Goal: Task Accomplishment & Management: Manage account settings

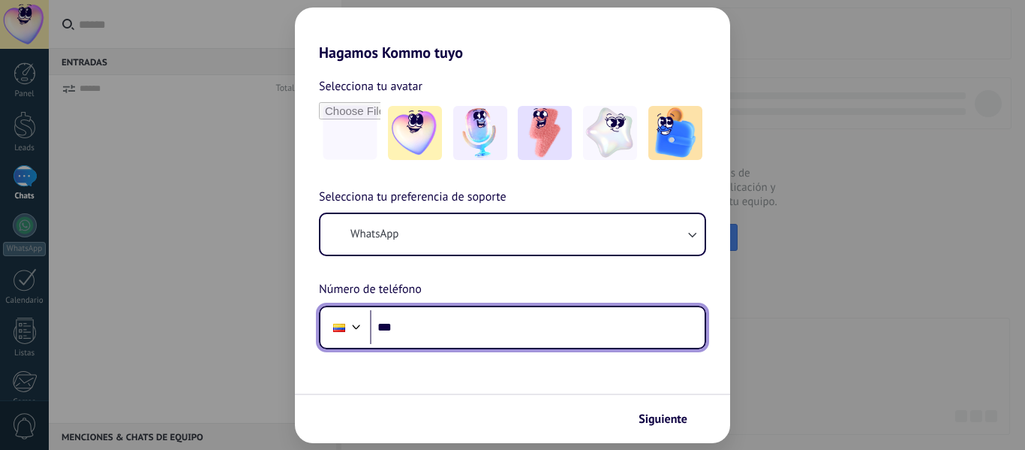
click at [454, 321] on input "***" at bounding box center [537, 327] width 335 height 35
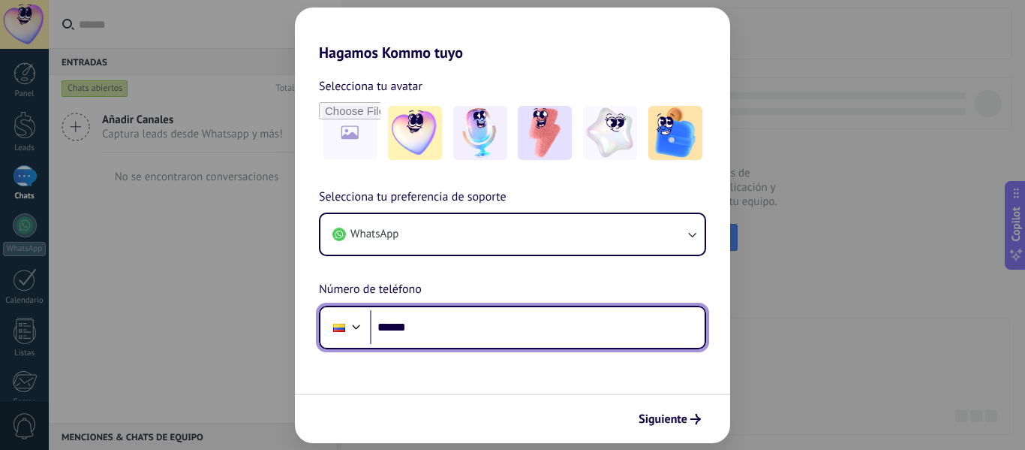
click at [454, 321] on input "******" at bounding box center [537, 327] width 335 height 35
type input "**********"
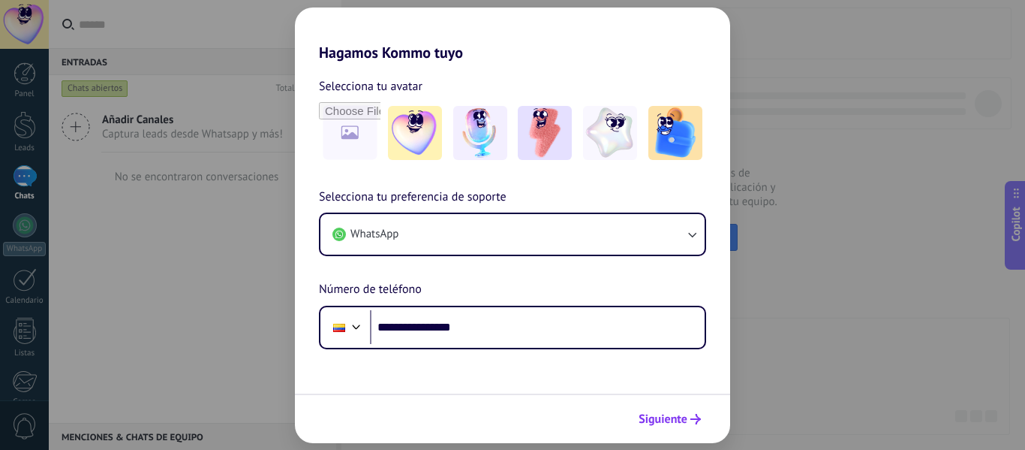
click at [673, 419] on span "Siguiente" at bounding box center [663, 419] width 49 height 11
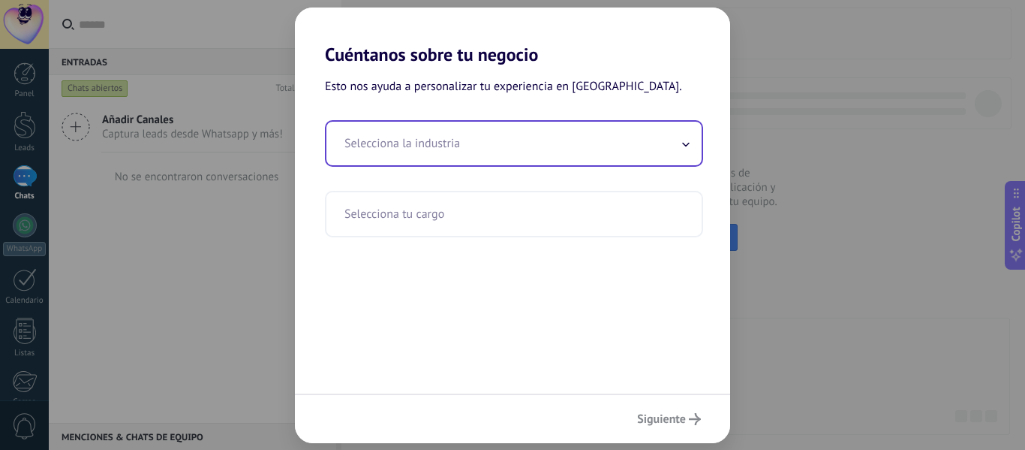
click at [442, 142] on input "text" at bounding box center [513, 144] width 375 height 44
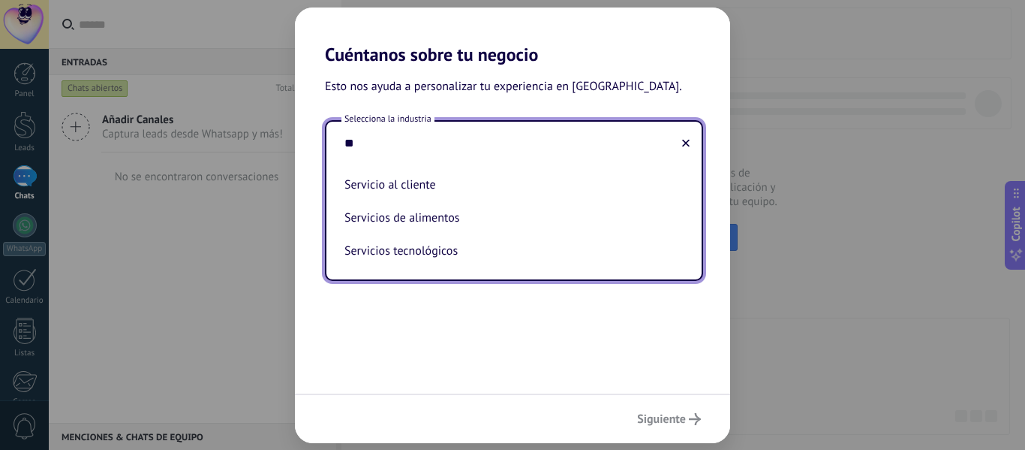
type input "*"
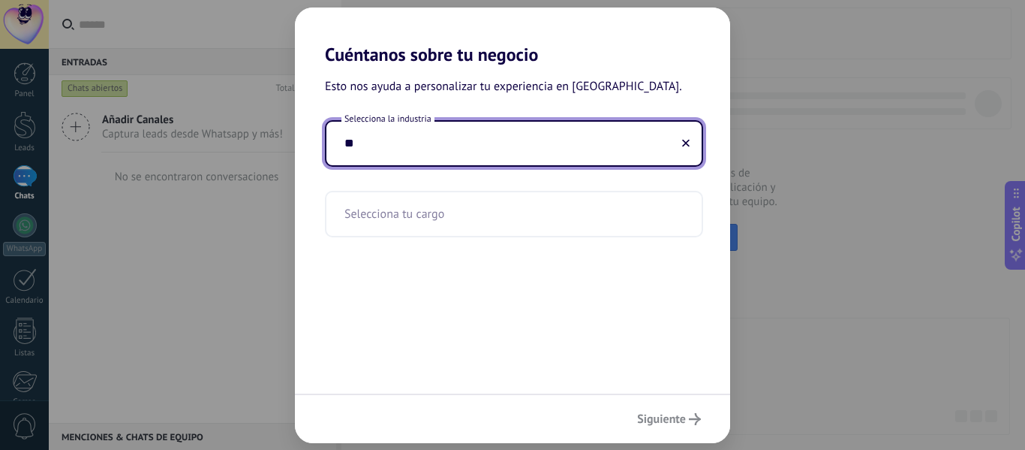
type input "*"
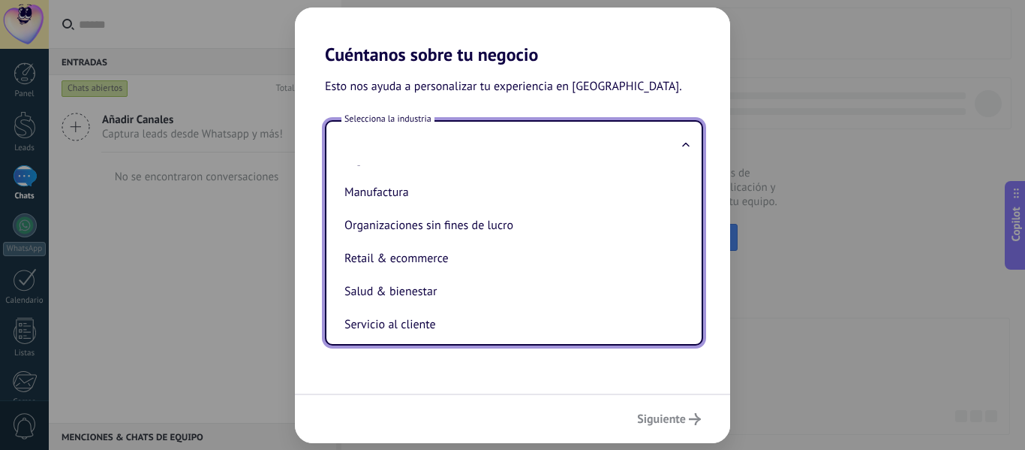
scroll to position [227, 0]
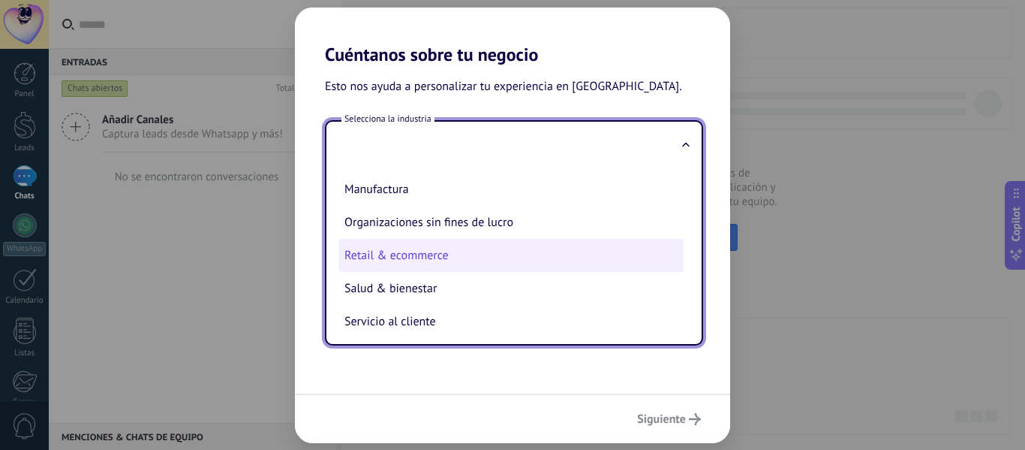
click at [504, 251] on li "Retail & ecommerce" at bounding box center [511, 255] width 345 height 33
type input "**********"
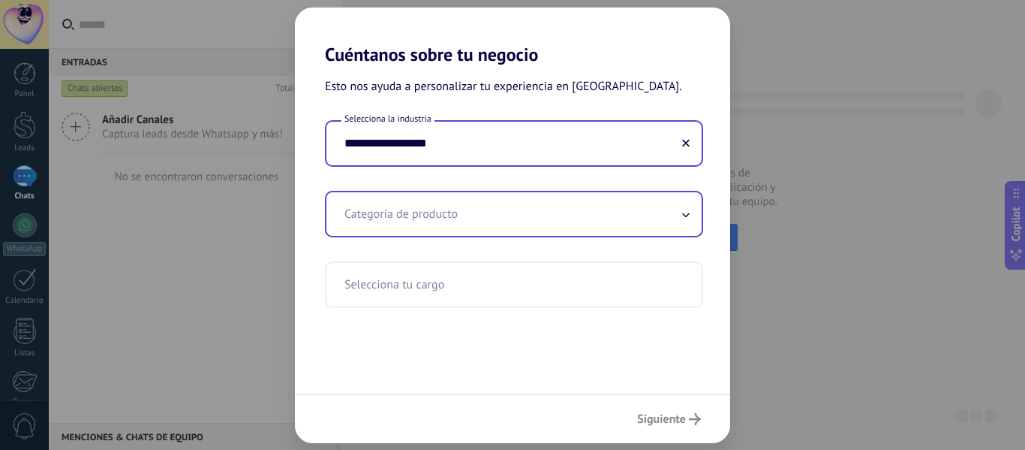
click at [484, 235] on input "text" at bounding box center [513, 214] width 375 height 44
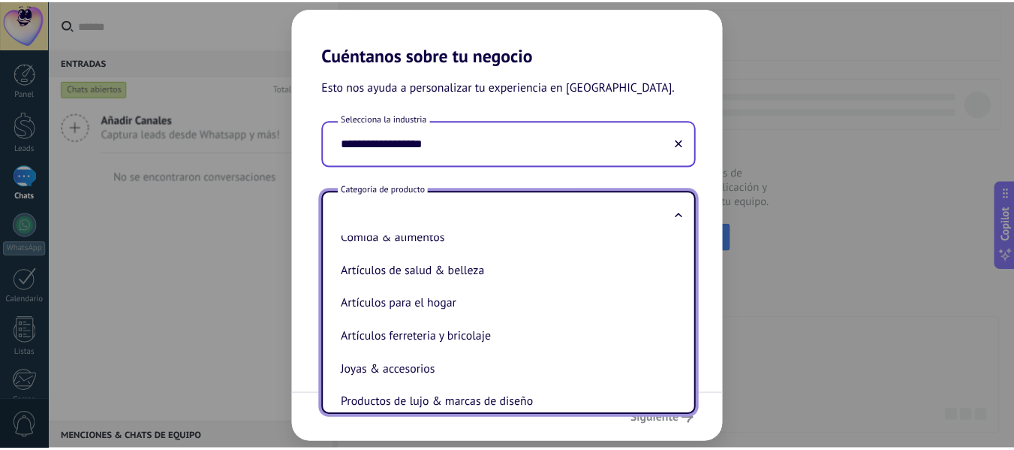
scroll to position [0, 0]
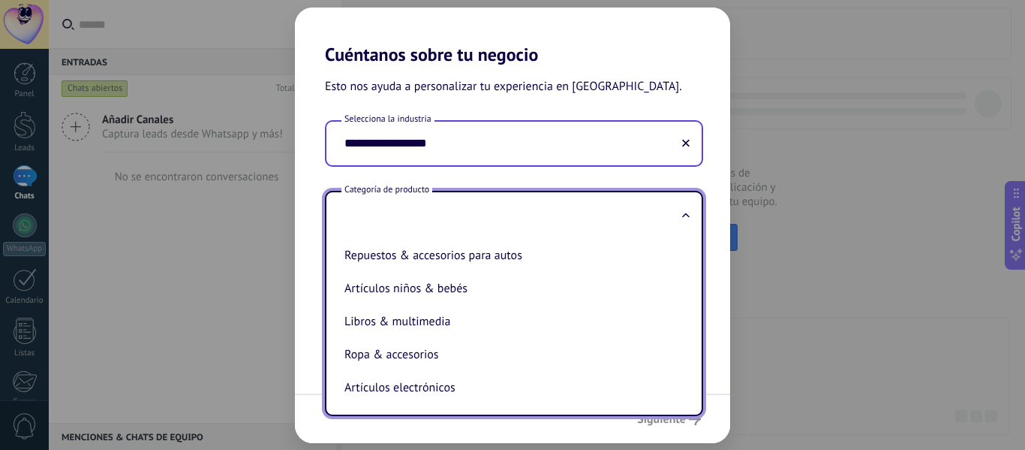
click at [515, 222] on input "text" at bounding box center [513, 214] width 375 height 44
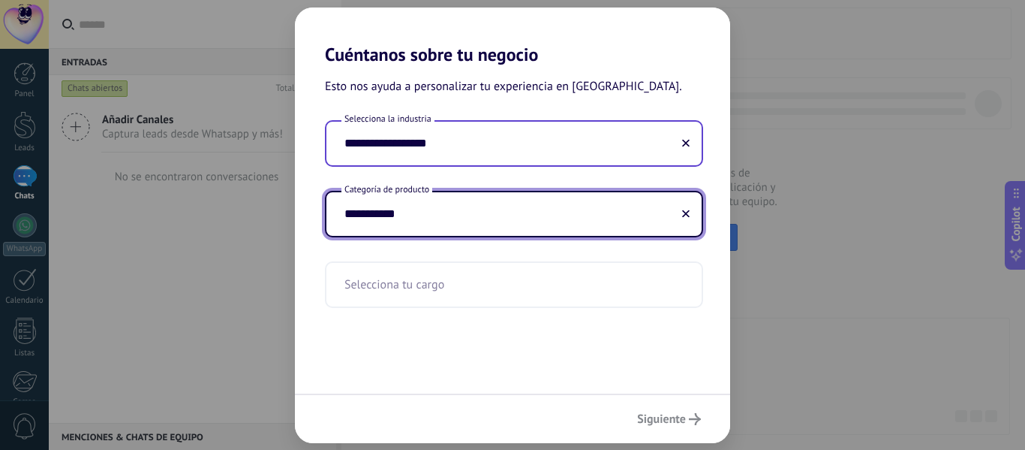
type input "**********"
click at [444, 287] on input "text" at bounding box center [513, 285] width 375 height 44
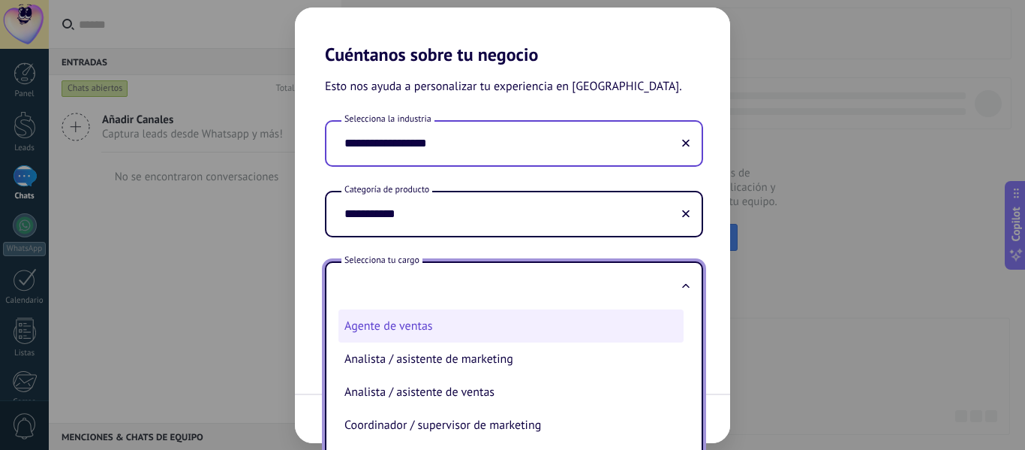
click at [446, 316] on li "Agente de ventas" at bounding box center [511, 325] width 345 height 33
type input "**********"
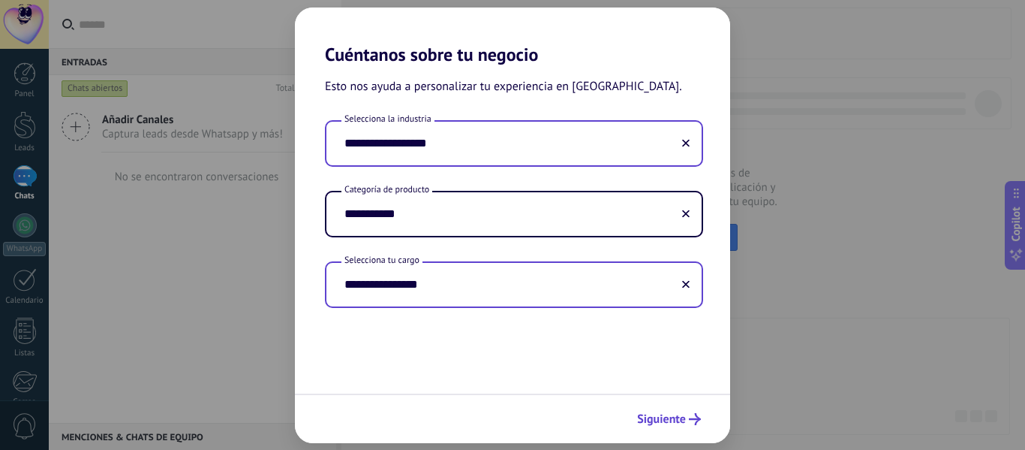
click at [685, 427] on button "Siguiente" at bounding box center [668, 419] width 77 height 26
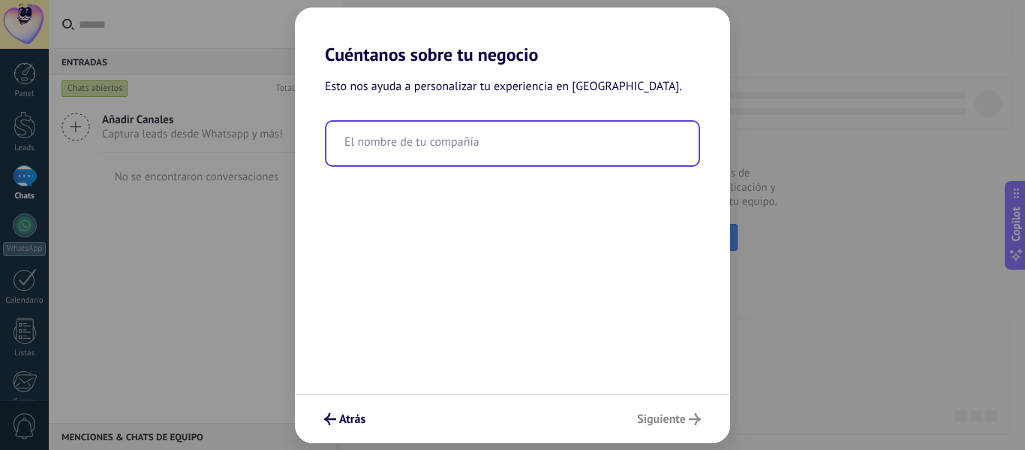
click at [484, 149] on input "text" at bounding box center [512, 144] width 372 height 44
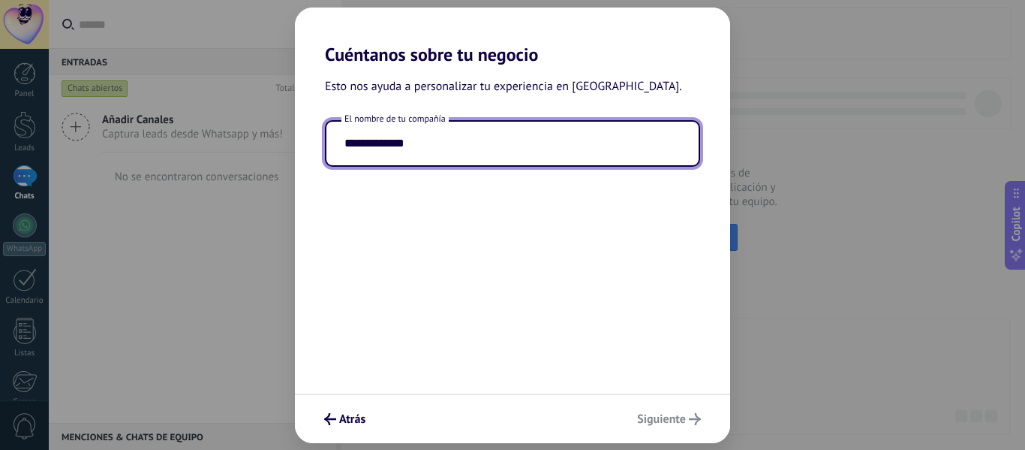
type input "**********"
click at [511, 266] on div "**********" at bounding box center [512, 229] width 435 height 328
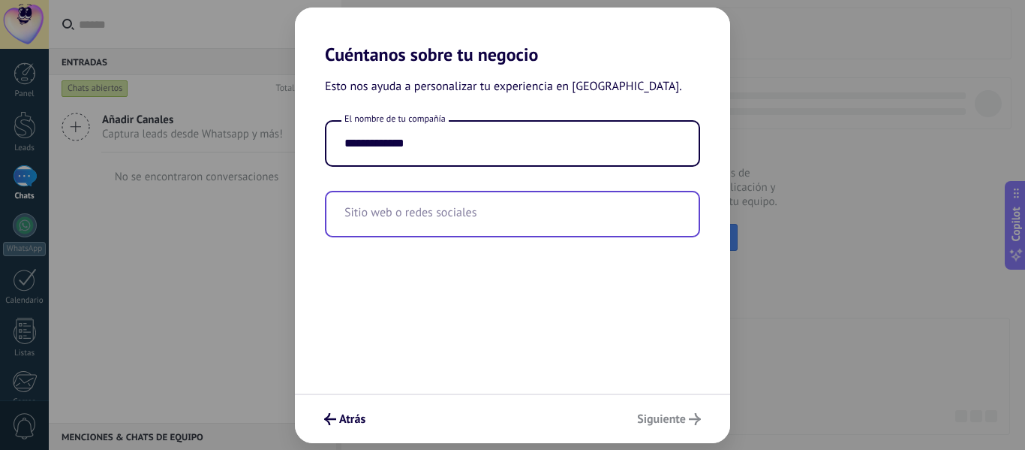
click at [455, 225] on input "text" at bounding box center [512, 214] width 372 height 44
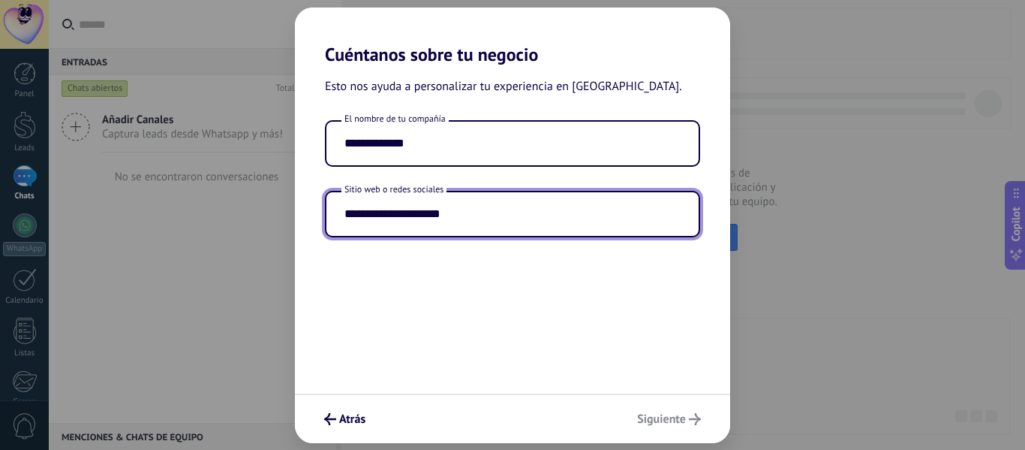
type input "**********"
click at [565, 311] on div "**********" at bounding box center [512, 229] width 435 height 328
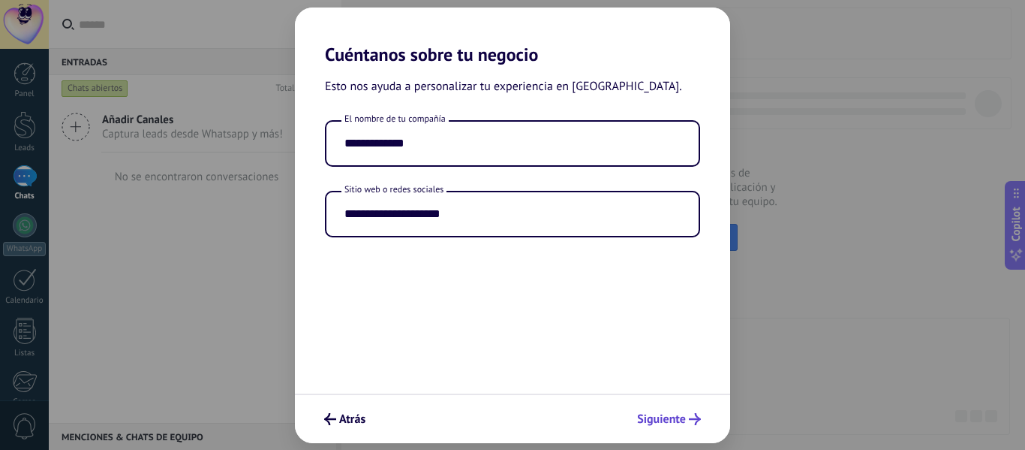
click at [665, 420] on span "Siguiente" at bounding box center [661, 419] width 49 height 11
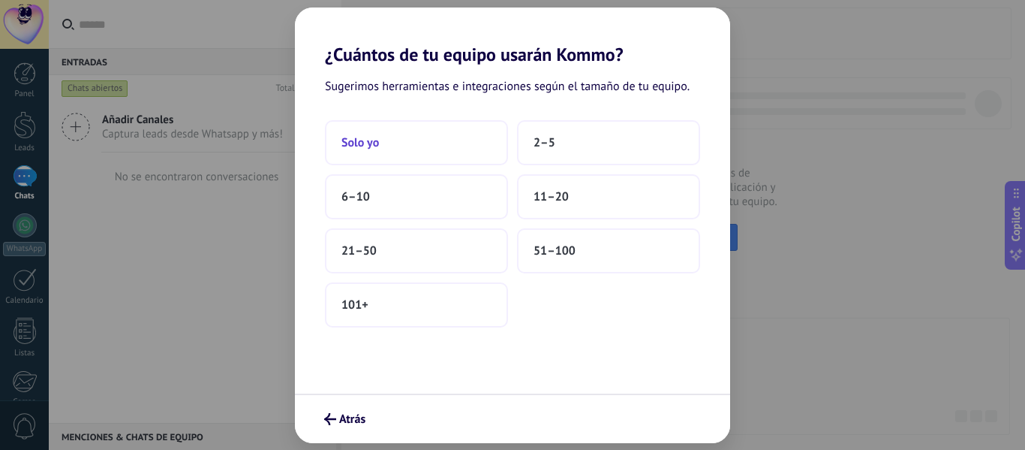
click at [393, 143] on button "Solo yo" at bounding box center [416, 142] width 183 height 45
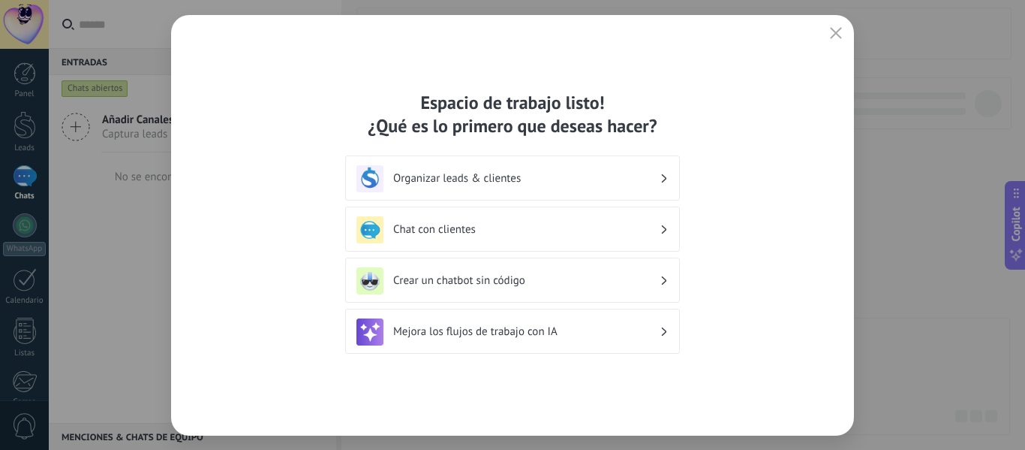
click at [576, 173] on h3 "Organizar leads & clientes" at bounding box center [526, 178] width 266 height 14
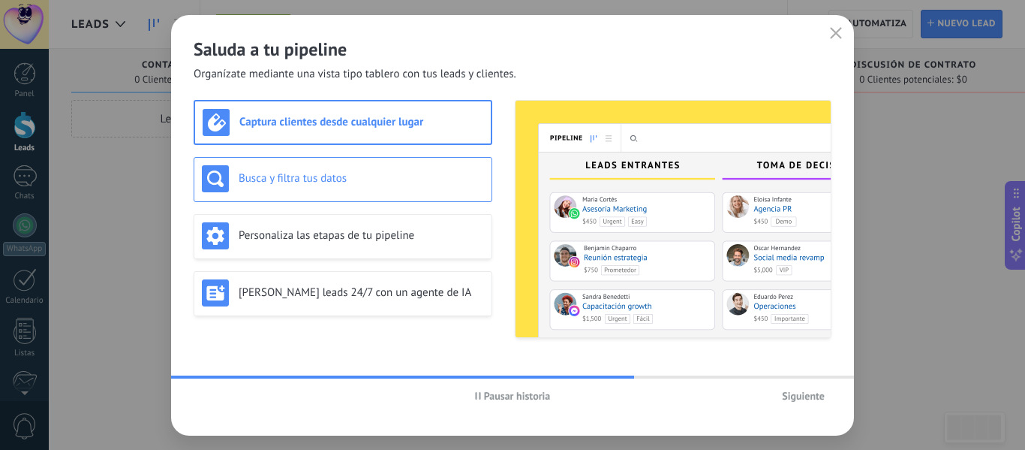
click at [374, 185] on div "Busca y filtra tus datos" at bounding box center [343, 178] width 282 height 27
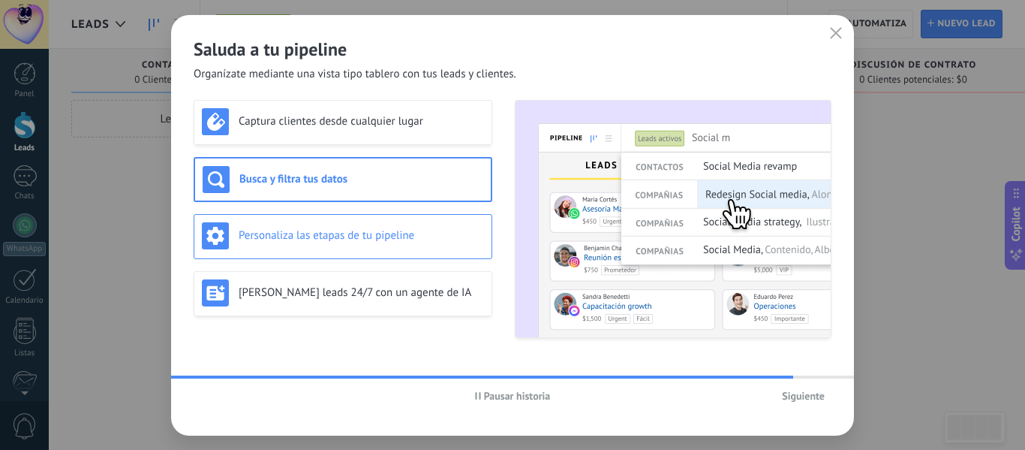
click at [375, 236] on h3 "Personaliza las etapas de tu pipeline" at bounding box center [361, 235] width 245 height 14
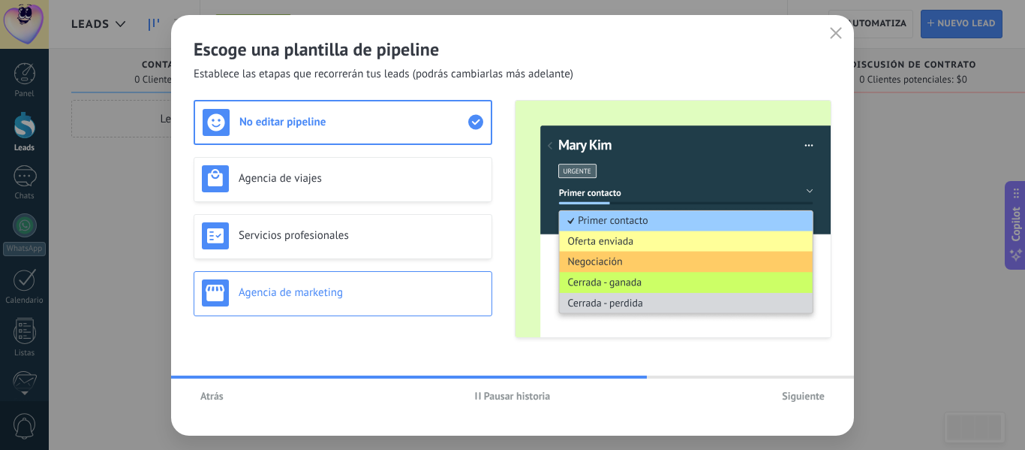
click at [394, 292] on h3 "Agencia de marketing" at bounding box center [361, 292] width 245 height 14
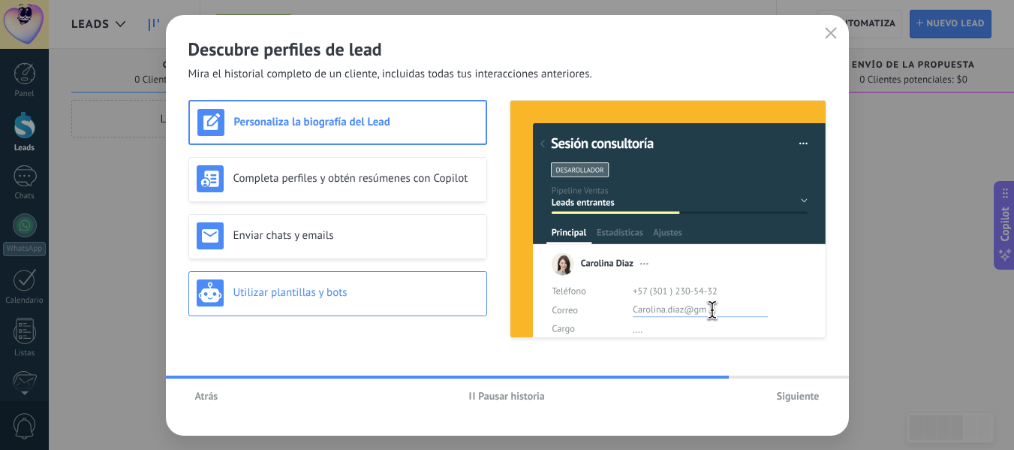
click at [314, 303] on div "Utilizar plantillas y bots" at bounding box center [338, 292] width 282 height 27
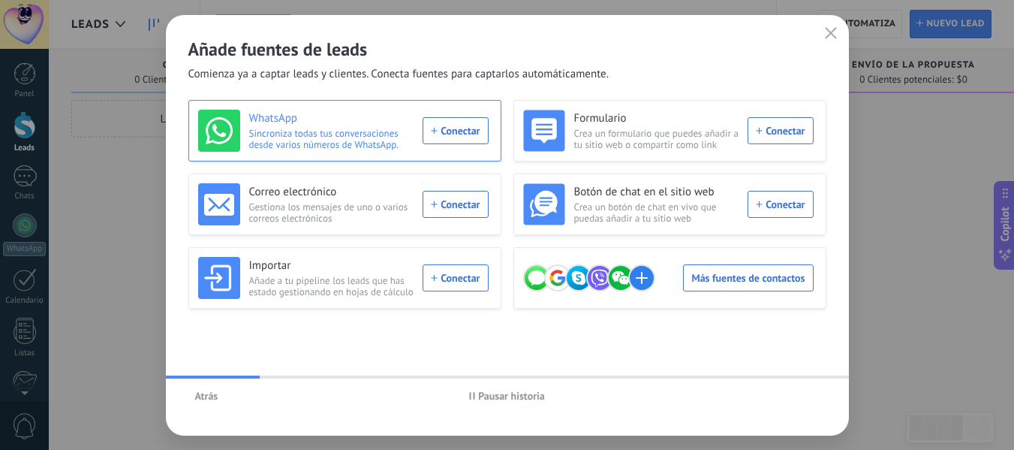
click at [453, 130] on div "WhatsApp Sincroniza todas tus conversaciones desde varios números de WhatsApp. …" at bounding box center [343, 131] width 290 height 42
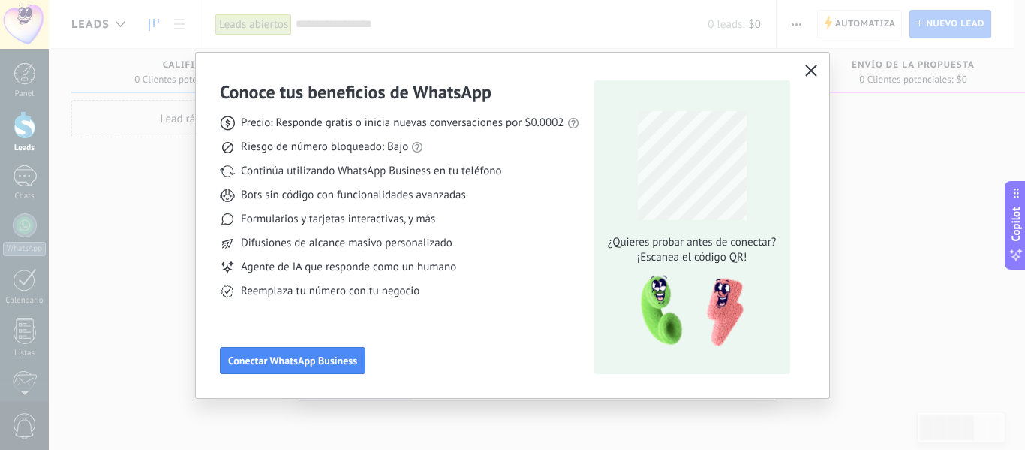
click at [803, 72] on button "button" at bounding box center [812, 71] width 20 height 21
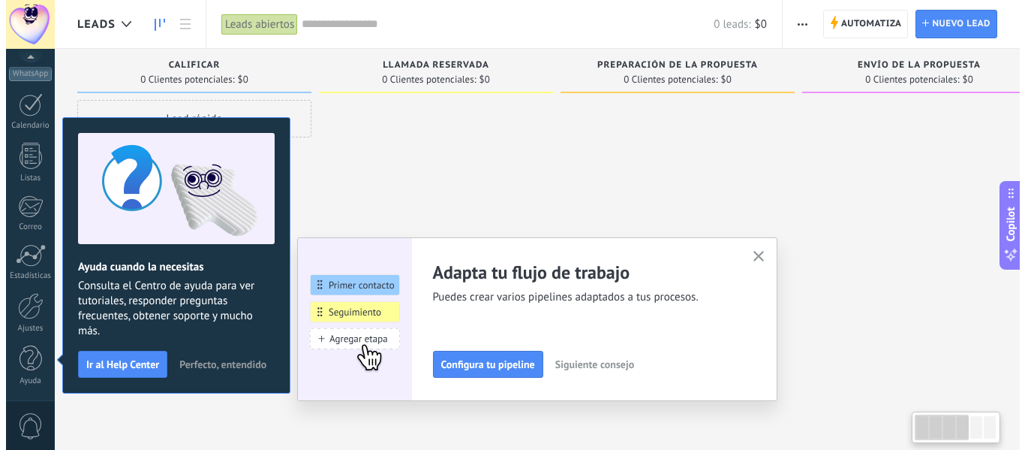
scroll to position [175, 0]
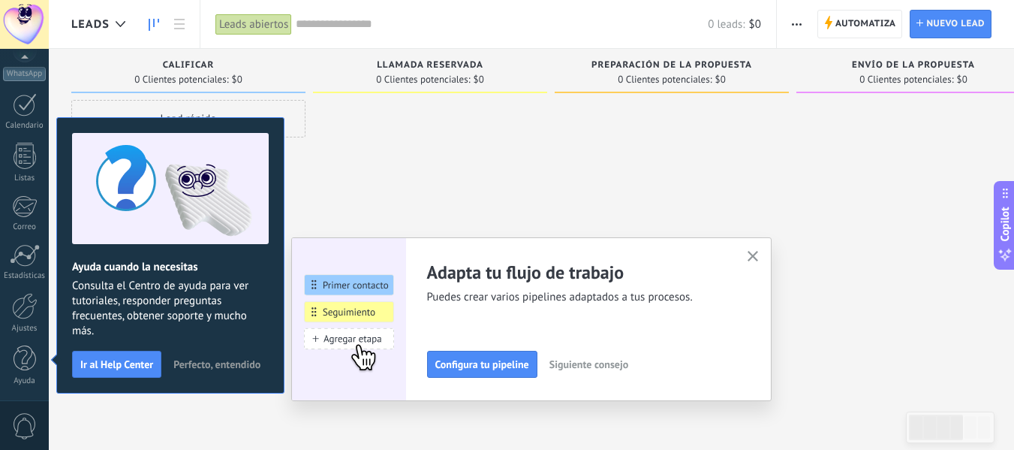
click at [21, 12] on div at bounding box center [24, 24] width 49 height 49
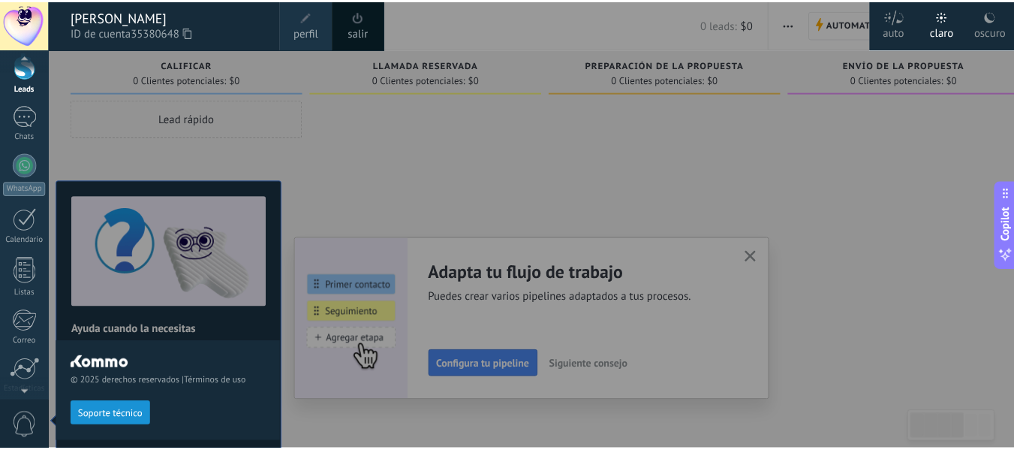
scroll to position [0, 0]
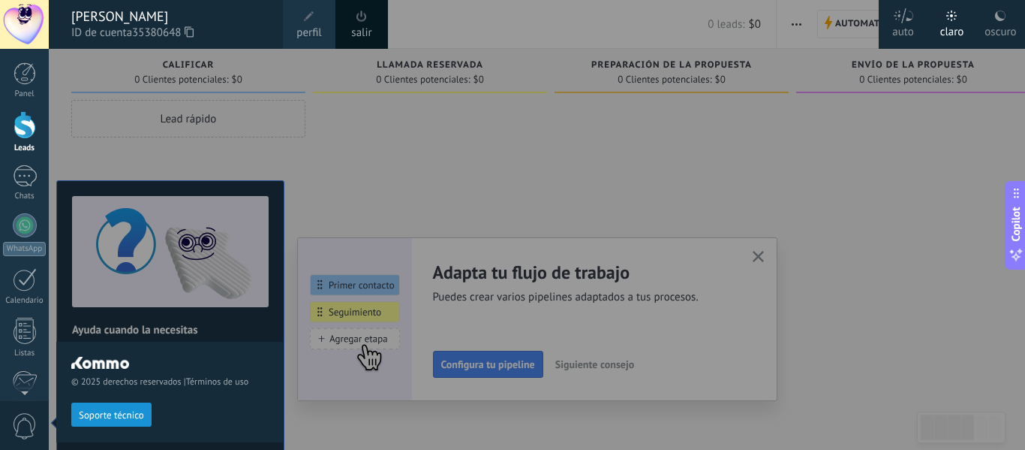
click at [306, 31] on span "perfil" at bounding box center [308, 33] width 25 height 17
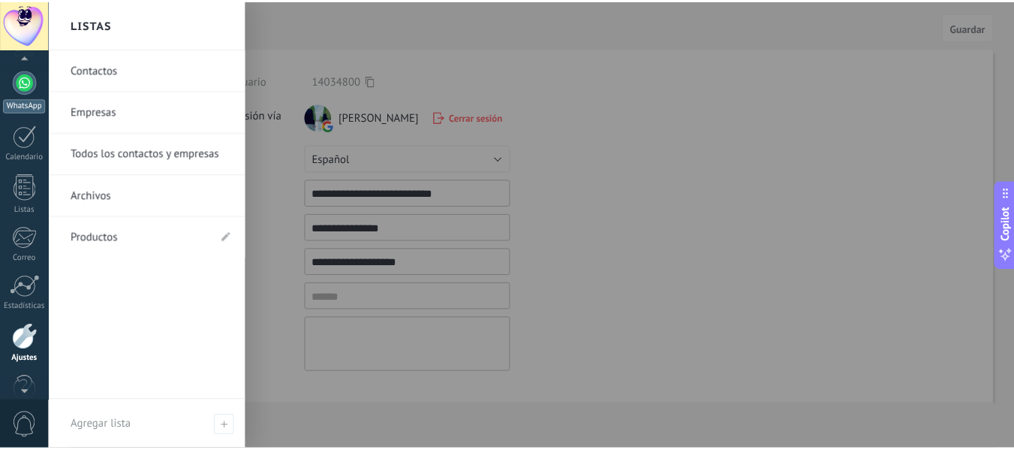
scroll to position [134, 0]
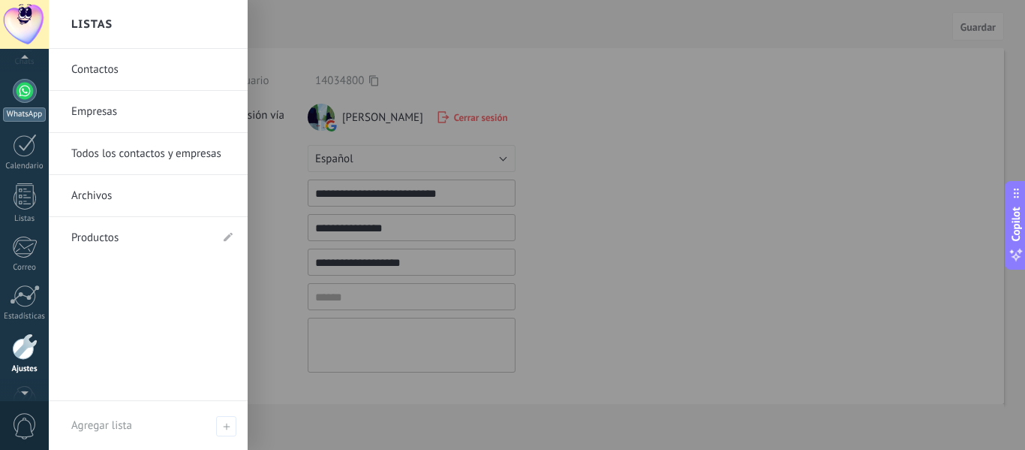
click at [24, 95] on div at bounding box center [25, 91] width 24 height 24
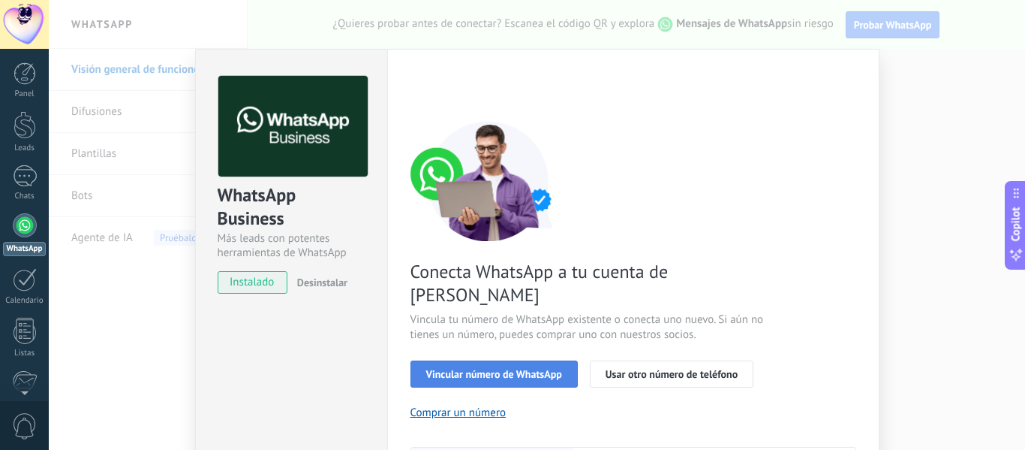
click at [483, 369] on span "Vincular número de WhatsApp" at bounding box center [494, 374] width 136 height 11
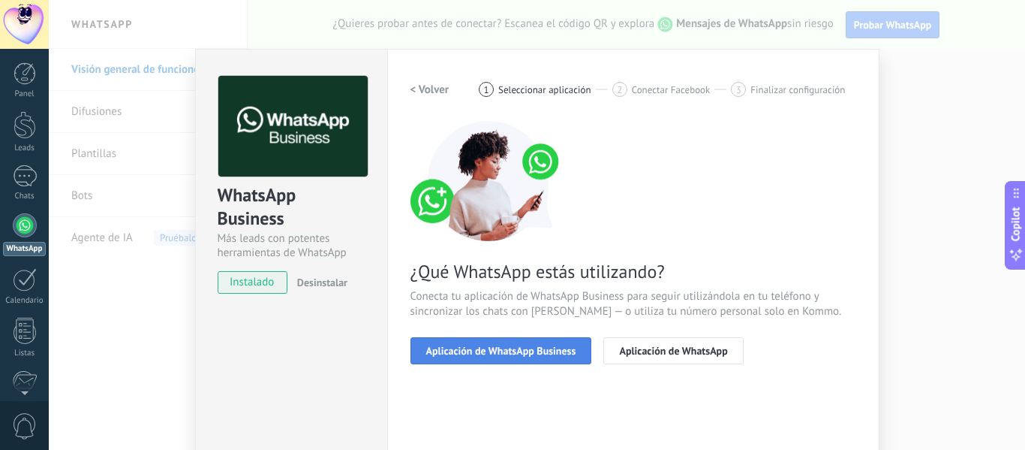
click at [568, 348] on span "Aplicación de WhatsApp Business" at bounding box center [501, 350] width 150 height 11
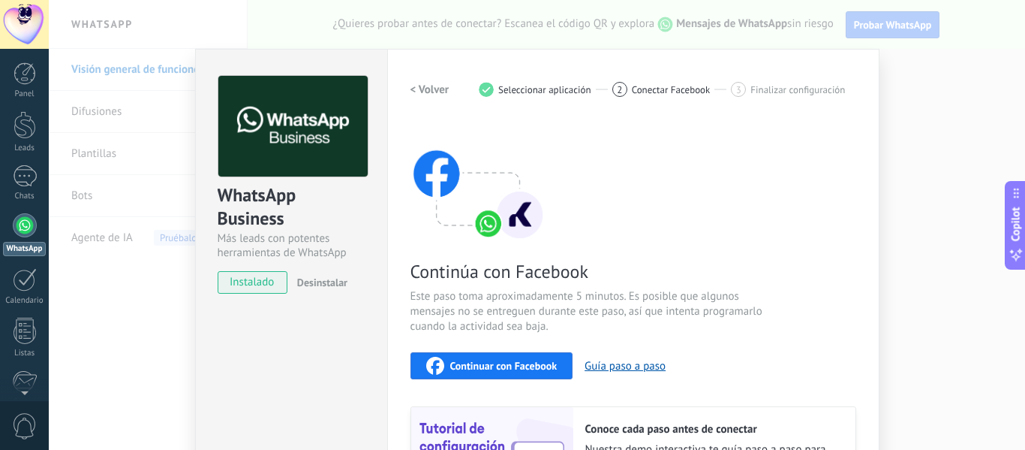
click at [778, 247] on div "Continúa con Facebook Este paso toma aproximadamente 5 minutos. Es posible que …" at bounding box center [634, 323] width 446 height 405
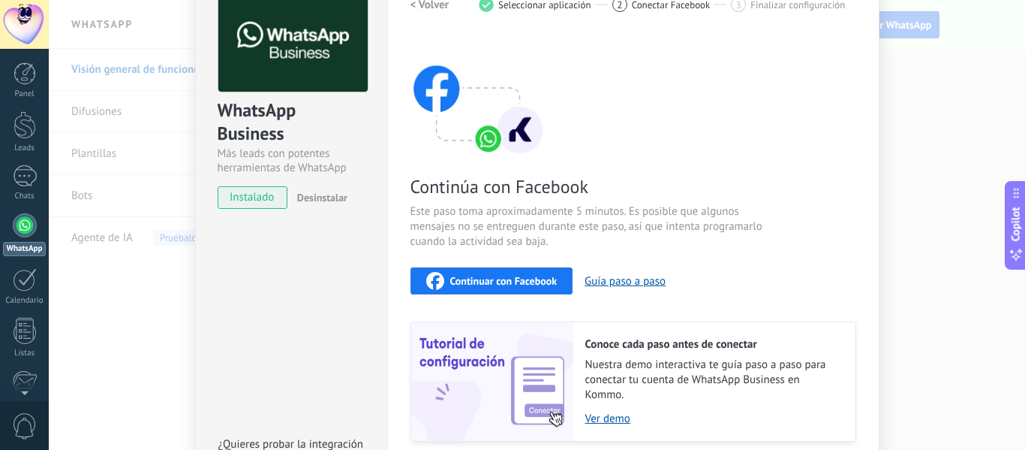
scroll to position [110, 0]
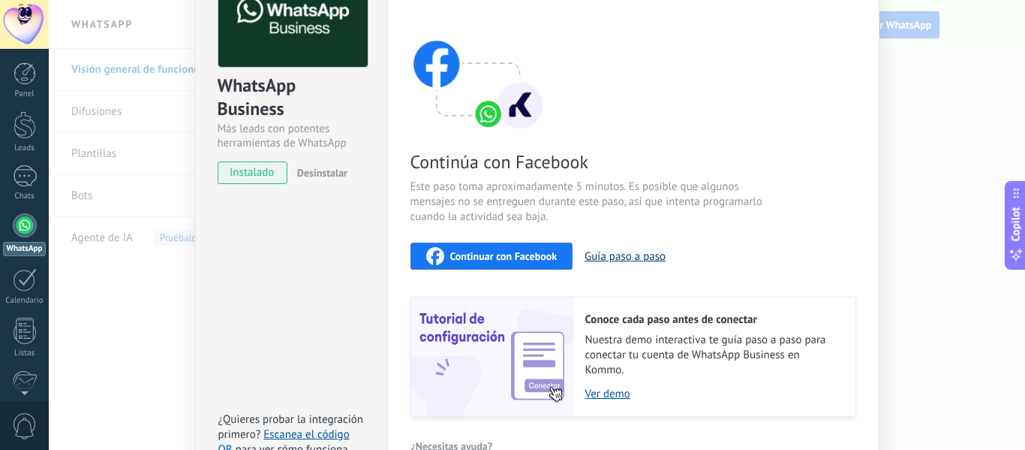
click at [619, 260] on button "Guía paso a paso" at bounding box center [625, 256] width 81 height 14
click at [489, 244] on button "Continuar con Facebook" at bounding box center [492, 255] width 163 height 27
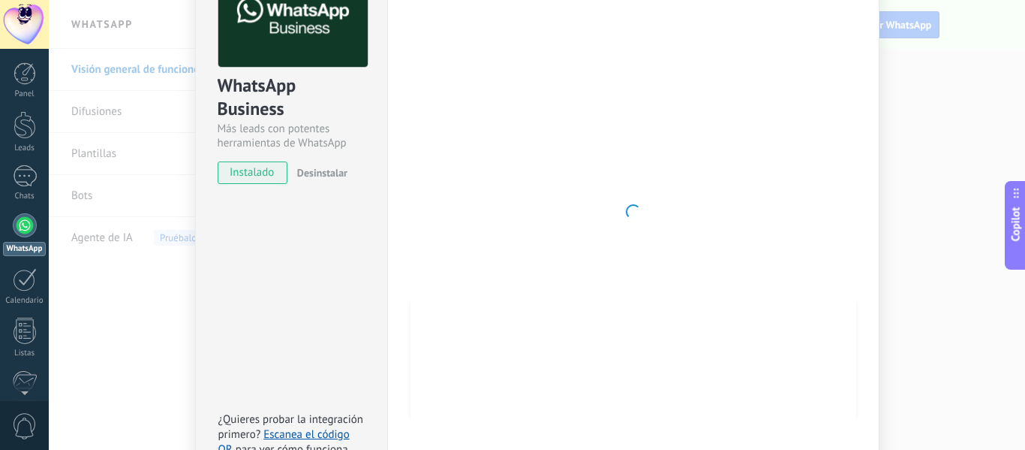
click at [504, 162] on div at bounding box center [634, 211] width 446 height 491
click at [50, 405] on div "WhatsApp Business Más leads con potentes herramientas de WhatsApp instalado Des…" at bounding box center [537, 225] width 976 height 450
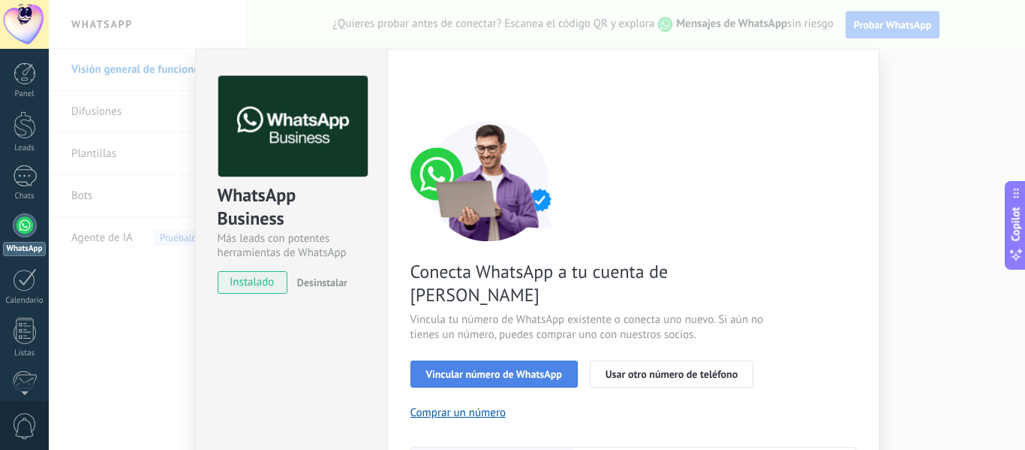
click at [509, 369] on span "Vincular número de WhatsApp" at bounding box center [494, 374] width 136 height 11
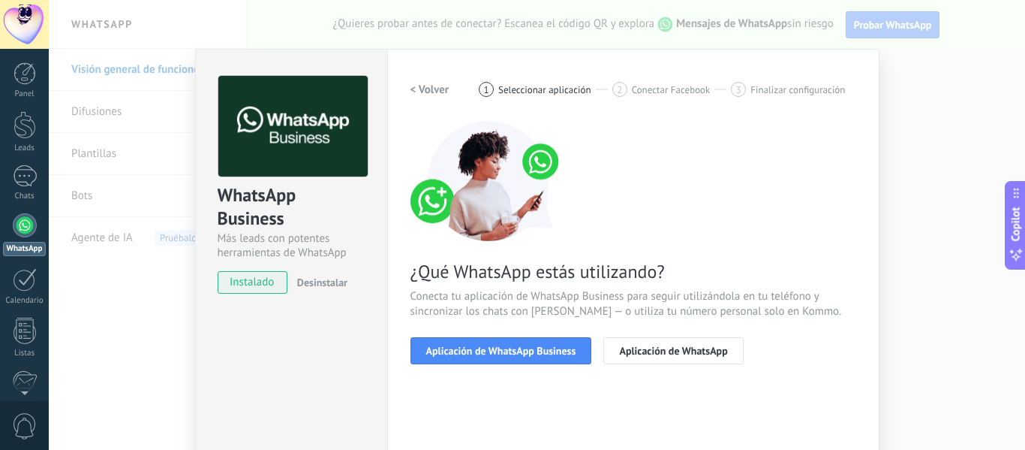
click at [509, 347] on span "Aplicación de WhatsApp Business" at bounding box center [501, 350] width 150 height 11
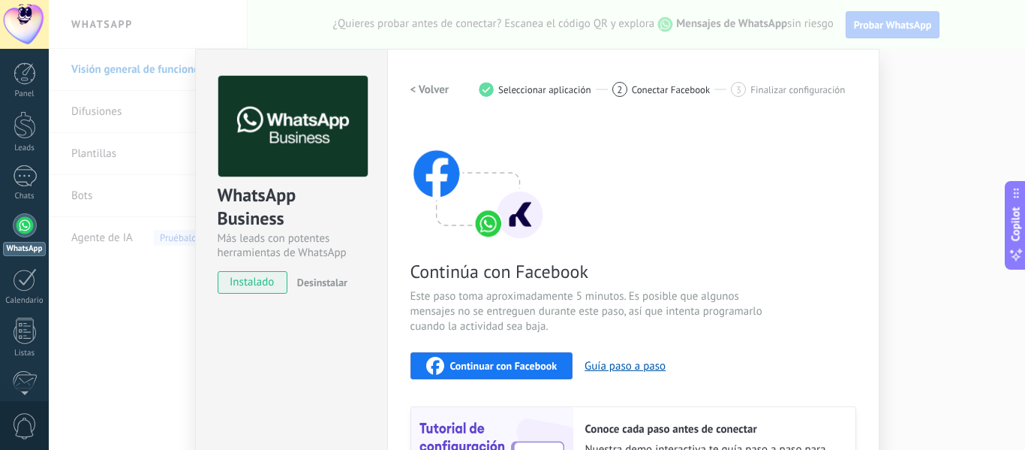
click at [512, 360] on span "Continuar con Facebook" at bounding box center [503, 365] width 107 height 11
click at [315, 357] on div "WhatsApp Business Más leads con potentes herramientas de WhatsApp instalado Des…" at bounding box center [291, 321] width 192 height 545
click at [476, 371] on span "Continuar con Facebook" at bounding box center [503, 365] width 107 height 11
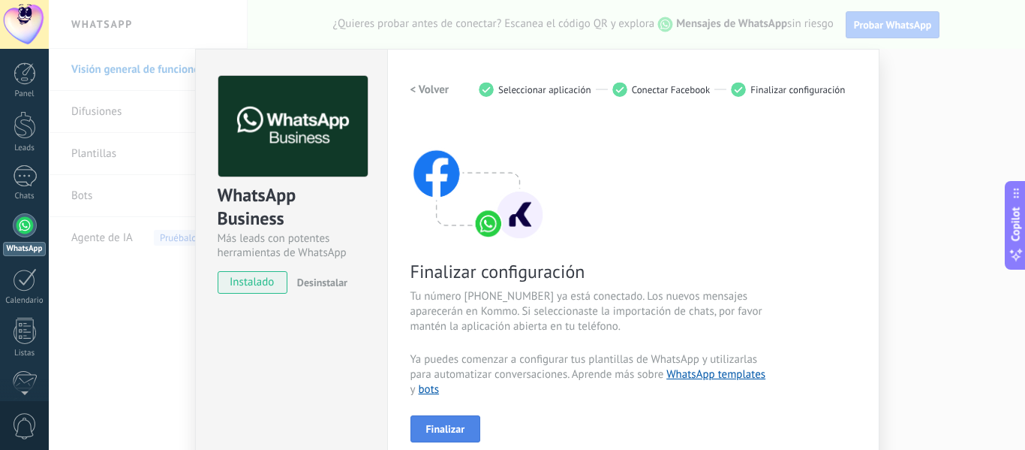
click at [453, 419] on button "Finalizar" at bounding box center [446, 428] width 71 height 27
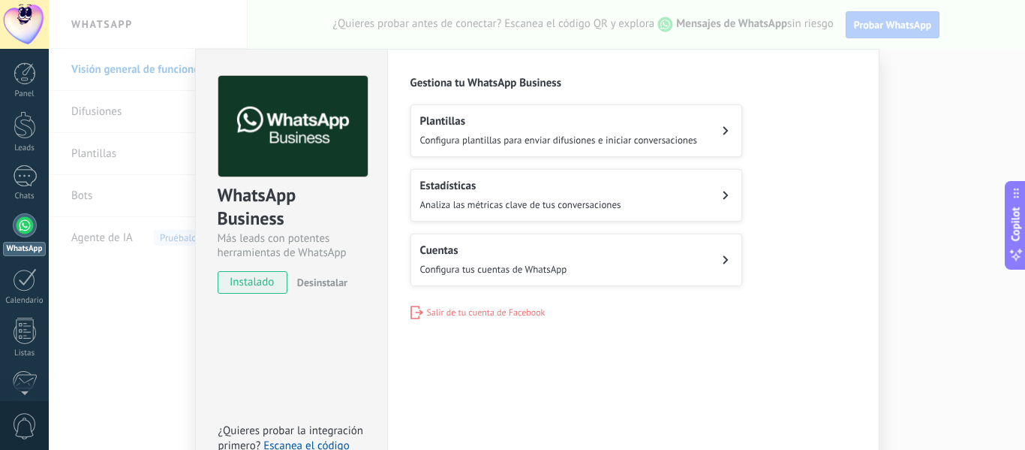
click at [839, 249] on div "Plantillas Configura plantillas para enviar difusiones e iniciar conversaciones…" at bounding box center [634, 195] width 446 height 182
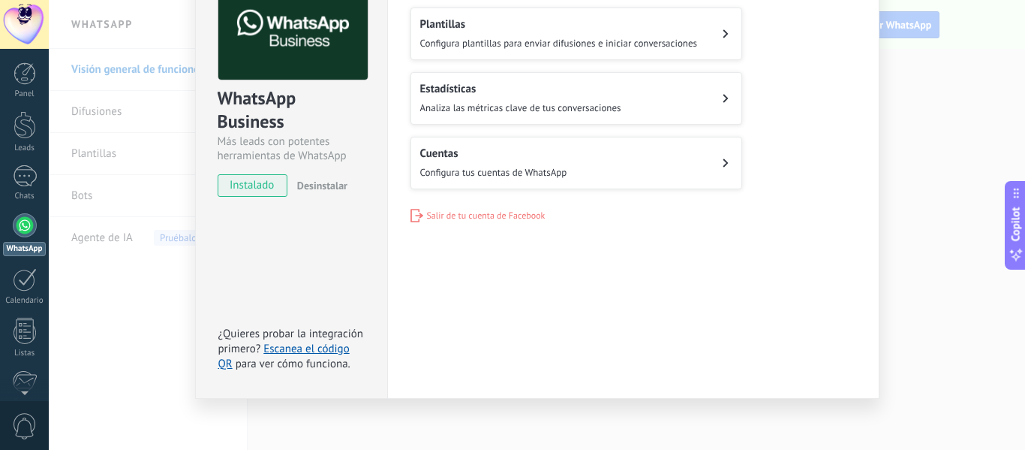
scroll to position [102, 0]
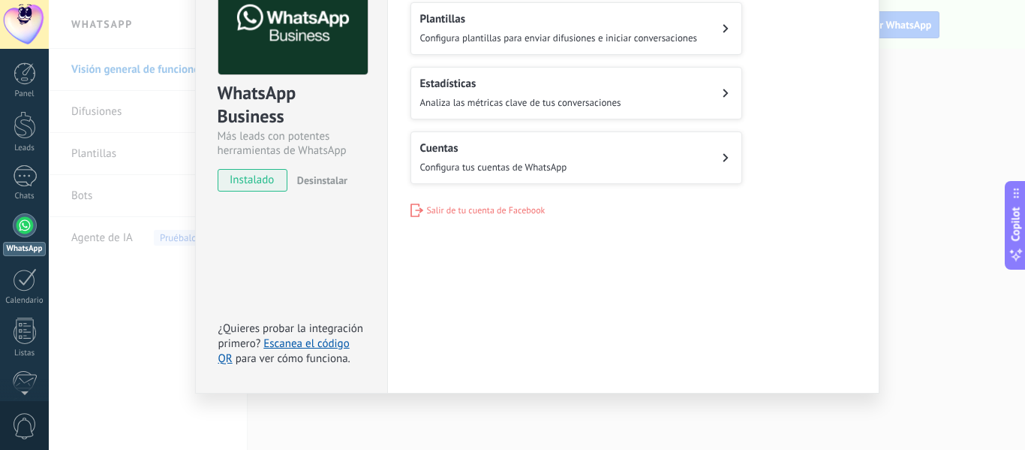
click at [669, 92] on button "Estadísticas Analiza las métricas clave de tus conversaciones" at bounding box center [577, 93] width 332 height 53
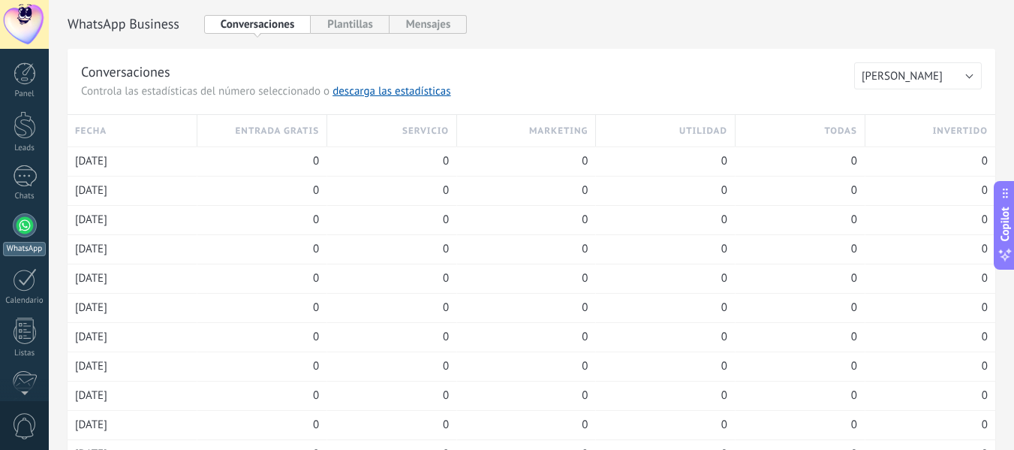
click at [23, 221] on div at bounding box center [25, 225] width 24 height 24
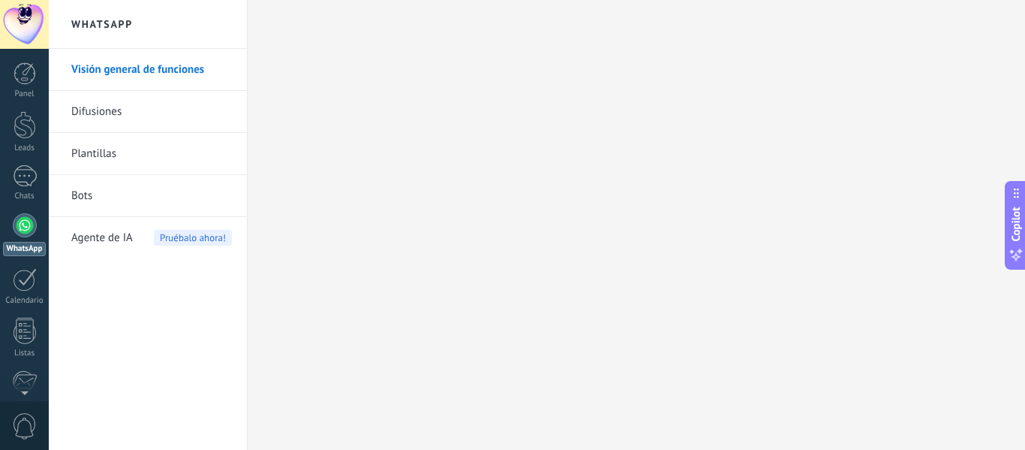
click at [102, 112] on link "Difusiones" at bounding box center [151, 112] width 161 height 42
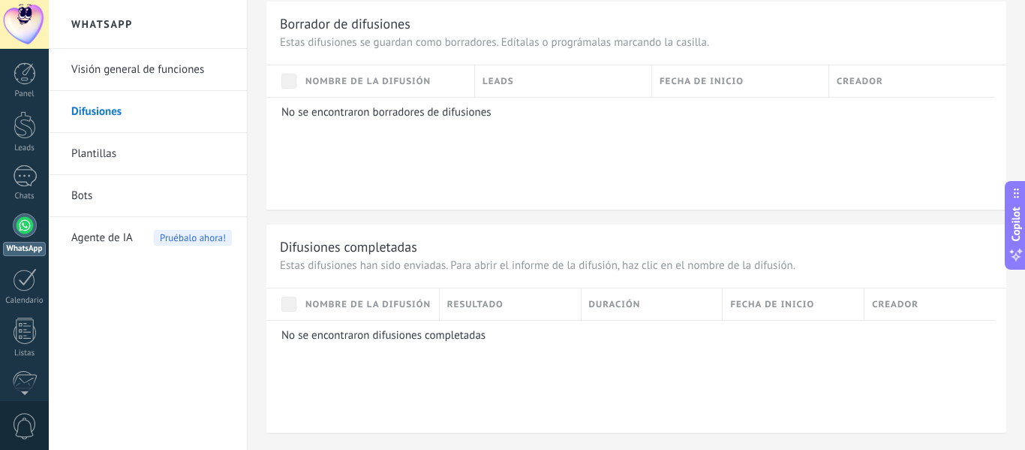
scroll to position [231, 0]
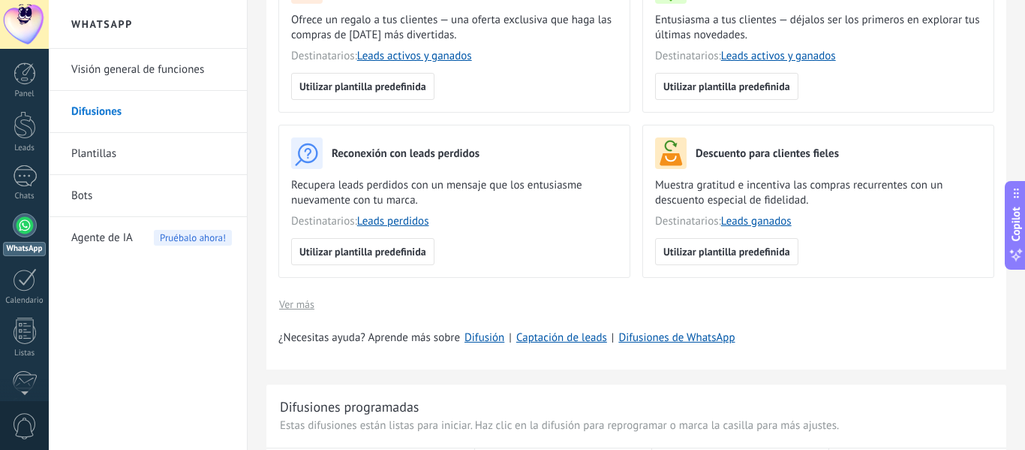
click at [78, 162] on link "Plantillas" at bounding box center [151, 154] width 161 height 42
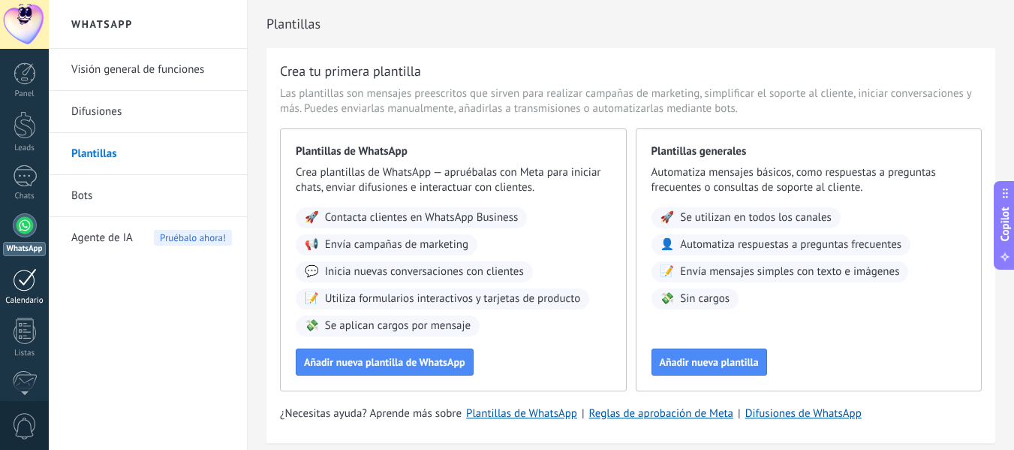
click at [23, 289] on div at bounding box center [25, 279] width 24 height 23
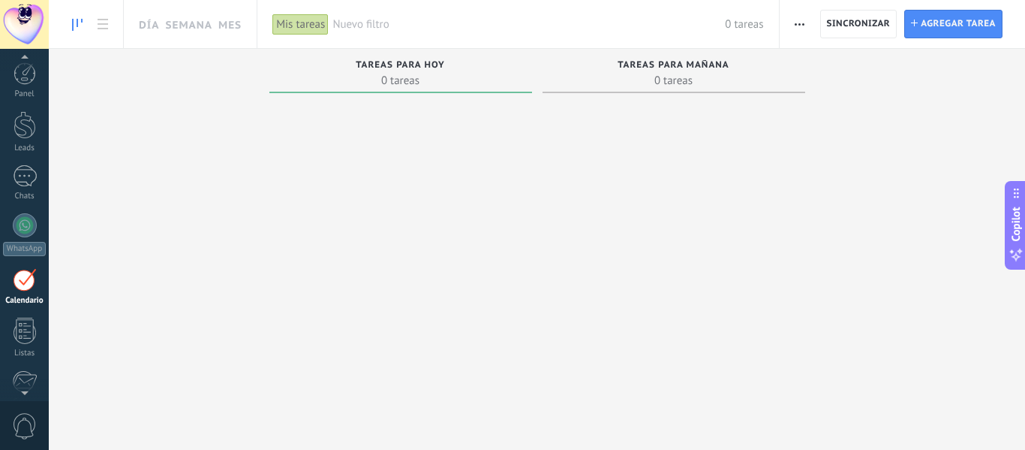
scroll to position [44, 0]
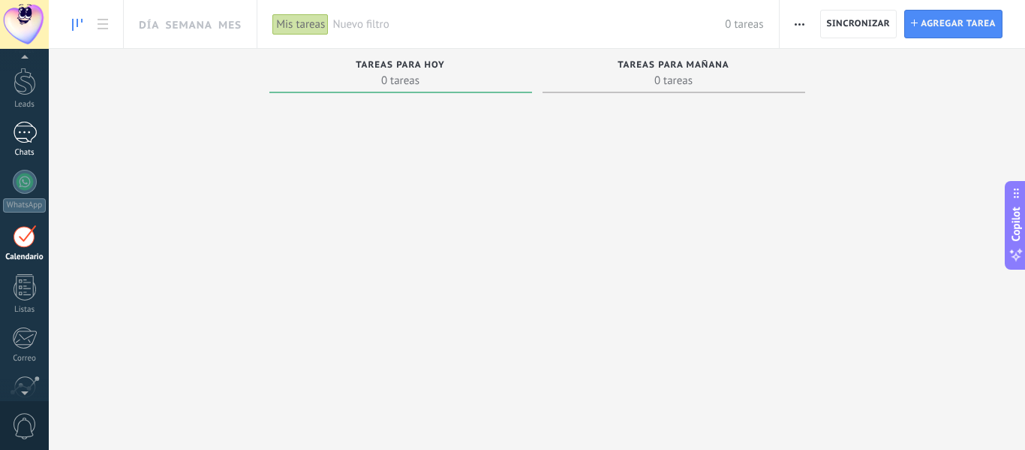
click at [1, 132] on link "Chats" at bounding box center [24, 140] width 49 height 36
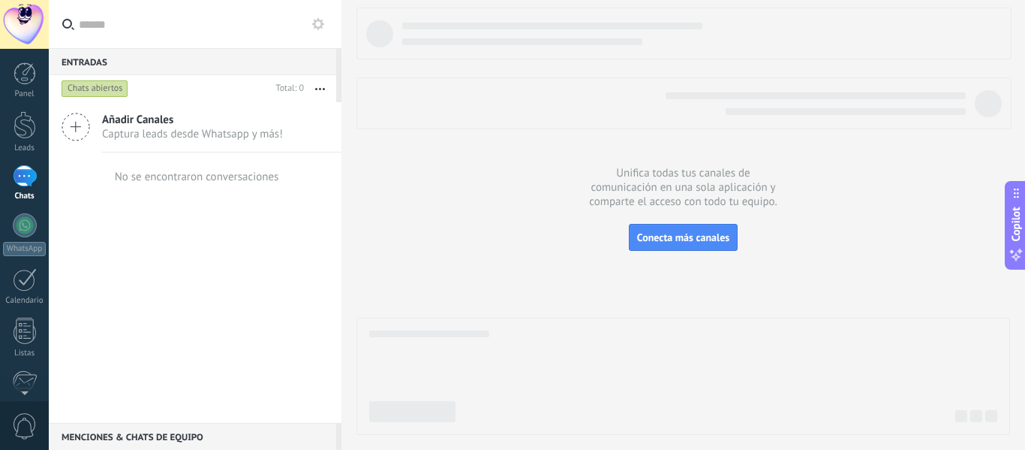
click at [77, 121] on icon at bounding box center [76, 127] width 29 height 29
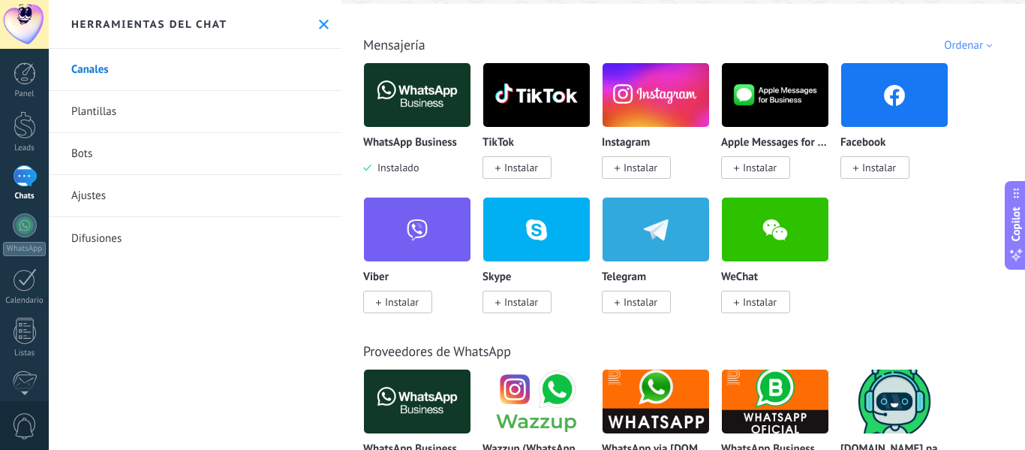
scroll to position [253, 0]
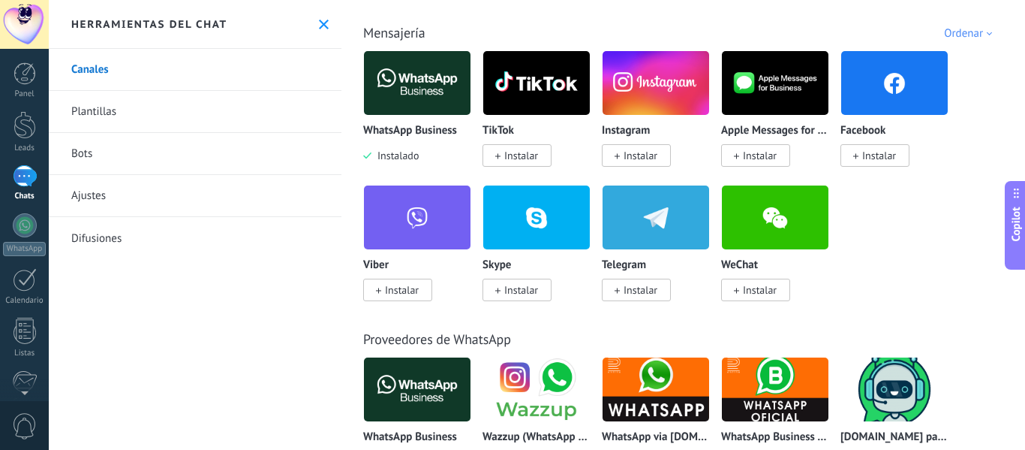
drag, startPoint x: 1025, startPoint y: 19, endPoint x: 995, endPoint y: 23, distance: 30.3
click at [995, 23] on div "Todo Bandeja de entrada Soluciones de IA Automatizaciones Fuentes de leads Inst…" at bounding box center [683, 16] width 675 height 49
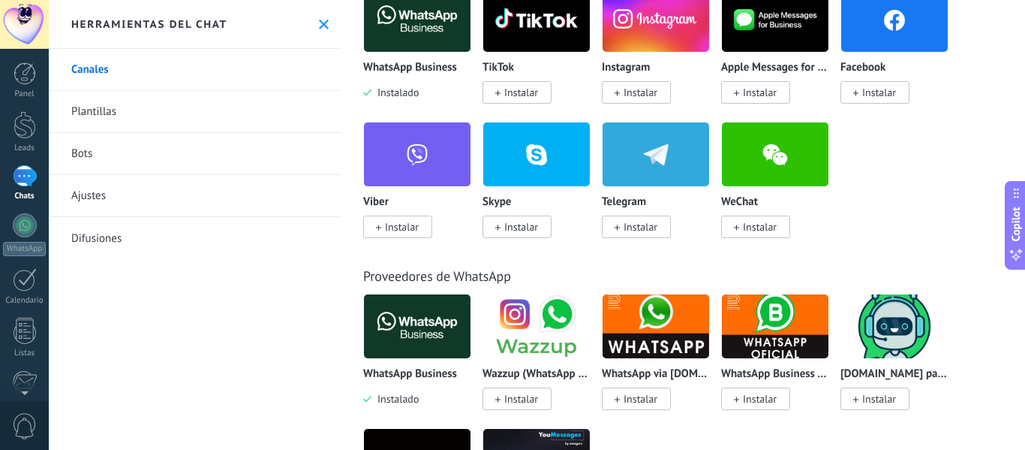
scroll to position [330, 0]
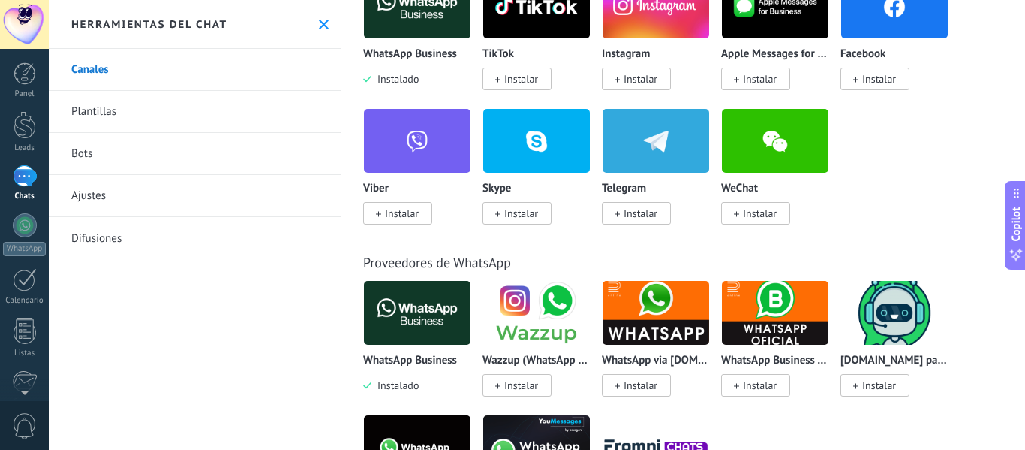
click at [414, 317] on img at bounding box center [417, 312] width 107 height 73
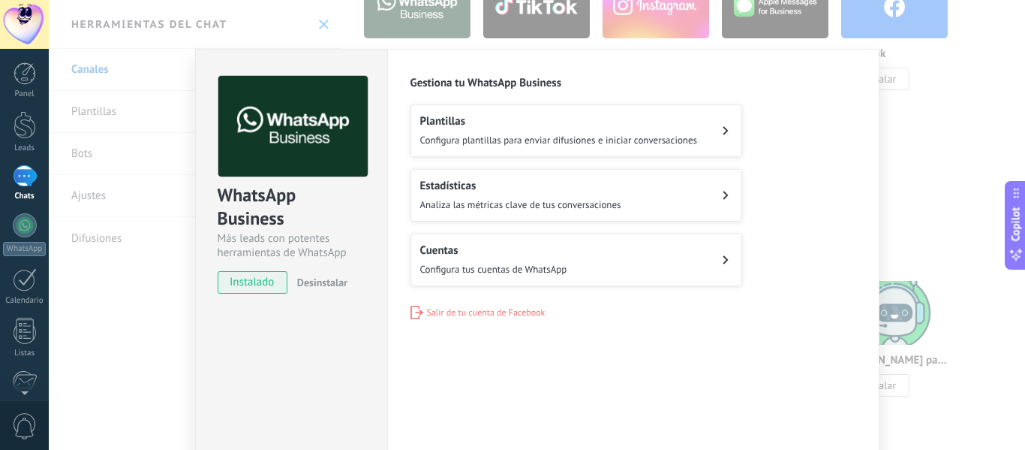
drag, startPoint x: 515, startPoint y: 132, endPoint x: 445, endPoint y: 136, distance: 69.9
click at [445, 136] on span "Configura plantillas para enviar difusiones e iniciar conversaciones" at bounding box center [559, 140] width 278 height 13
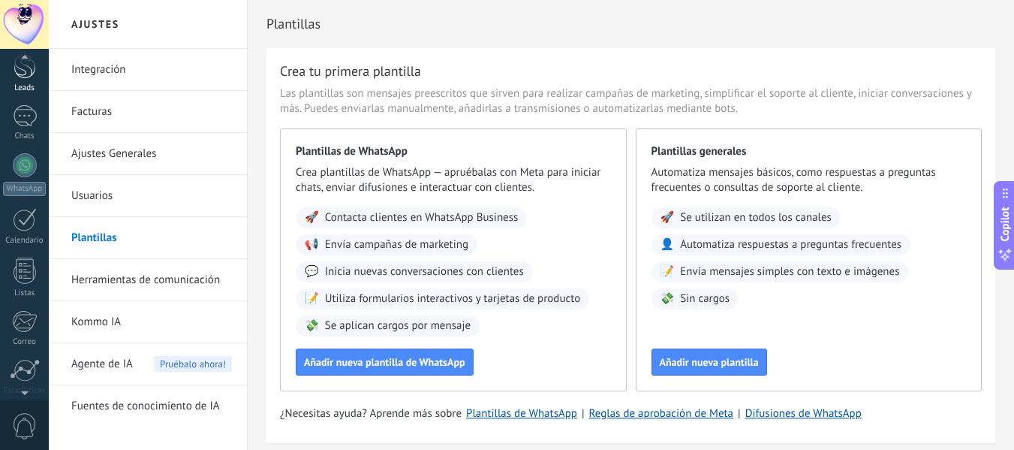
scroll to position [58, 0]
click at [24, 160] on div at bounding box center [25, 167] width 24 height 24
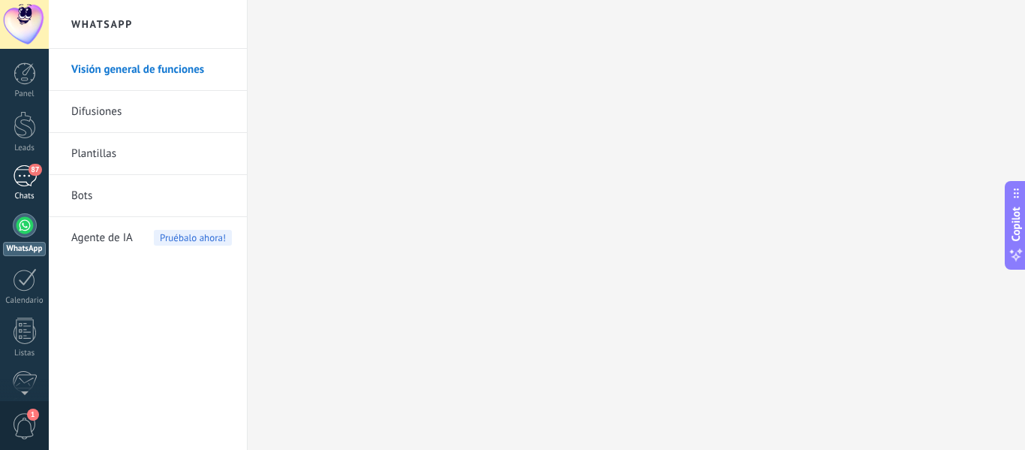
click at [26, 174] on div "87" at bounding box center [25, 176] width 24 height 22
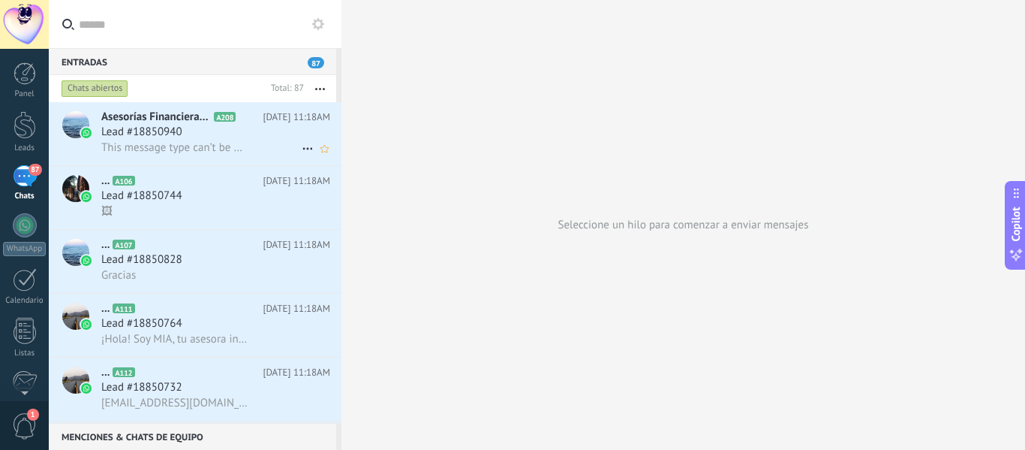
click at [227, 149] on span "This message type can’t be displayed because it’s not supported yet." at bounding box center [174, 147] width 146 height 14
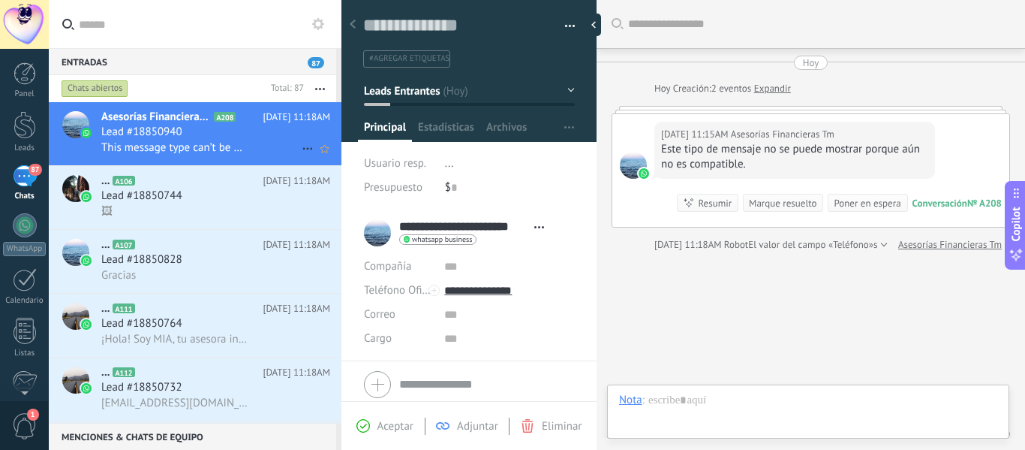
scroll to position [65, 0]
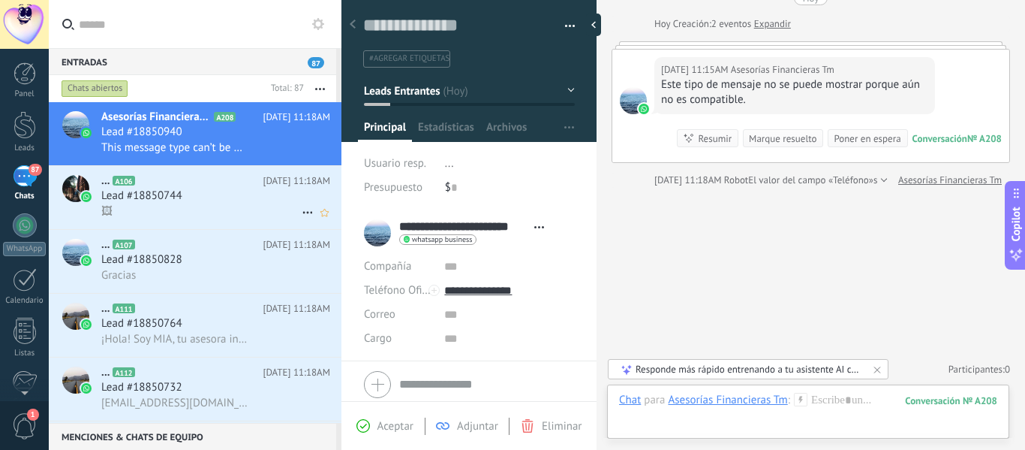
click at [157, 186] on h2 "... A106" at bounding box center [181, 180] width 161 height 15
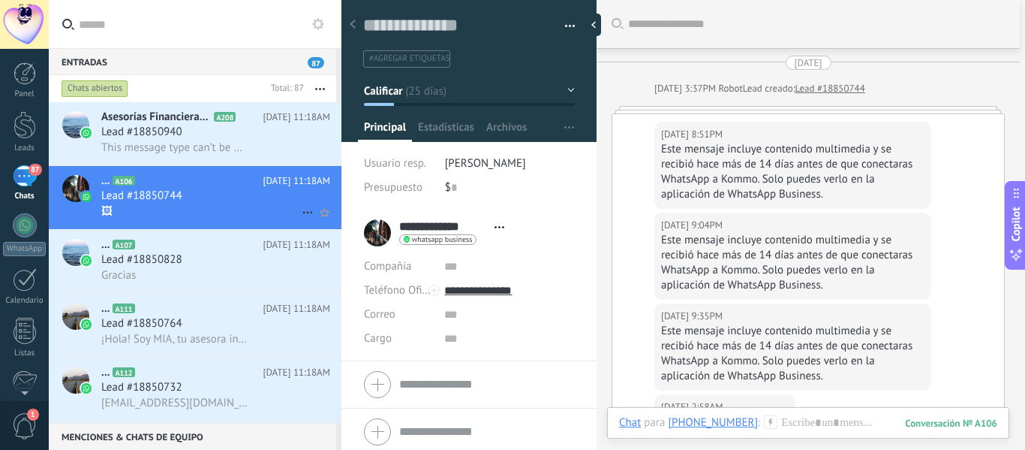
scroll to position [5167, 0]
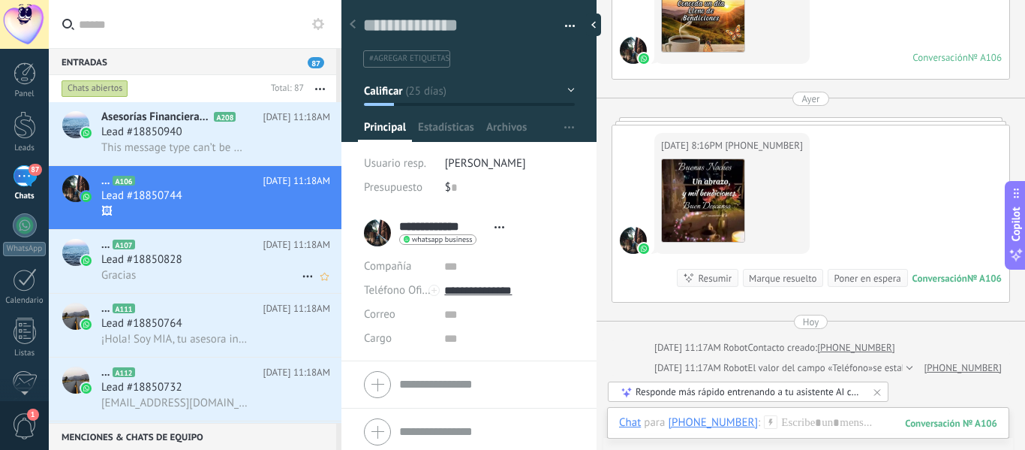
click at [163, 246] on h2 "... A107" at bounding box center [181, 244] width 161 height 15
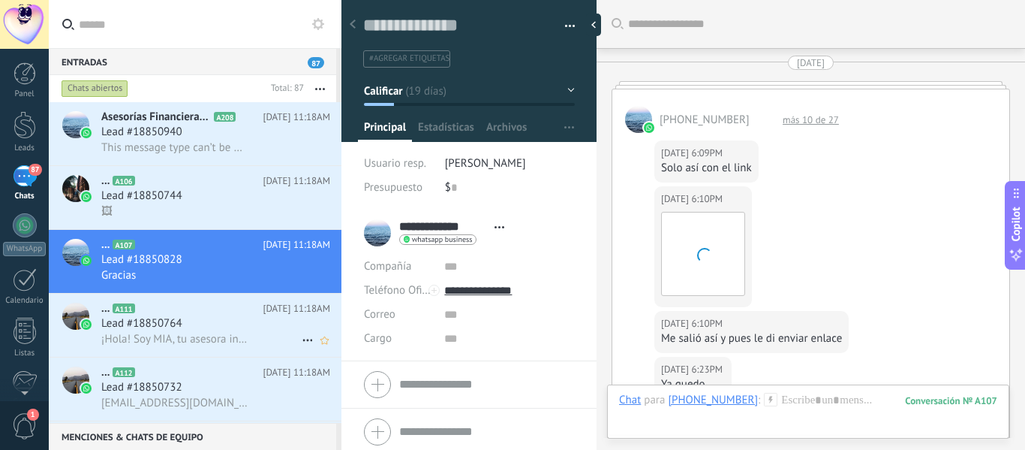
scroll to position [1915, 0]
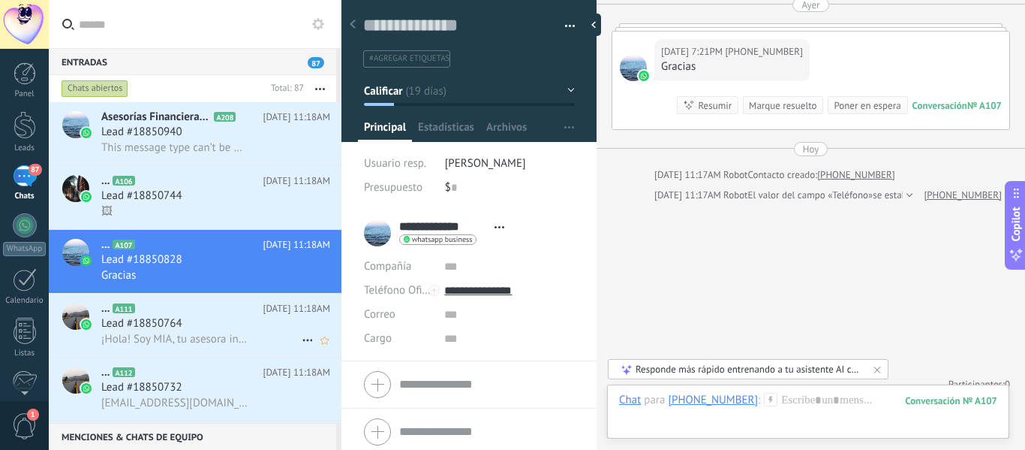
click at [180, 342] on span "¡Hola! Soy MIA, tu asesora inmobiliaria en Ciencuadras 😊 Estoy aquí para ayudar…" at bounding box center [174, 339] width 146 height 14
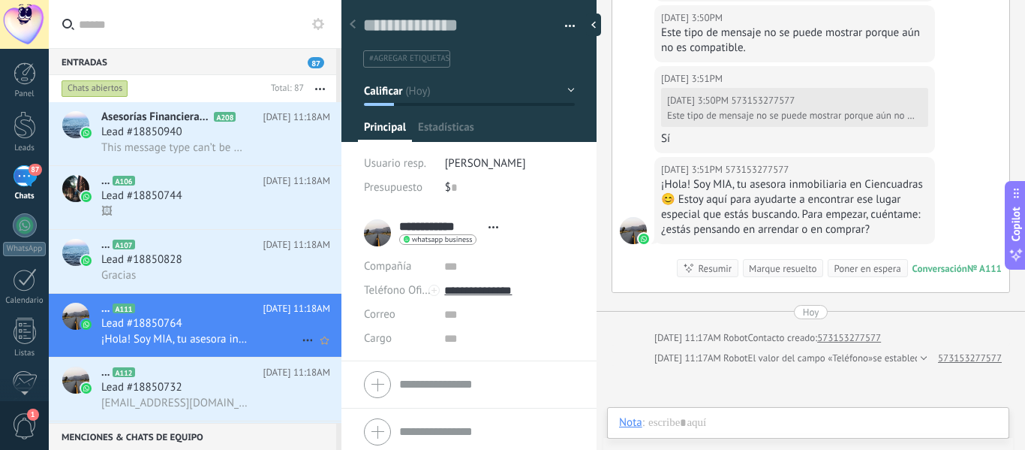
scroll to position [23, 0]
click at [199, 388] on div "Lead #18850732" at bounding box center [215, 387] width 229 height 15
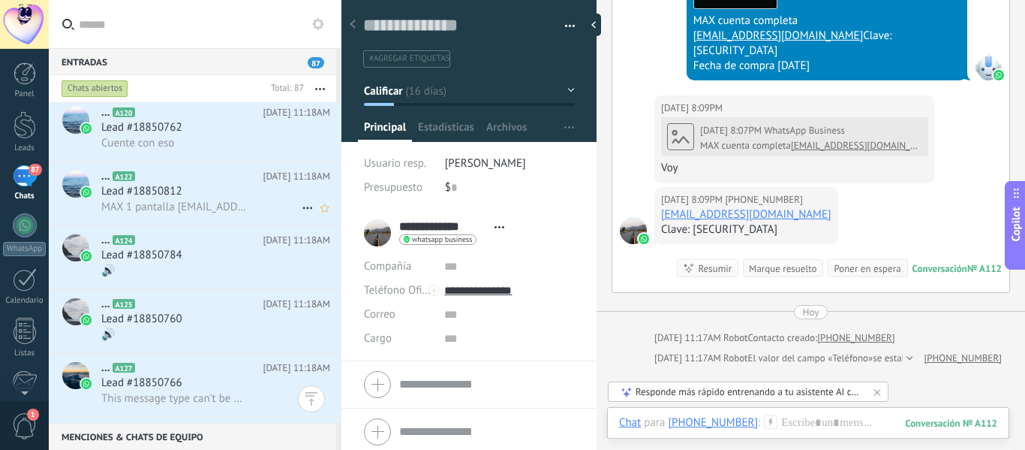
scroll to position [481, 0]
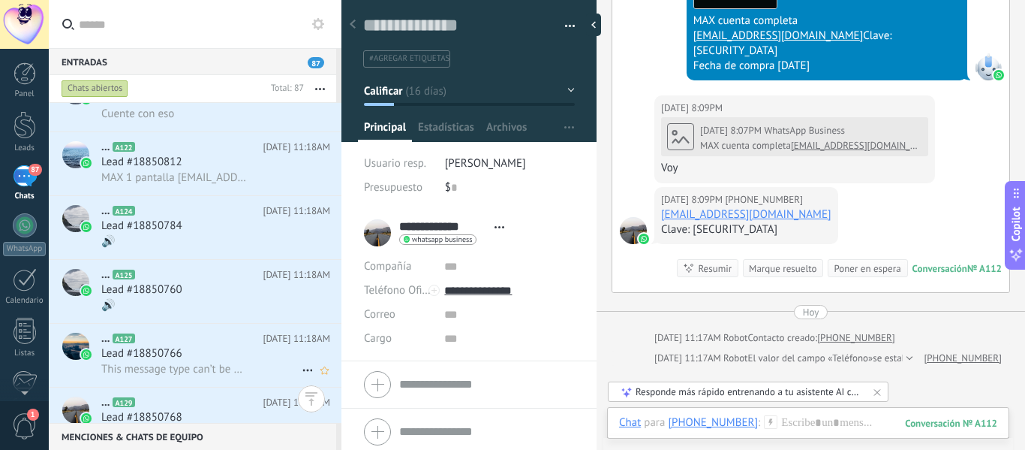
click at [187, 371] on span "This message type can’t be displayed because it’s not supported yet." at bounding box center [174, 369] width 146 height 14
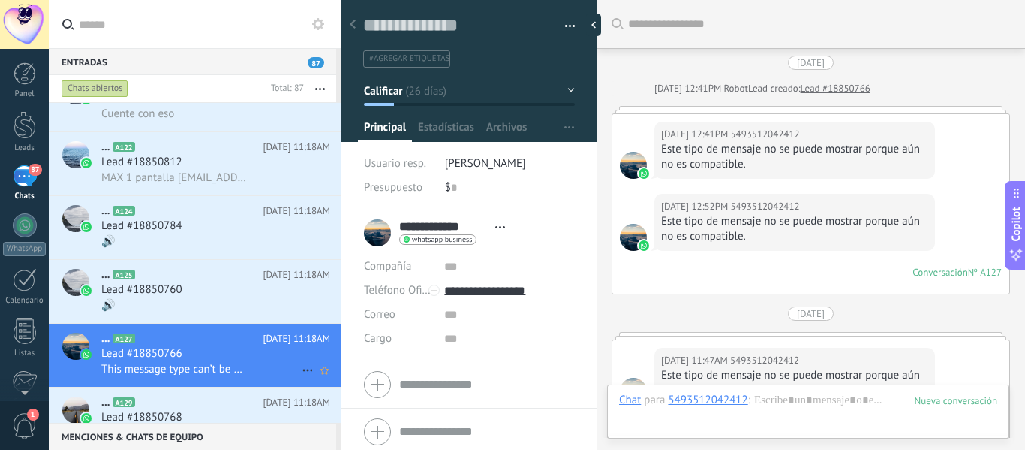
scroll to position [394, 0]
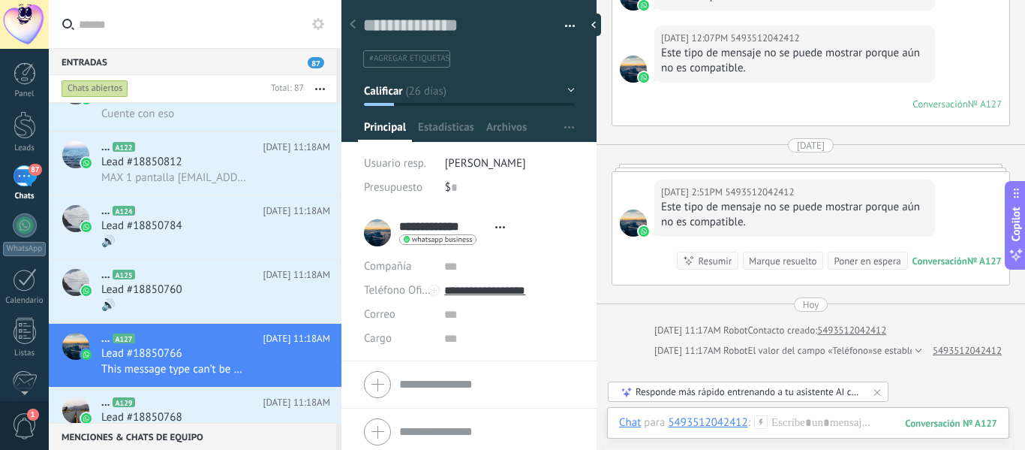
click at [234, 405] on h2 "... A129" at bounding box center [181, 402] width 161 height 15
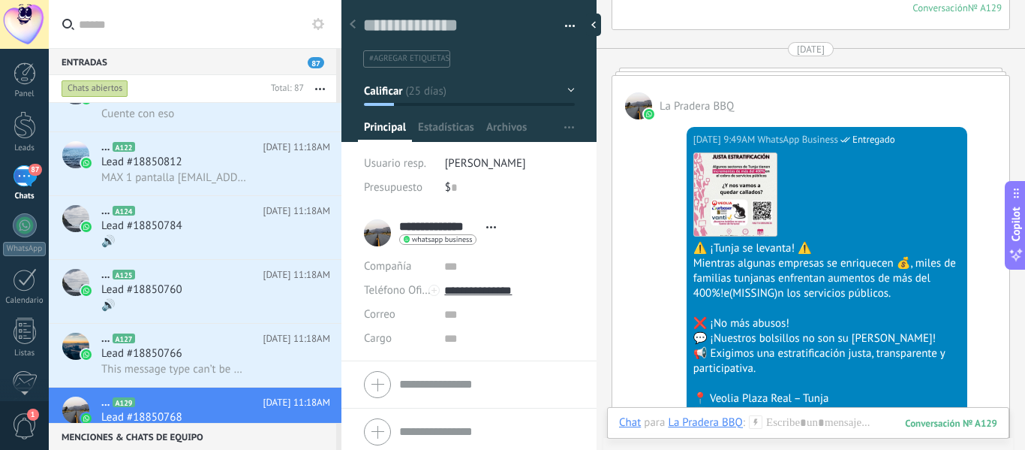
scroll to position [2075, 0]
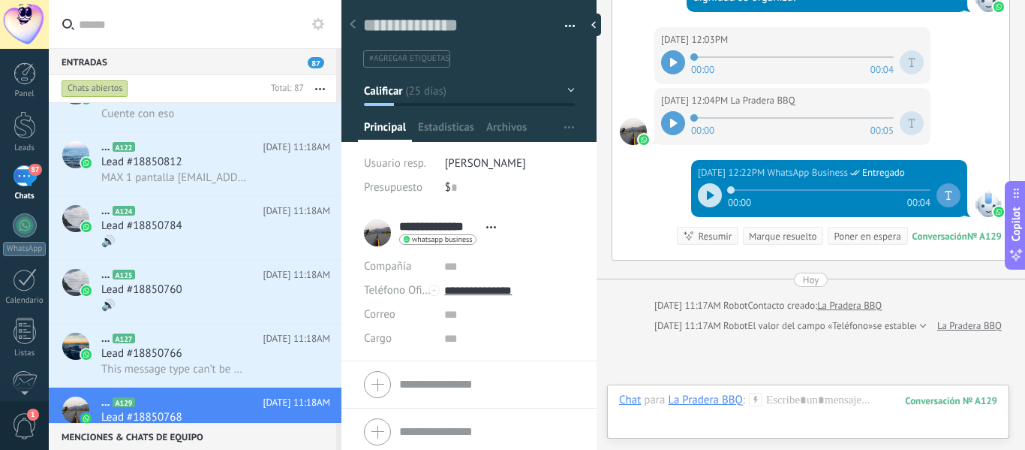
click at [703, 210] on div "00:00 00:04" at bounding box center [829, 195] width 263 height 30
click at [703, 207] on div at bounding box center [710, 195] width 24 height 24
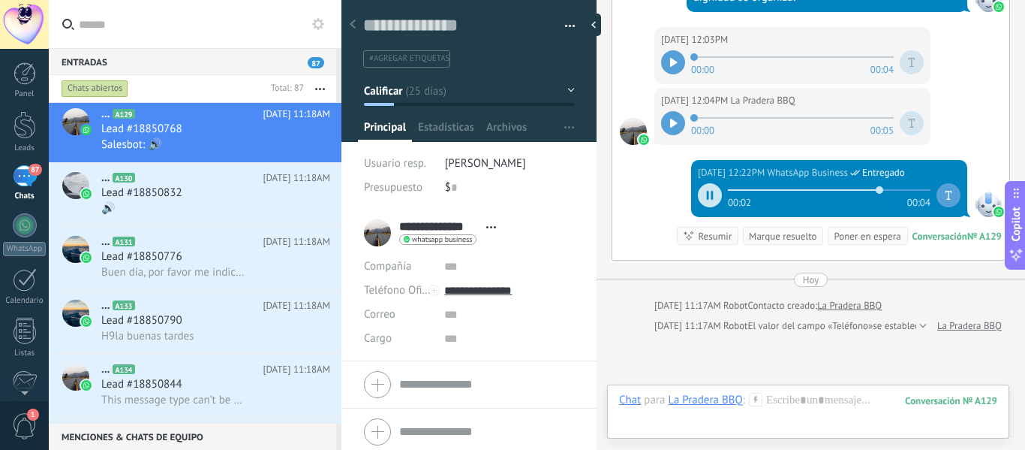
scroll to position [781, 0]
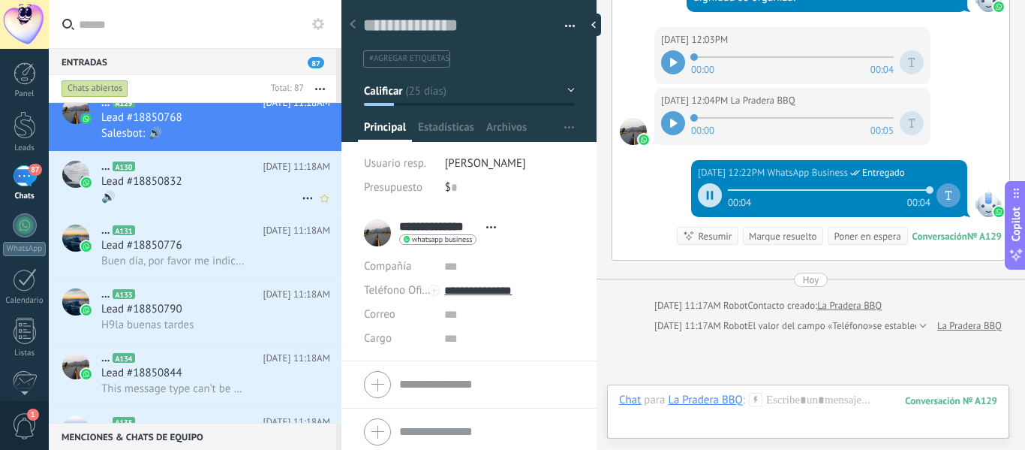
click at [176, 185] on span "Lead #18850832" at bounding box center [141, 181] width 81 height 15
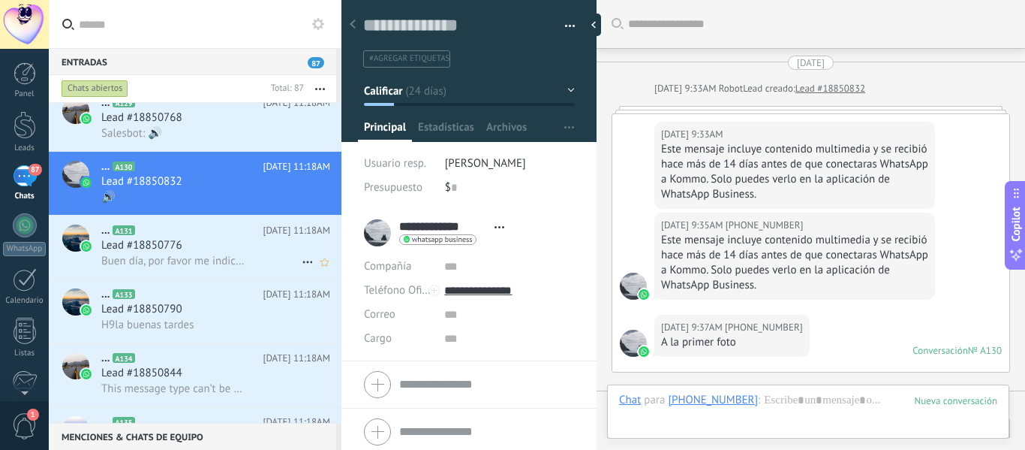
scroll to position [487, 0]
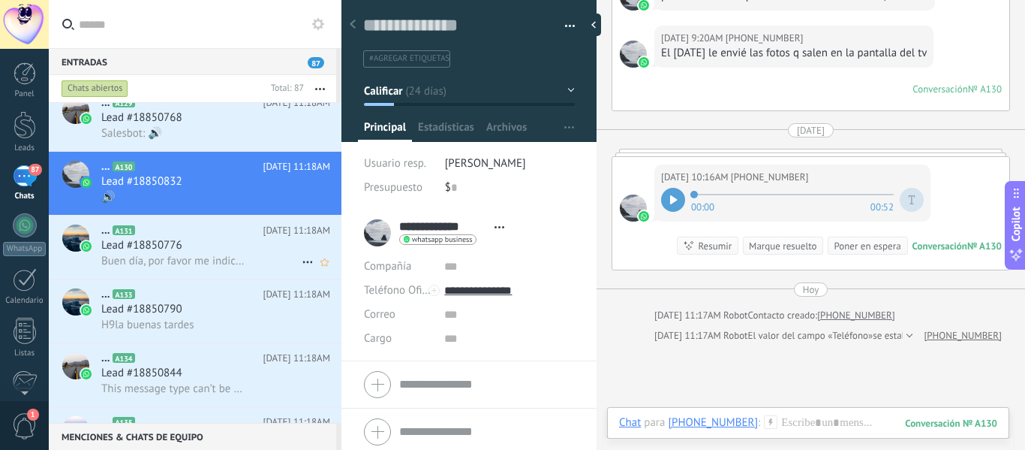
click at [165, 254] on span "Buen día, por favor me indica de que proyecto" at bounding box center [174, 261] width 146 height 14
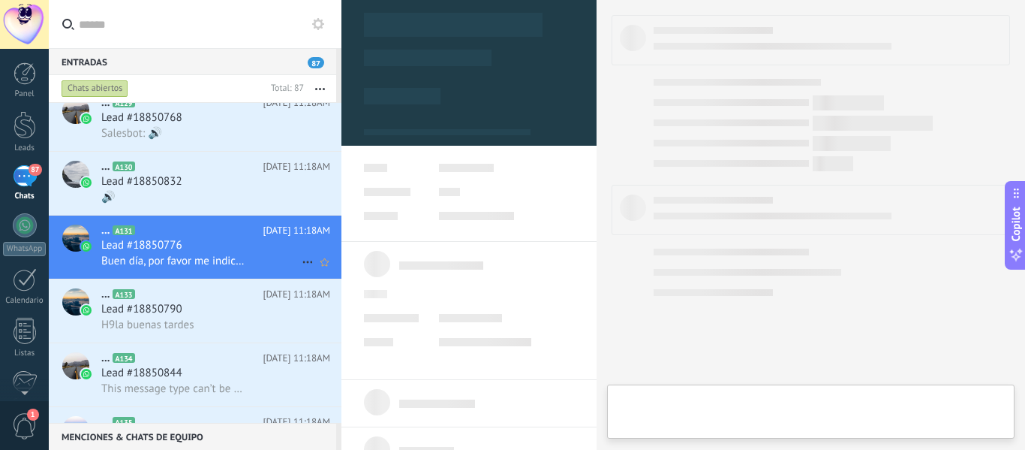
type textarea "**********"
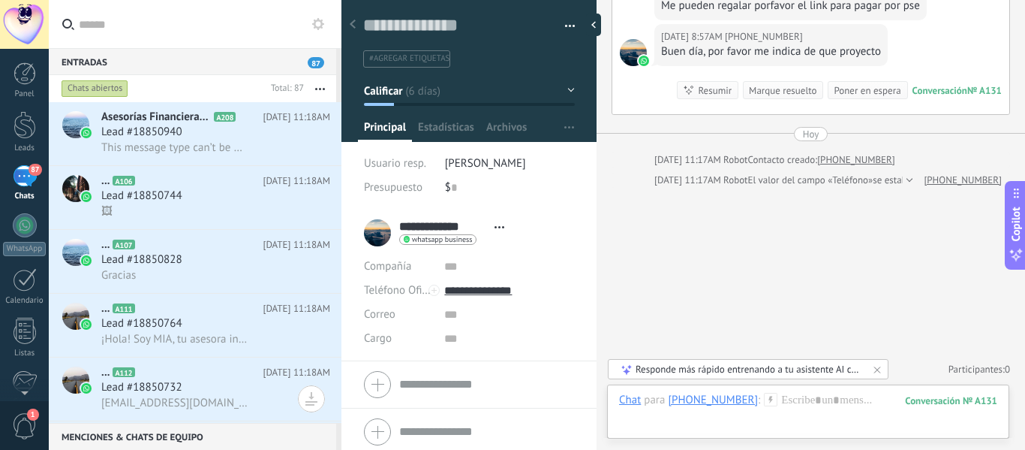
click at [189, 29] on input "text" at bounding box center [204, 24] width 251 height 48
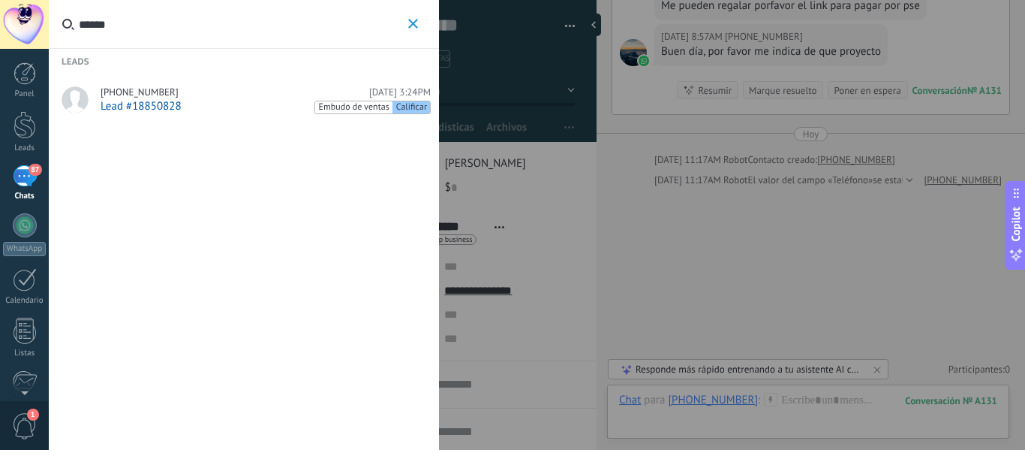
type input "******"
click at [190, 97] on div "[PHONE_NUMBER] [DATE] 3:24PM" at bounding box center [266, 92] width 330 height 12
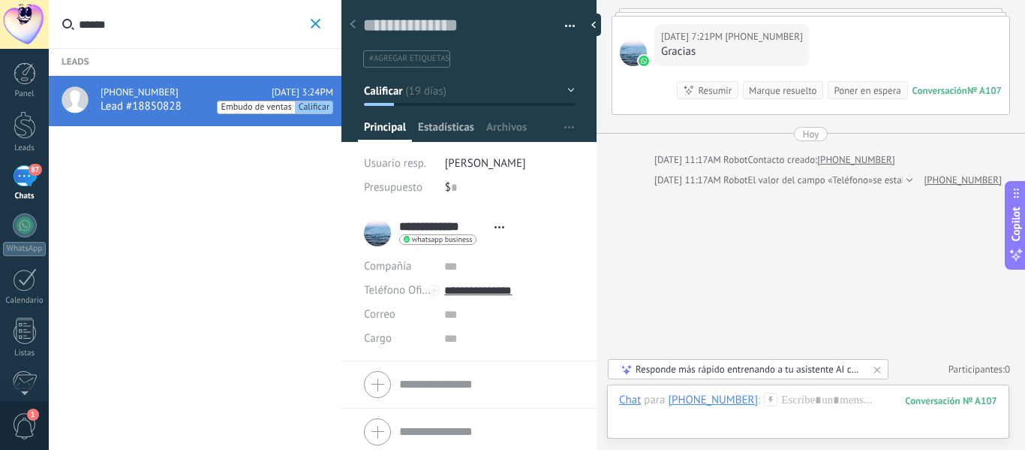
click at [441, 126] on span "Estadísticas" at bounding box center [446, 131] width 56 height 22
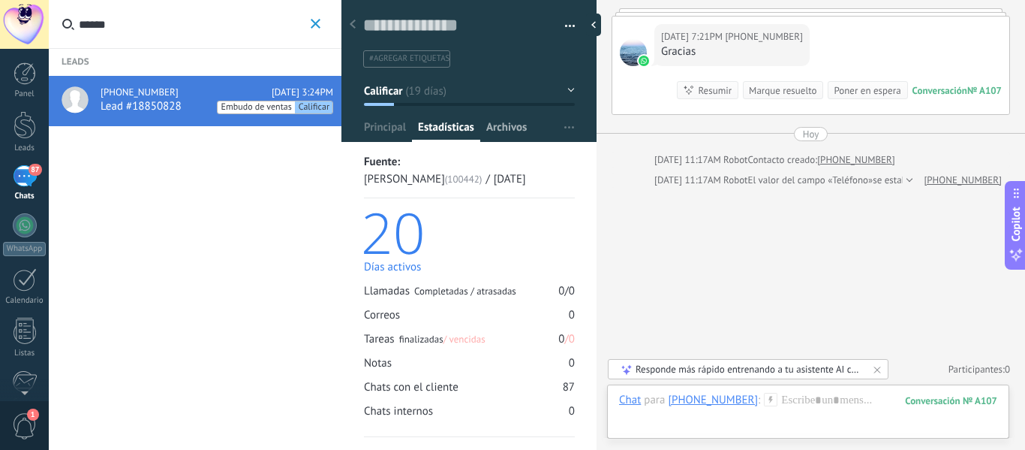
click at [501, 125] on span "Archivos" at bounding box center [506, 131] width 41 height 22
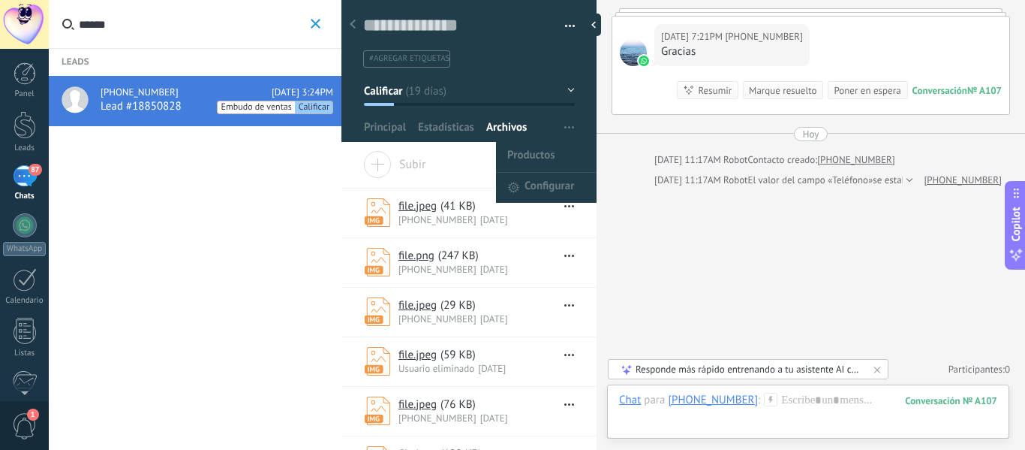
click at [565, 128] on span "button" at bounding box center [569, 127] width 10 height 29
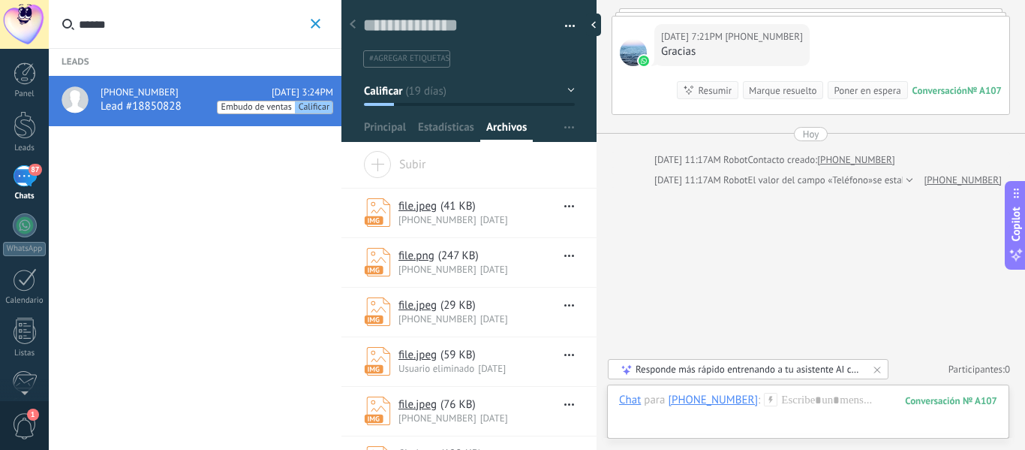
click at [566, 26] on button "button" at bounding box center [565, 26] width 22 height 23
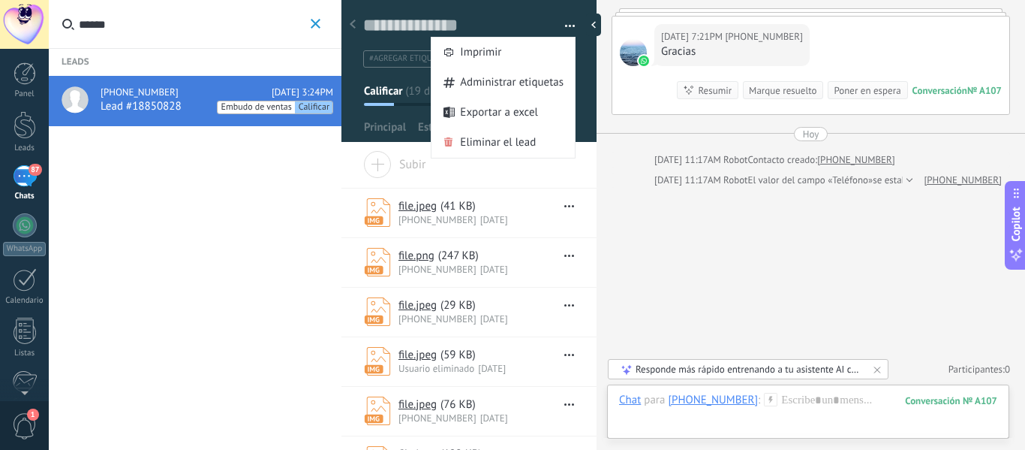
click at [590, 200] on div "file.jpeg ( 41 KB ) [PHONE_NUMBER] [DATE] Descargar Desvincular Eliminar" at bounding box center [469, 212] width 255 height 49
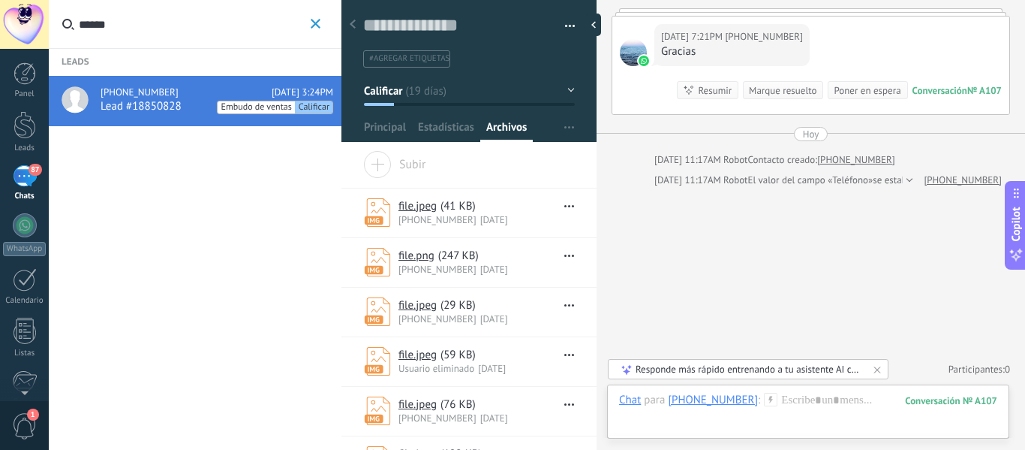
click at [564, 91] on button "Calificar" at bounding box center [469, 90] width 211 height 27
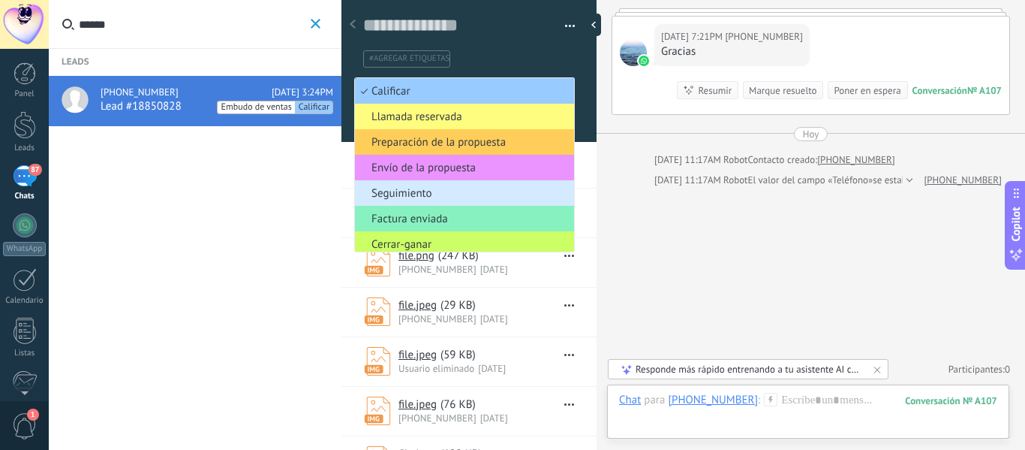
click at [415, 185] on li "Seguimiento" at bounding box center [464, 193] width 219 height 26
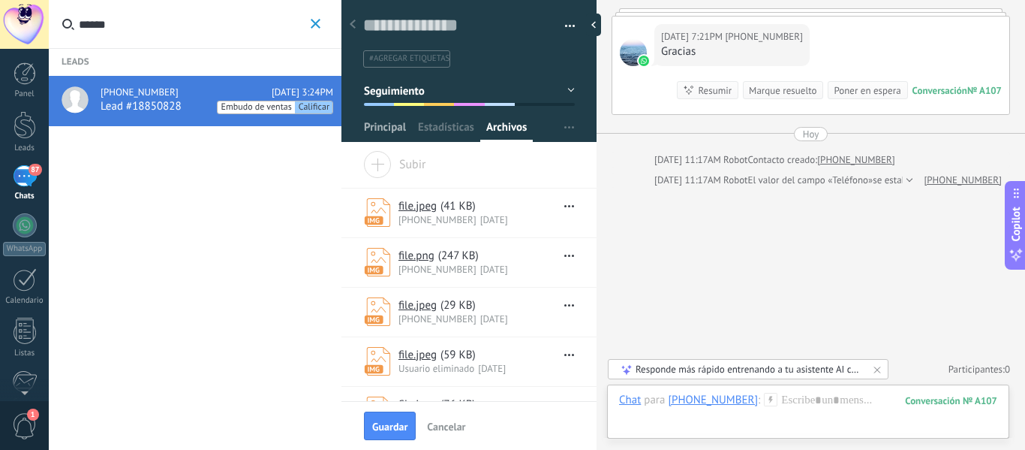
click at [385, 131] on span "Principal" at bounding box center [385, 131] width 42 height 22
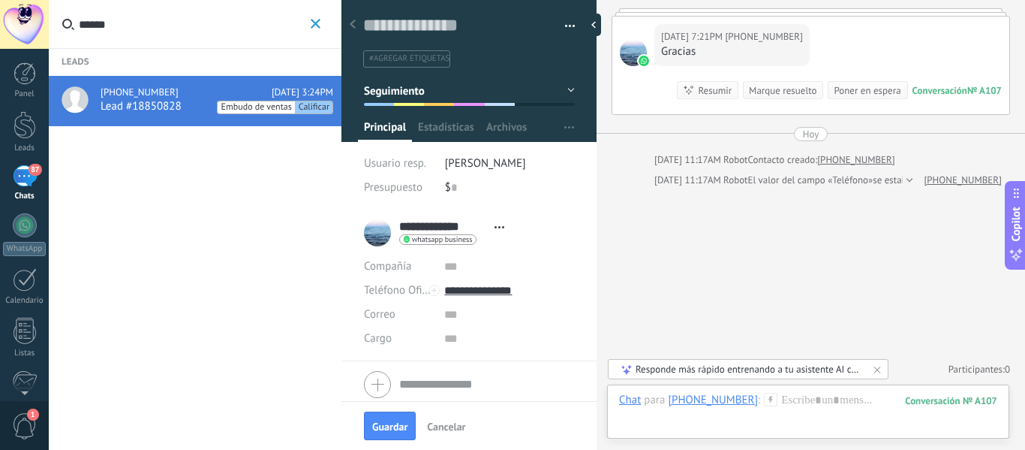
click at [567, 85] on button "Seguimiento" at bounding box center [469, 90] width 211 height 27
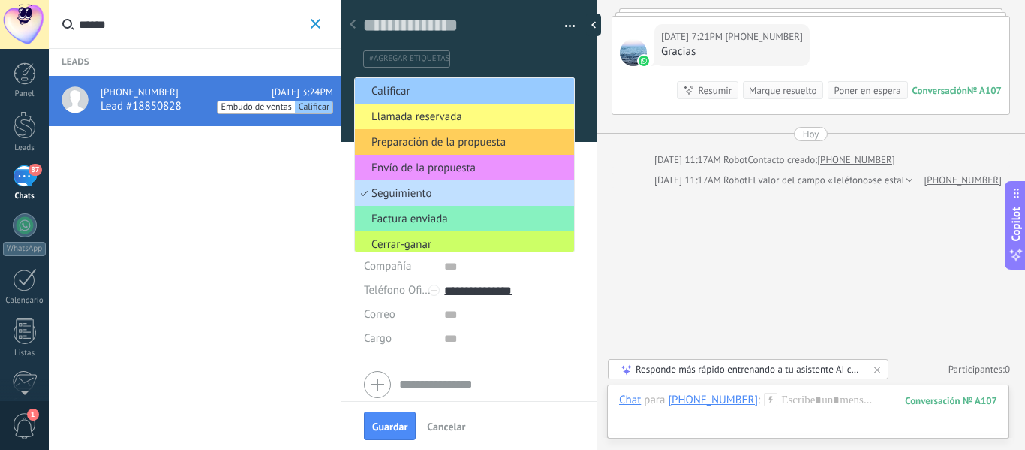
scroll to position [30, 0]
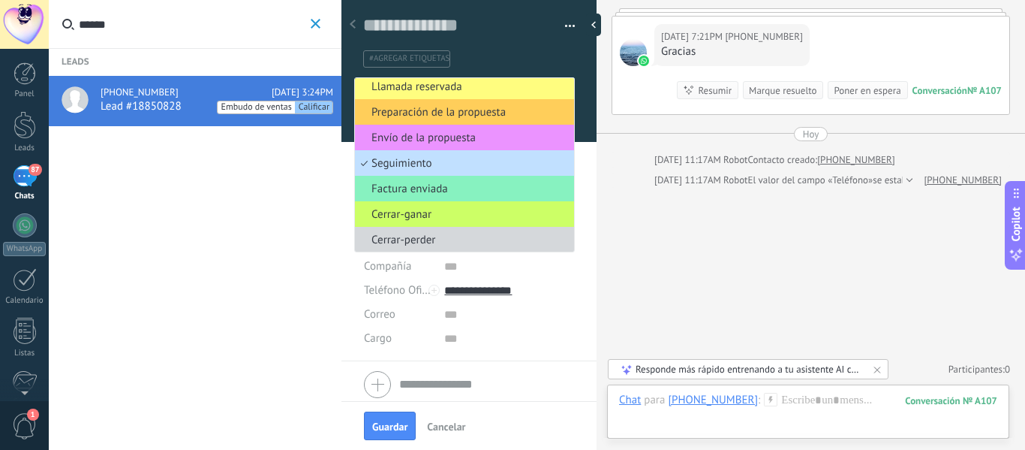
click at [569, 21] on button "button" at bounding box center [565, 26] width 22 height 23
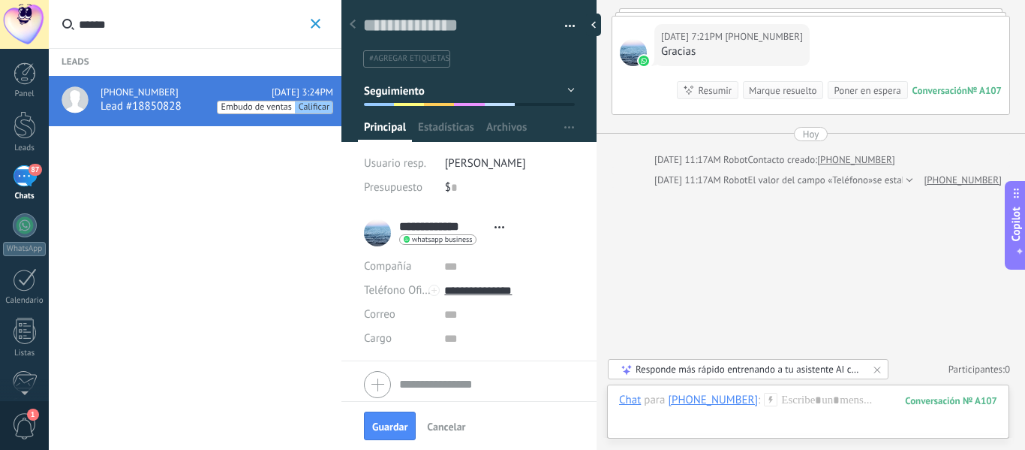
click at [1025, 245] on button "Copilot" at bounding box center [1015, 225] width 21 height 89
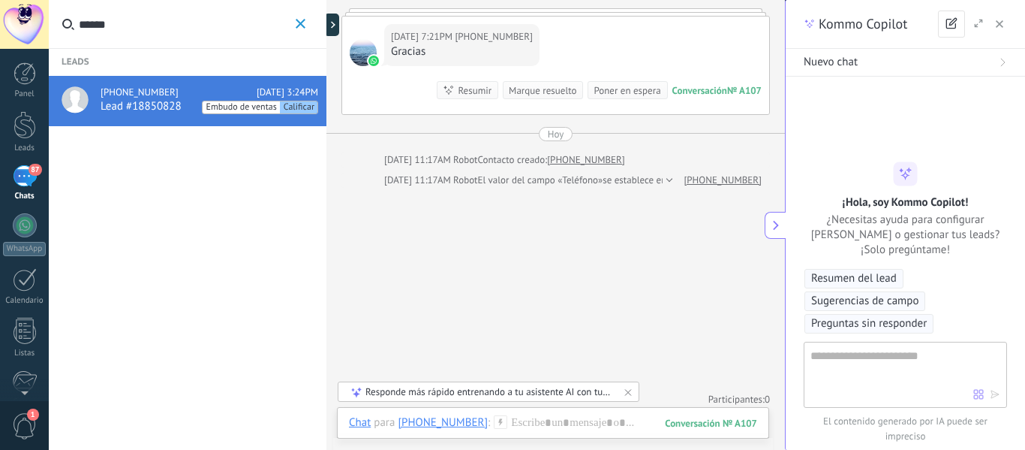
type textarea "**********"
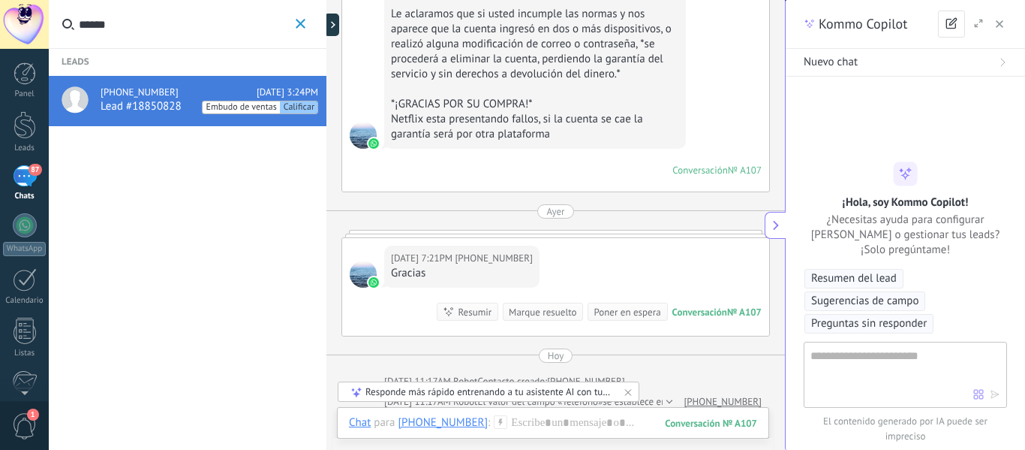
click at [868, 368] on textarea at bounding box center [892, 374] width 163 height 54
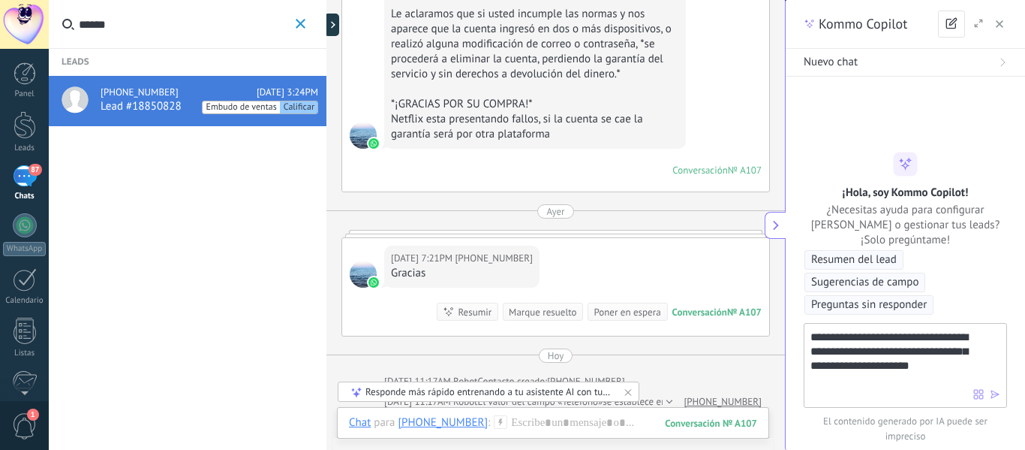
type textarea "**********"
click at [993, 399] on icon "button" at bounding box center [995, 394] width 11 height 11
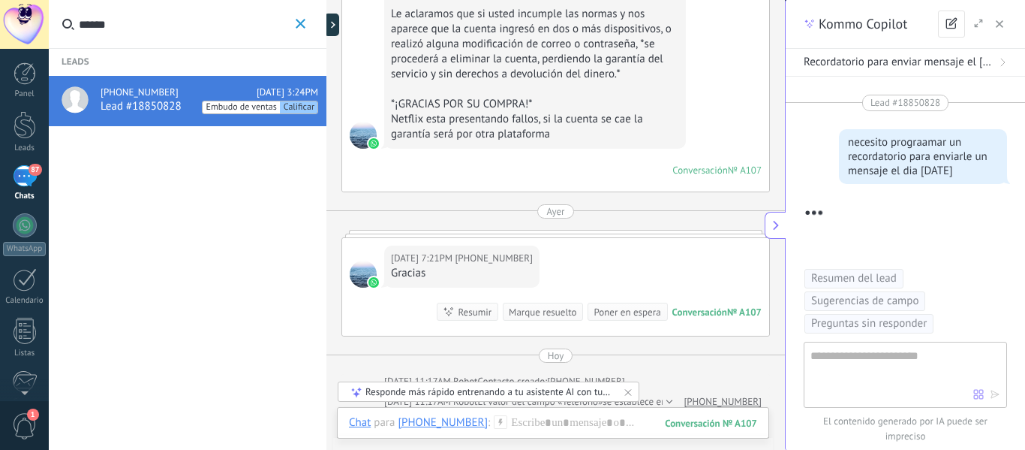
scroll to position [69, 0]
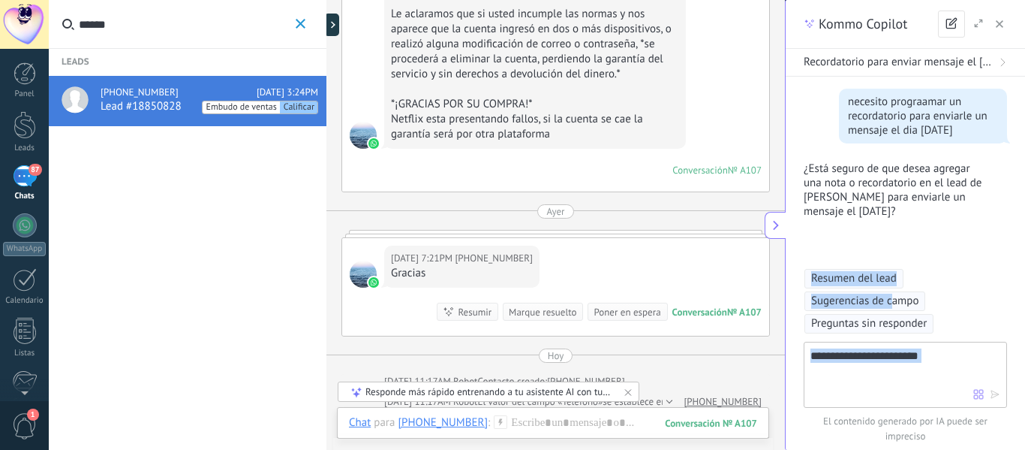
drag, startPoint x: 801, startPoint y: 267, endPoint x: 895, endPoint y: 296, distance: 98.3
click at [895, 296] on div "**********" at bounding box center [905, 225] width 239 height 450
click at [978, 242] on div "Lead #18850828 necesito prograamar un recordatorio para enviarle un mensaje el …" at bounding box center [905, 157] width 203 height 206
click at [907, 369] on textarea at bounding box center [892, 374] width 163 height 54
type textarea "**********"
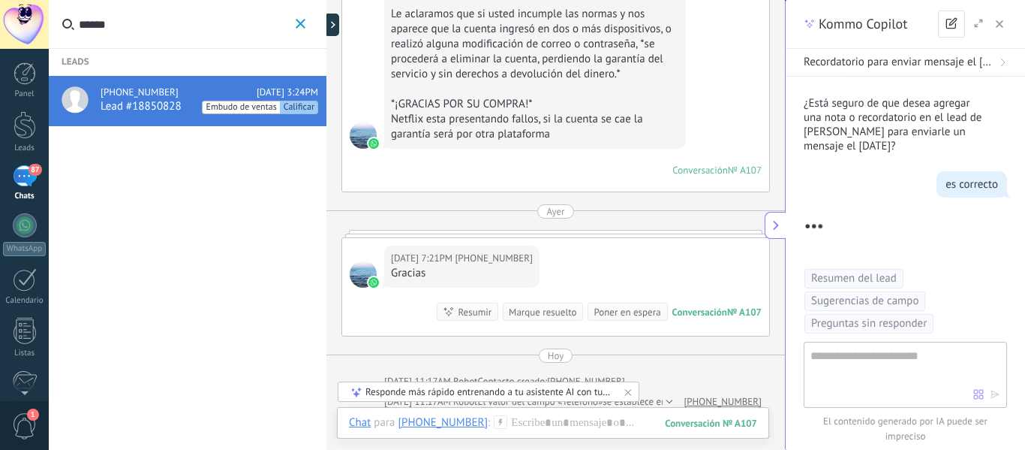
scroll to position [206, 0]
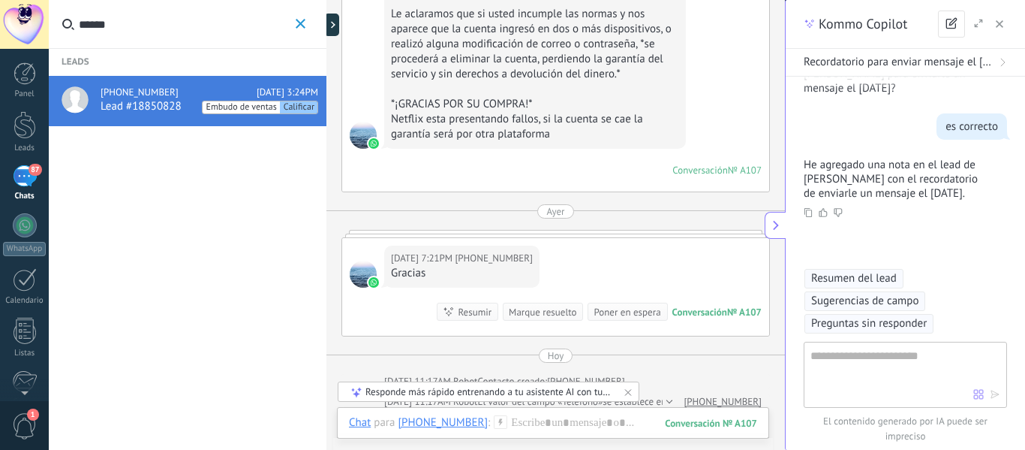
click at [300, 23] on icon "button" at bounding box center [301, 24] width 10 height 10
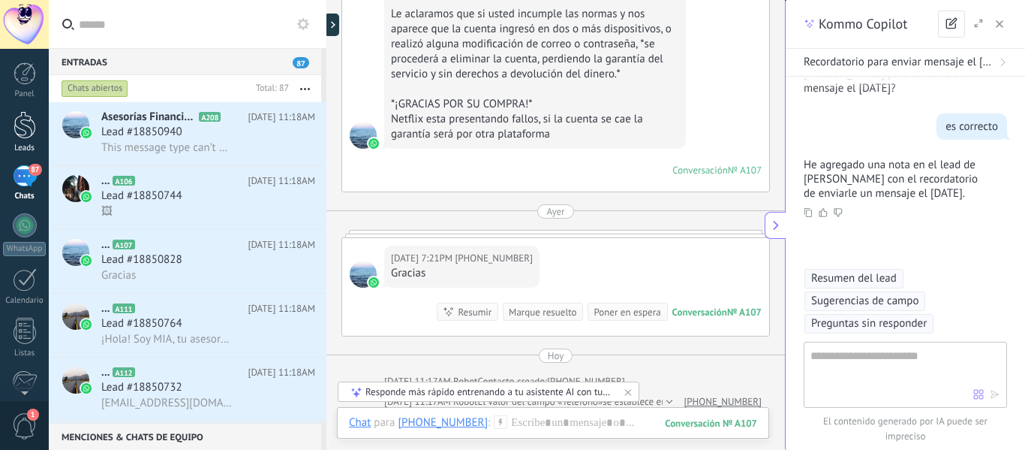
click at [23, 124] on div at bounding box center [25, 125] width 23 height 28
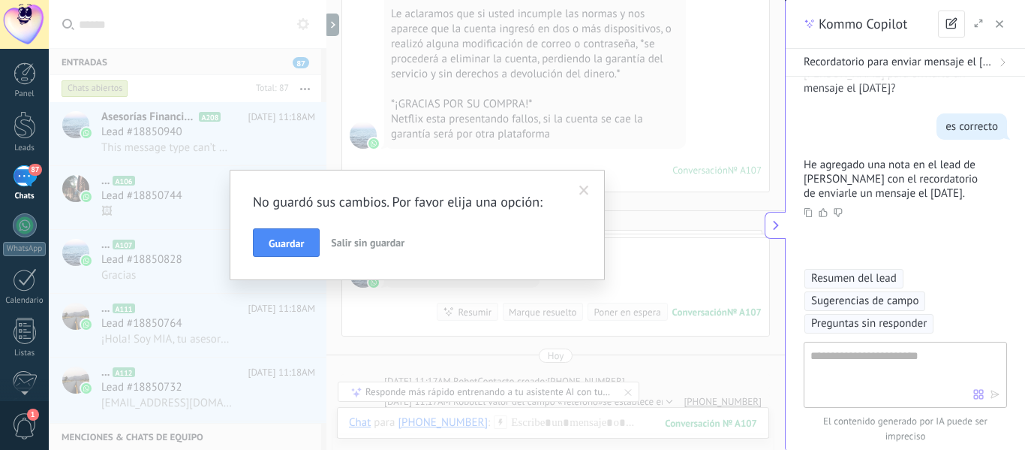
click at [386, 237] on span "Salir sin guardar" at bounding box center [368, 243] width 74 height 14
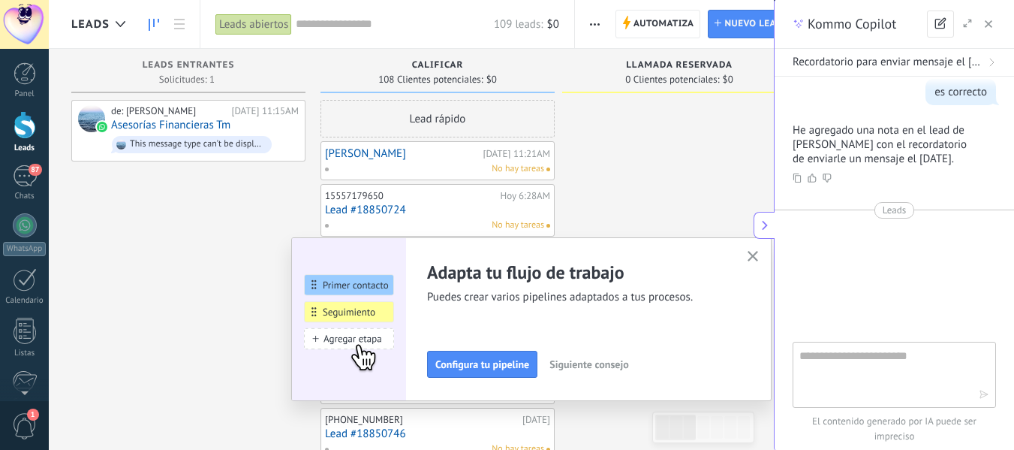
click at [759, 254] on icon "button" at bounding box center [753, 256] width 11 height 11
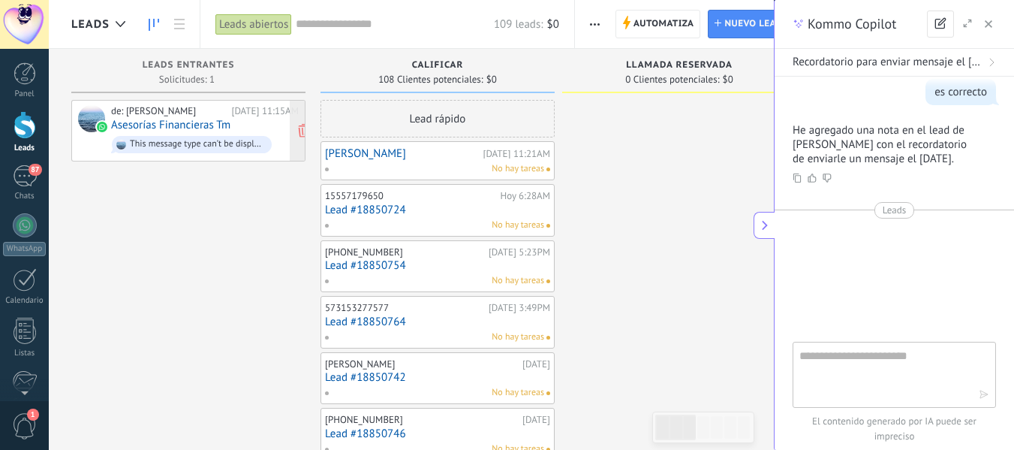
drag, startPoint x: 236, startPoint y: 112, endPoint x: 193, endPoint y: 113, distance: 42.8
click at [193, 113] on div "de: [PERSON_NAME]" at bounding box center [168, 111] width 115 height 12
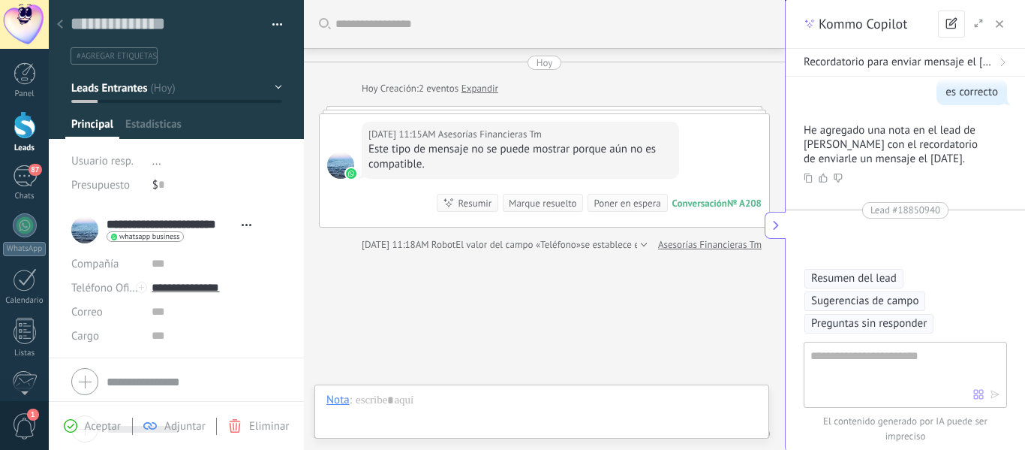
scroll to position [65, 0]
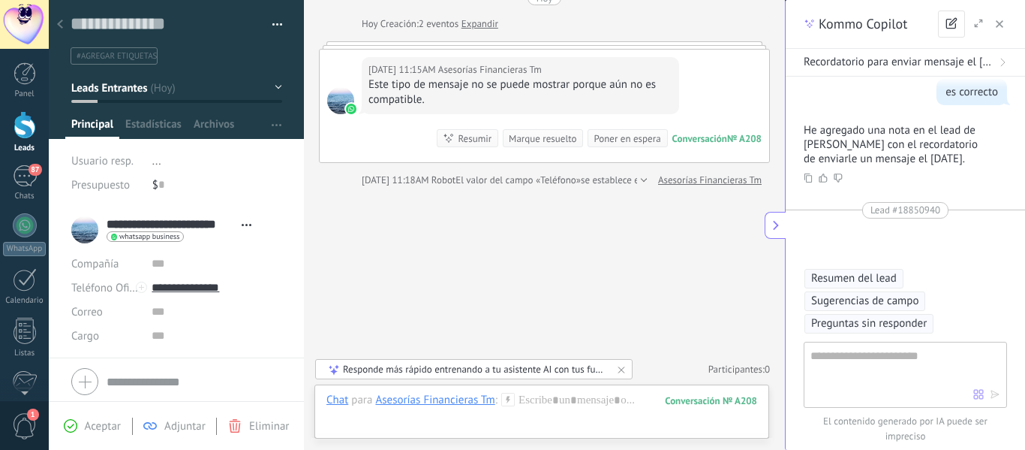
click at [92, 429] on span "Aceptar" at bounding box center [103, 426] width 36 height 14
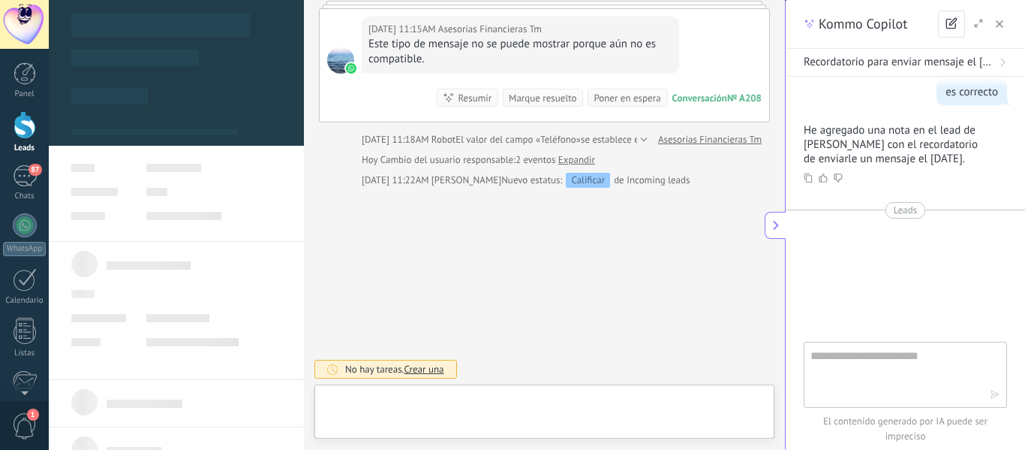
scroll to position [23, 0]
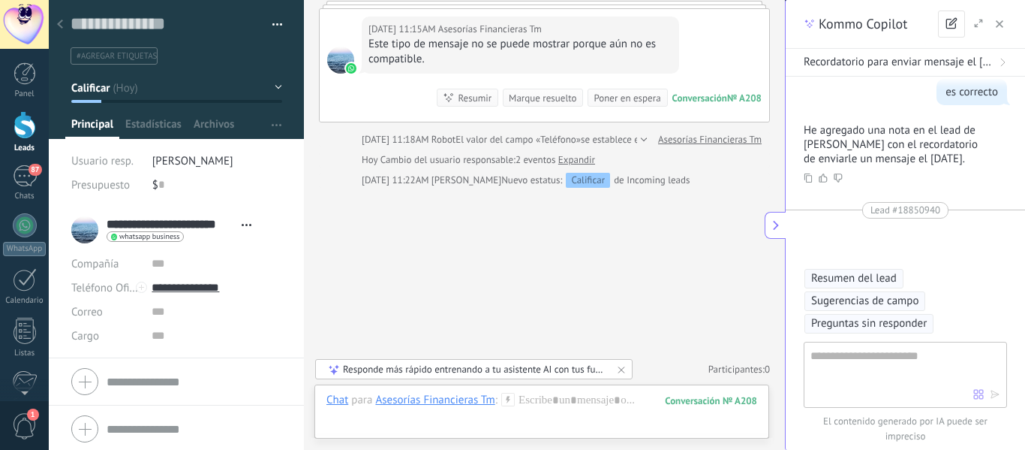
click at [1004, 20] on button "button" at bounding box center [999, 24] width 15 height 18
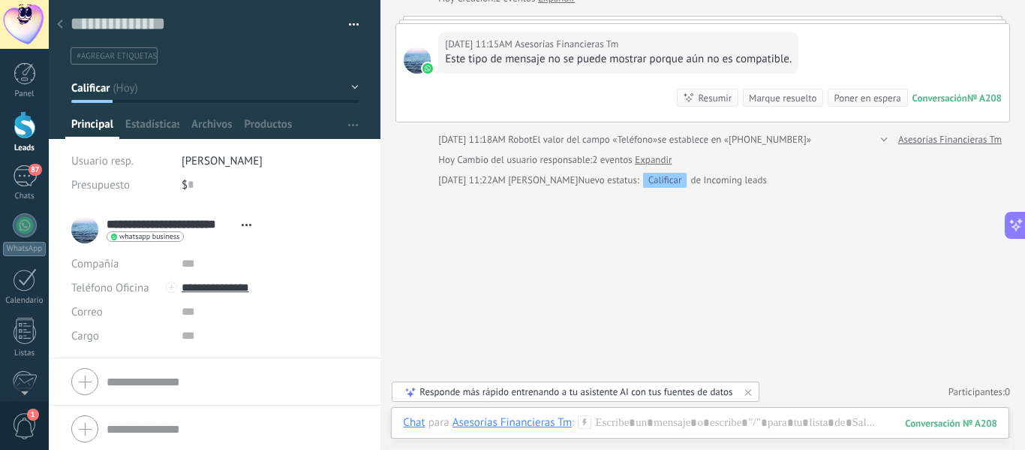
scroll to position [90, 0]
type textarea "**********"
click at [351, 19] on button "button" at bounding box center [349, 25] width 22 height 23
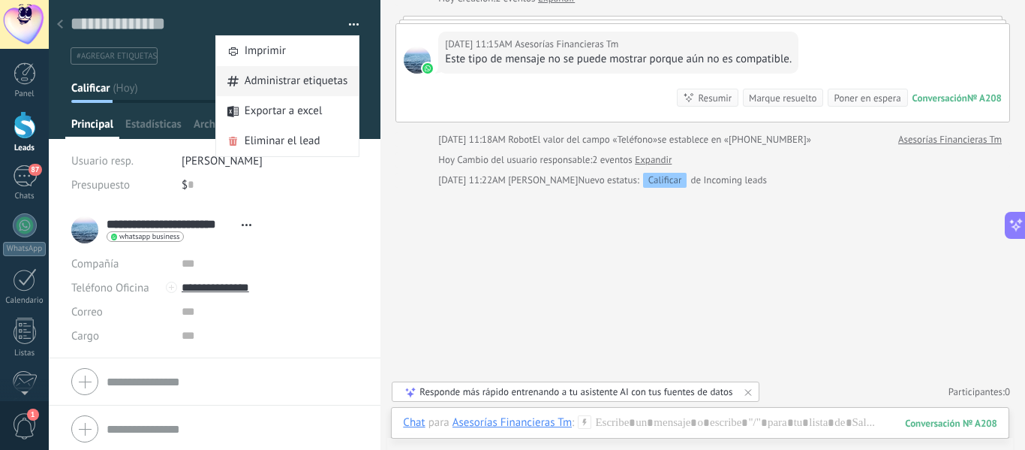
click at [314, 75] on span "Administrar etiquetas" at bounding box center [297, 81] width 104 height 30
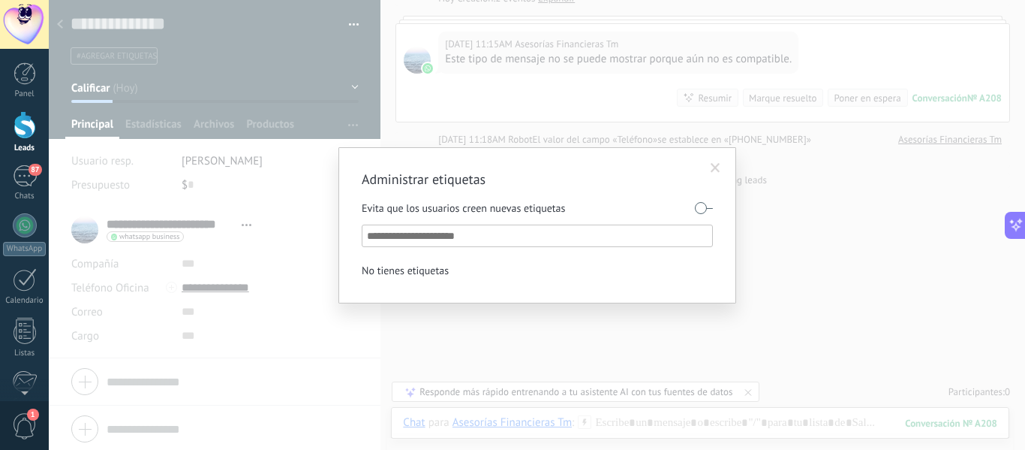
click at [716, 163] on span at bounding box center [716, 168] width 10 height 11
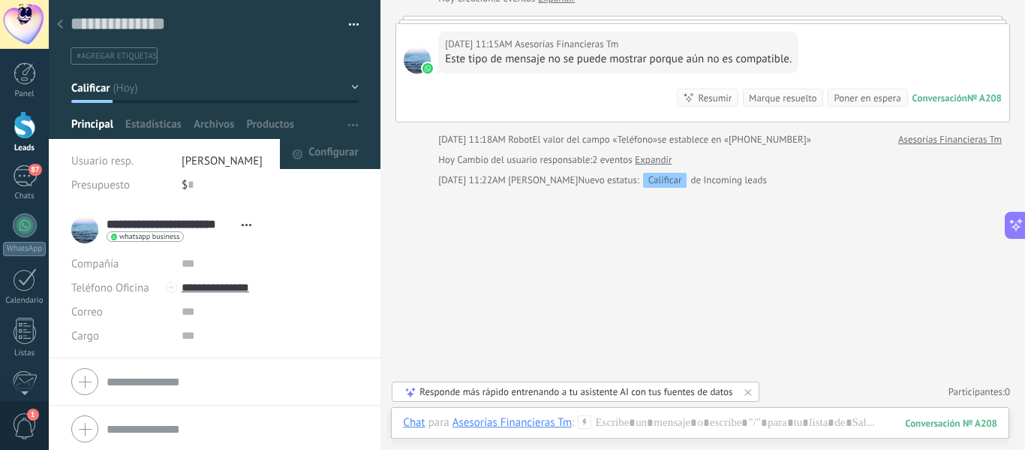
click at [352, 129] on span "button" at bounding box center [353, 124] width 10 height 29
click at [345, 157] on span "Configurar" at bounding box center [333, 154] width 50 height 30
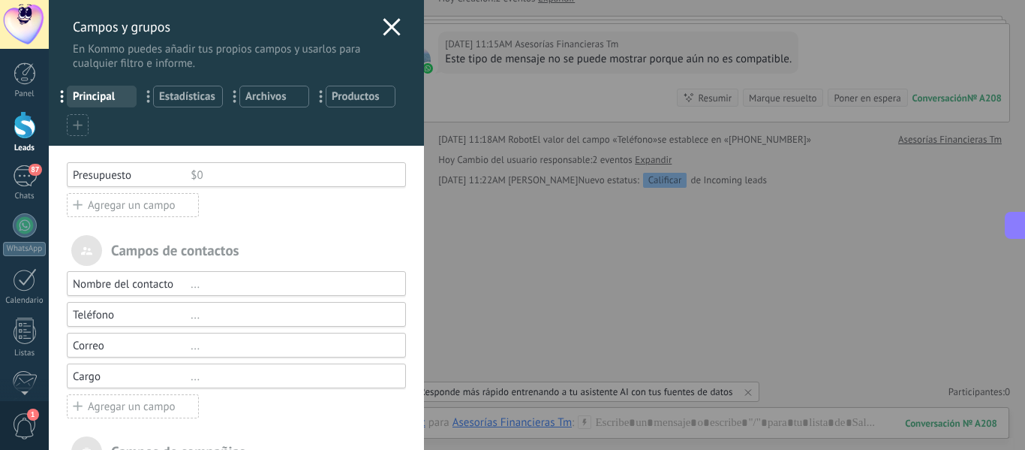
click at [78, 123] on use at bounding box center [77, 124] width 9 height 9
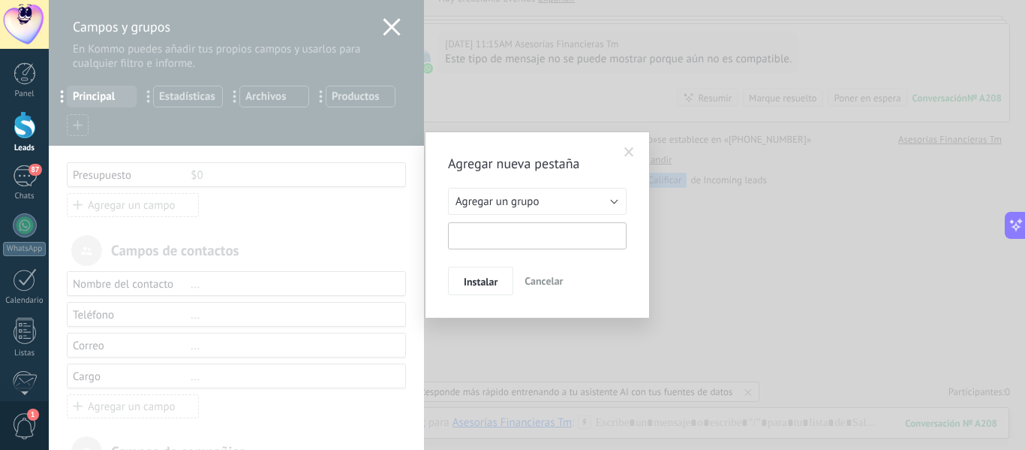
click at [505, 243] on input "text" at bounding box center [537, 235] width 179 height 27
type input "**********"
click at [466, 279] on span "Instalar" at bounding box center [481, 281] width 34 height 11
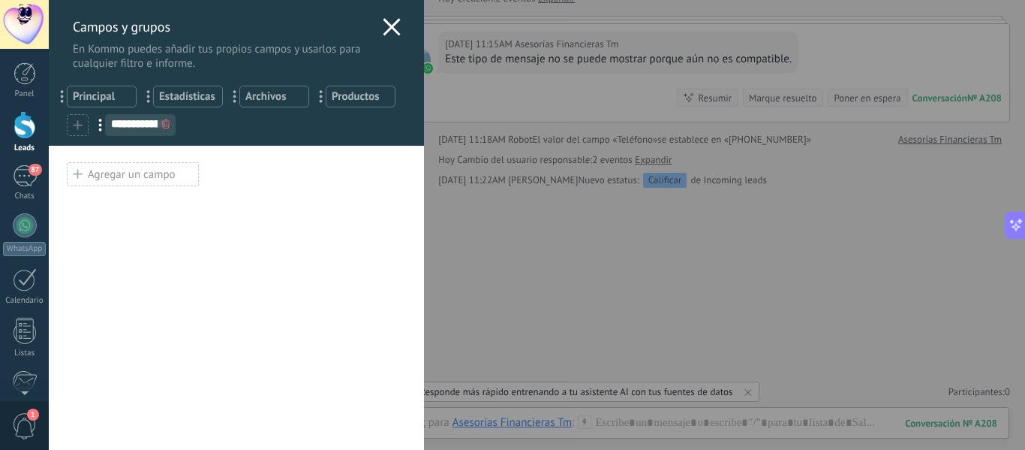
click at [230, 185] on div "Agregar un campo" at bounding box center [236, 171] width 339 height 32
click at [137, 123] on input "**********" at bounding box center [140, 124] width 69 height 12
click at [384, 26] on icon at bounding box center [392, 27] width 18 height 18
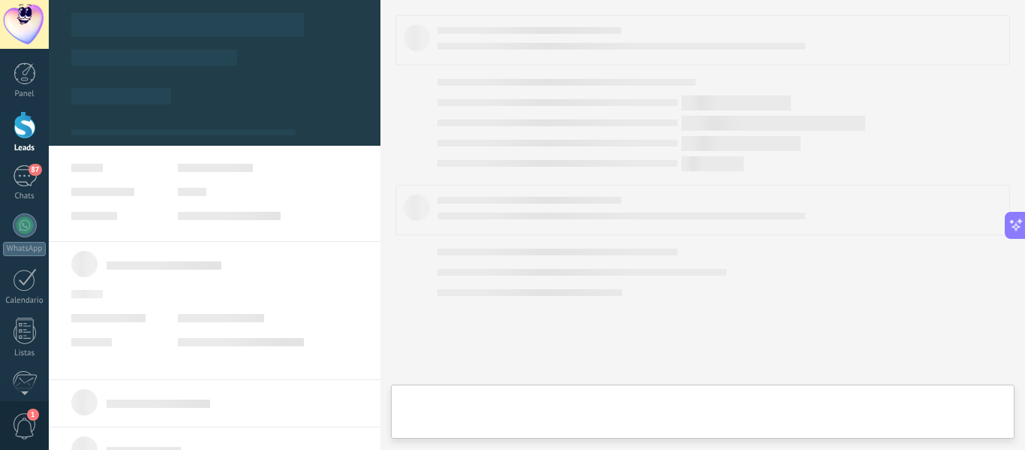
type textarea "**********"
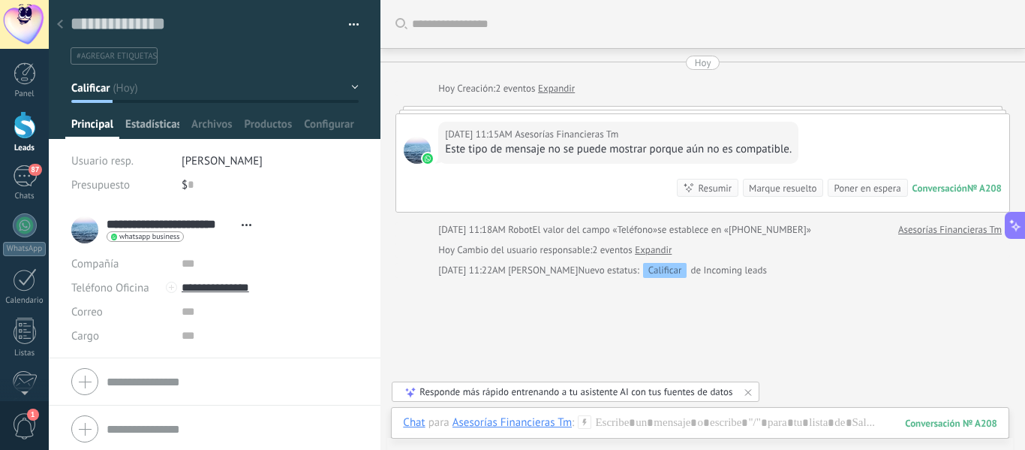
click at [156, 125] on span "Estadísticas" at bounding box center [152, 128] width 54 height 22
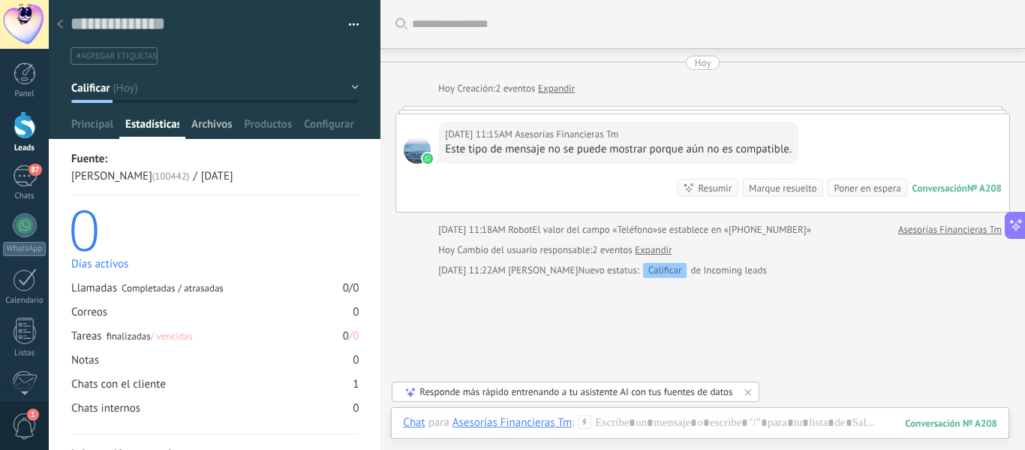
click at [211, 121] on span "Archivos" at bounding box center [211, 128] width 41 height 22
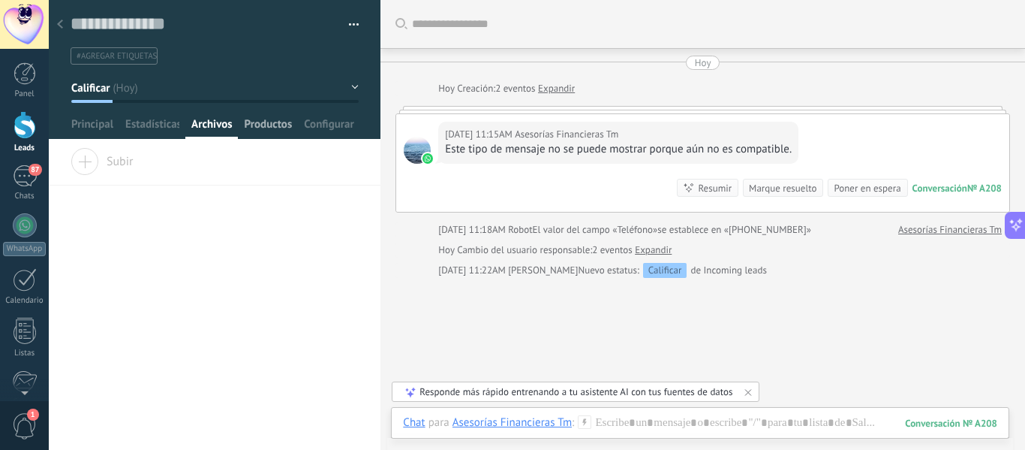
click at [253, 121] on span "Productos" at bounding box center [269, 128] width 48 height 22
click at [321, 125] on span "Configurar" at bounding box center [329, 128] width 50 height 22
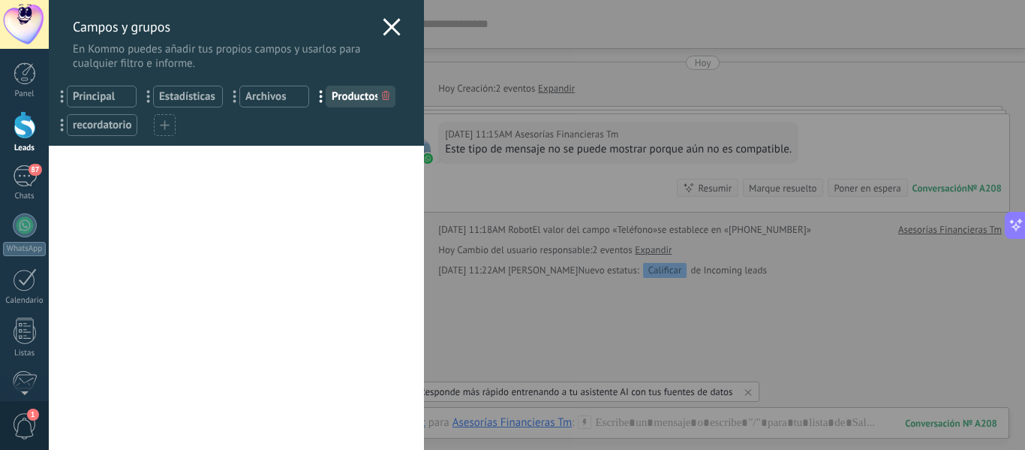
click at [125, 131] on span "recordatorio" at bounding box center [102, 125] width 59 height 14
click at [385, 26] on use at bounding box center [391, 26] width 17 height 17
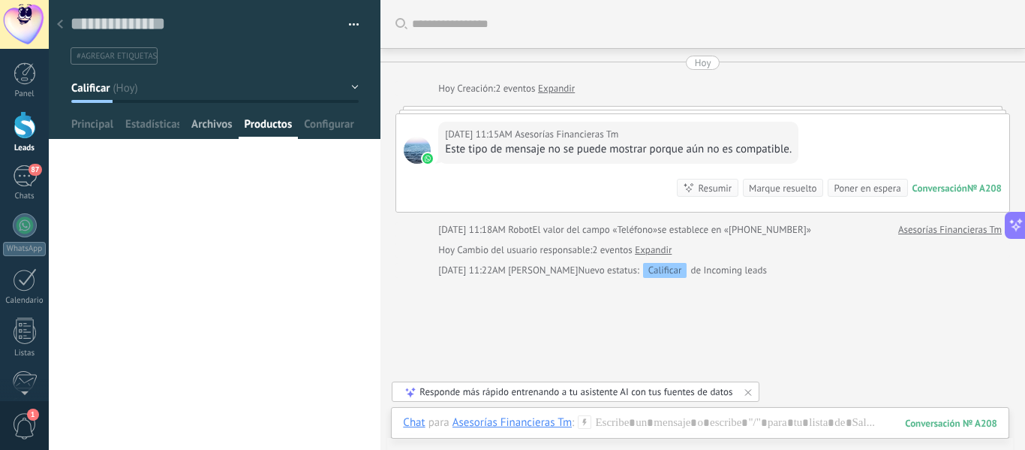
click at [213, 121] on span "Archivos" at bounding box center [211, 128] width 41 height 22
click at [272, 125] on span "Productos" at bounding box center [269, 128] width 48 height 22
click at [80, 153] on span "Instalar" at bounding box center [108, 158] width 75 height 21
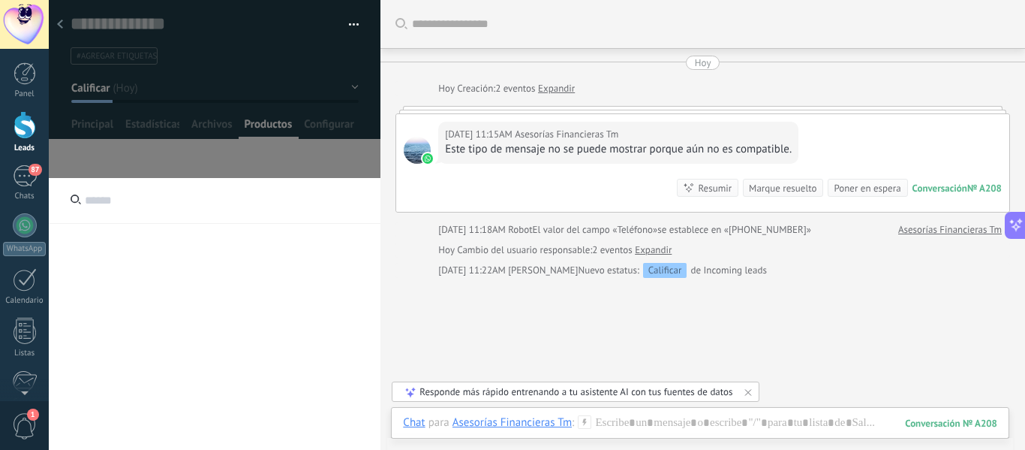
click at [218, 210] on input "text" at bounding box center [215, 201] width 332 height 46
click at [31, 326] on div at bounding box center [25, 330] width 23 height 26
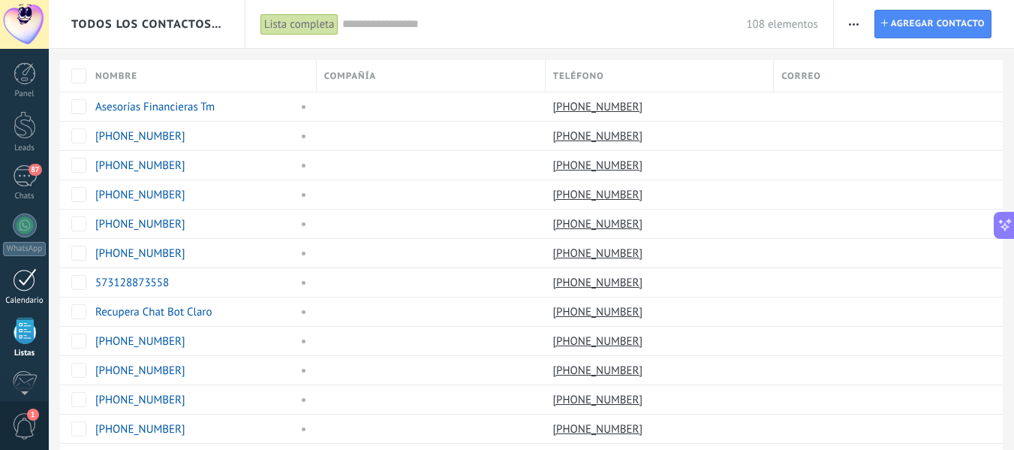
click at [29, 288] on div at bounding box center [25, 279] width 24 height 23
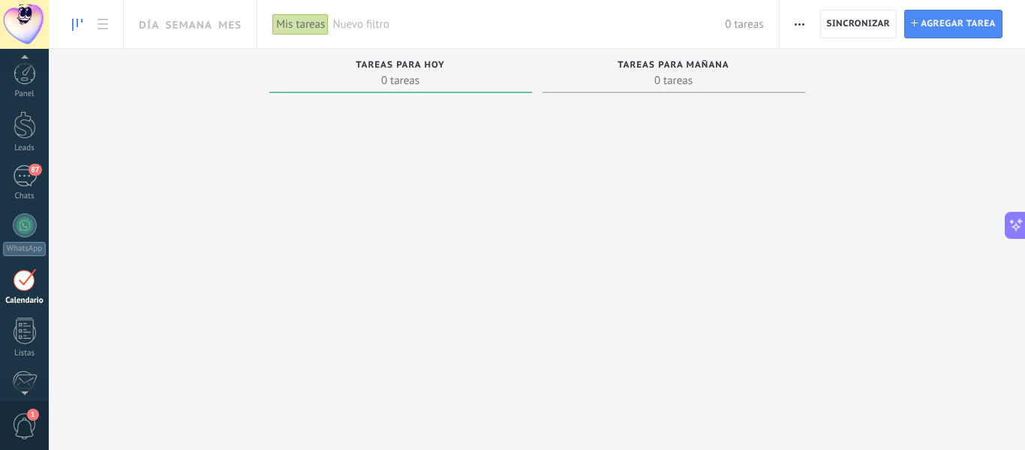
scroll to position [44, 0]
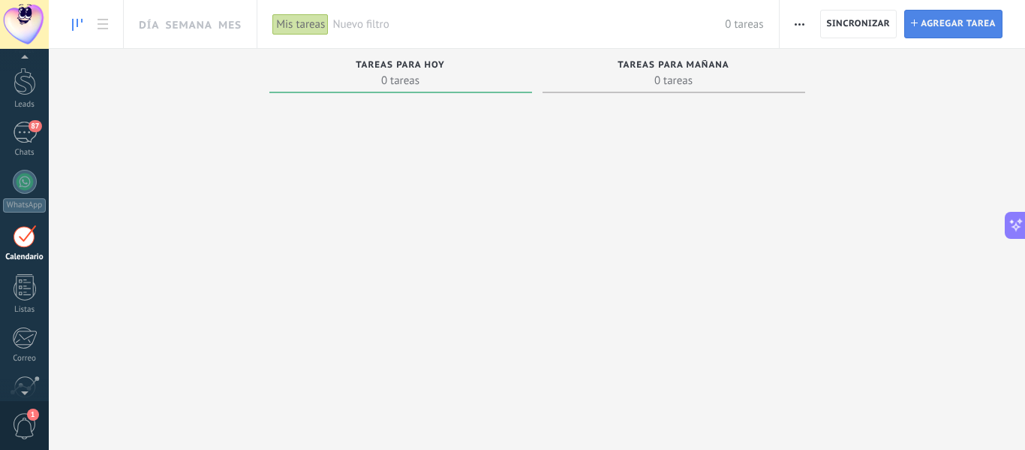
click at [950, 21] on span "Agregar tarea" at bounding box center [958, 24] width 75 height 27
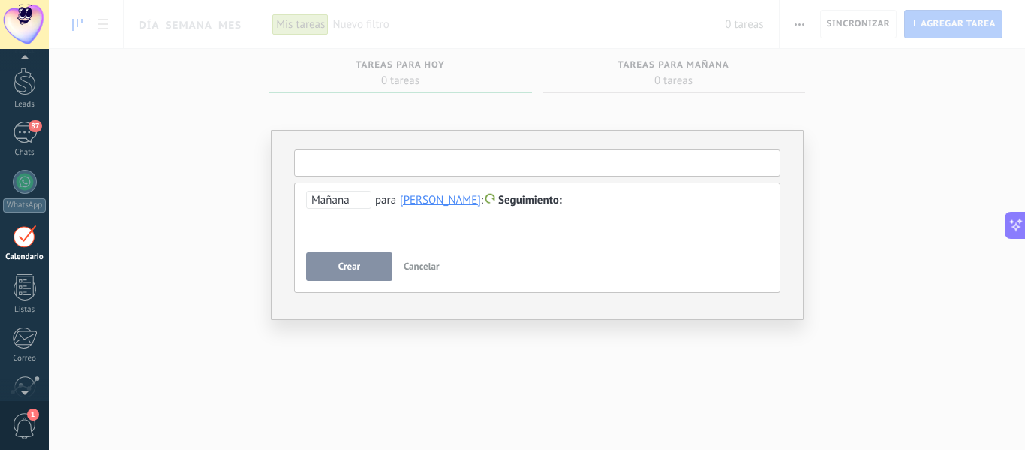
click at [561, 169] on input "text" at bounding box center [537, 162] width 486 height 27
click at [336, 197] on span "Mañana" at bounding box center [338, 200] width 65 height 18
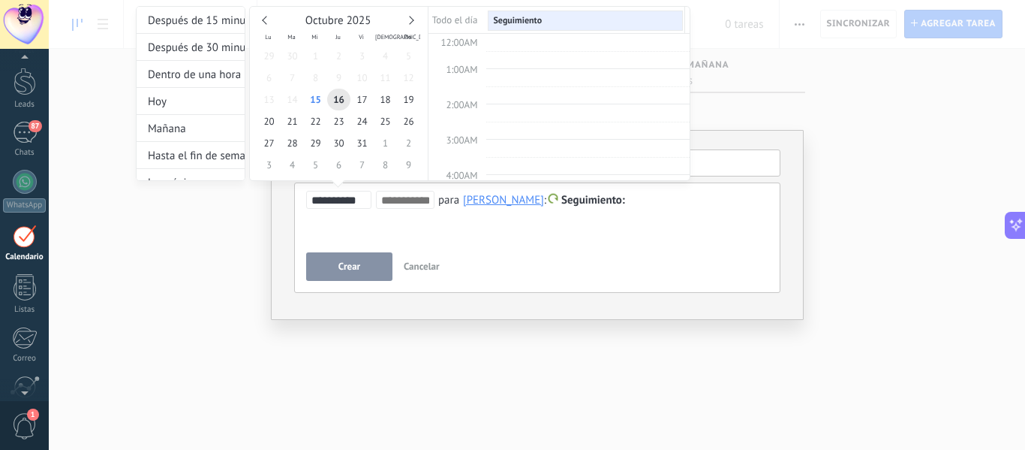
scroll to position [283, 0]
click at [410, 18] on link at bounding box center [409, 20] width 8 height 8
click at [272, 99] on span "10" at bounding box center [268, 100] width 23 height 22
type input "**********"
click at [485, 230] on div at bounding box center [512, 225] width 1025 height 450
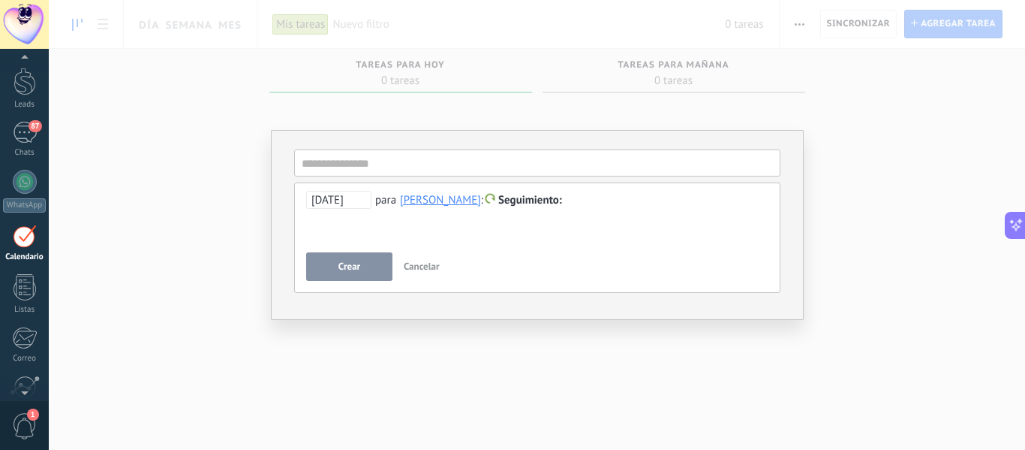
click at [642, 200] on div at bounding box center [537, 200] width 462 height 18
click at [503, 160] on input "text" at bounding box center [537, 162] width 486 height 27
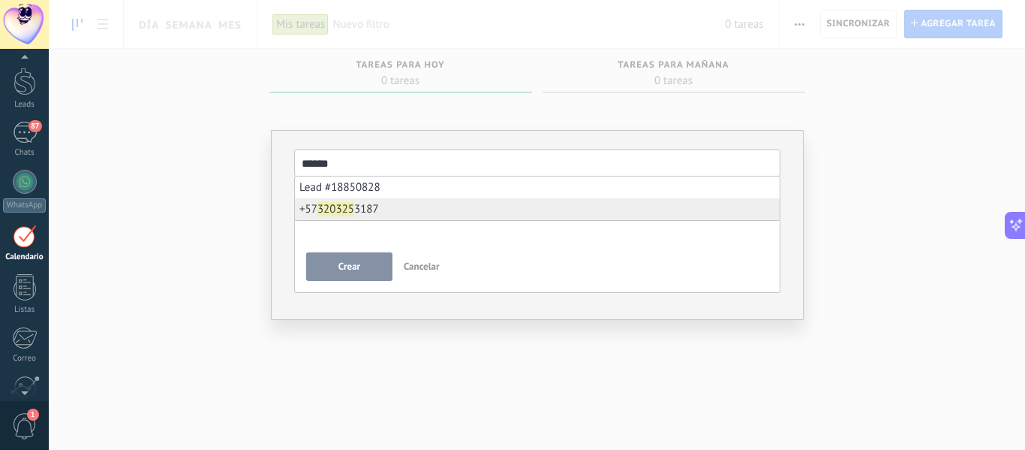
click at [376, 206] on span "[PHONE_NUMBER]" at bounding box center [339, 209] width 80 height 14
type input "**********"
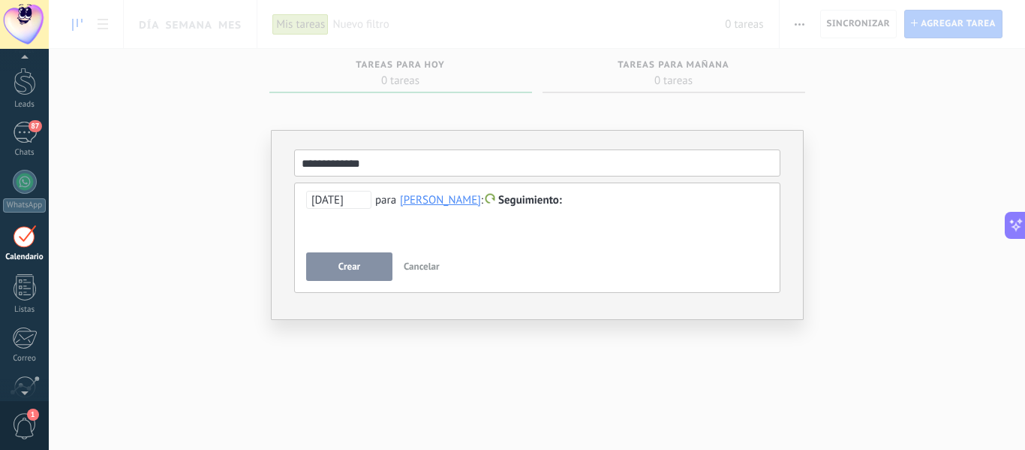
click at [660, 195] on div at bounding box center [537, 200] width 462 height 18
click at [333, 265] on button "Crear" at bounding box center [349, 266] width 86 height 29
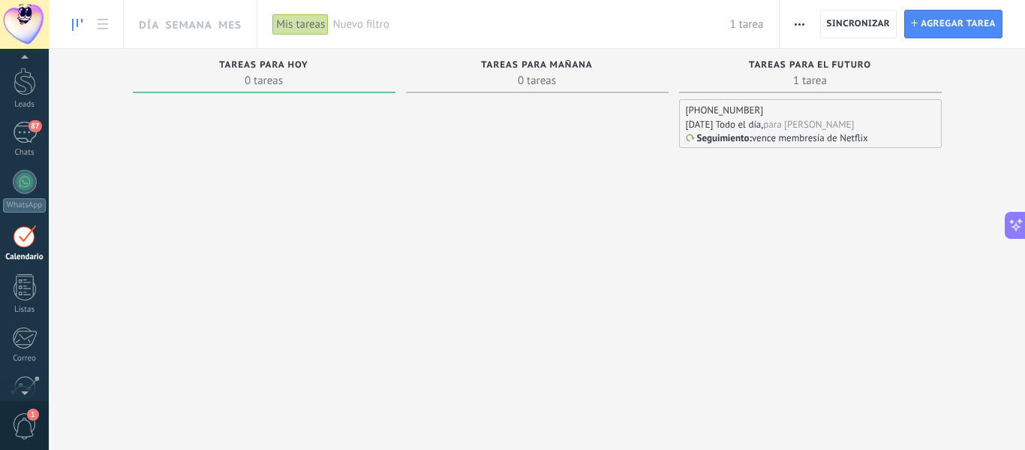
drag, startPoint x: 974, startPoint y: 32, endPoint x: 595, endPoint y: 152, distance: 397.6
click at [595, 152] on div at bounding box center [537, 255] width 263 height 313
click at [950, 32] on span "Agregar tarea" at bounding box center [958, 24] width 75 height 27
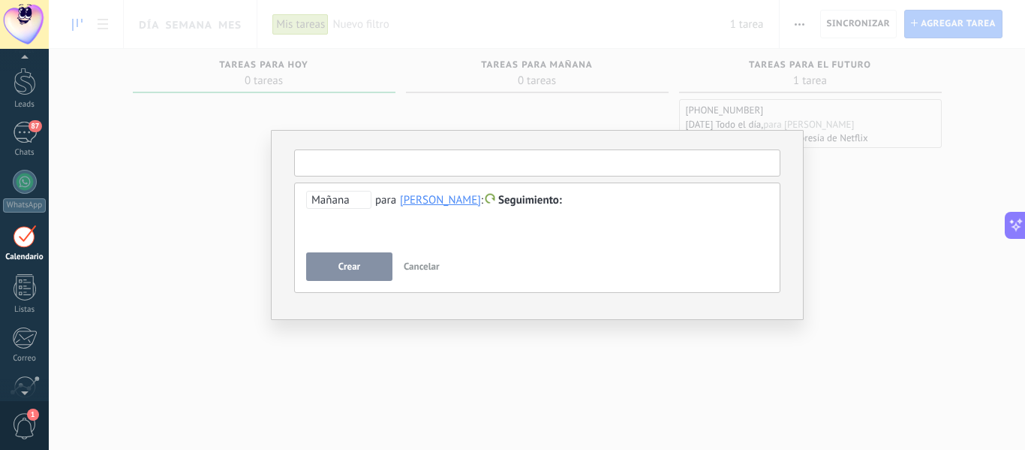
click at [470, 167] on input "text" at bounding box center [537, 162] width 486 height 27
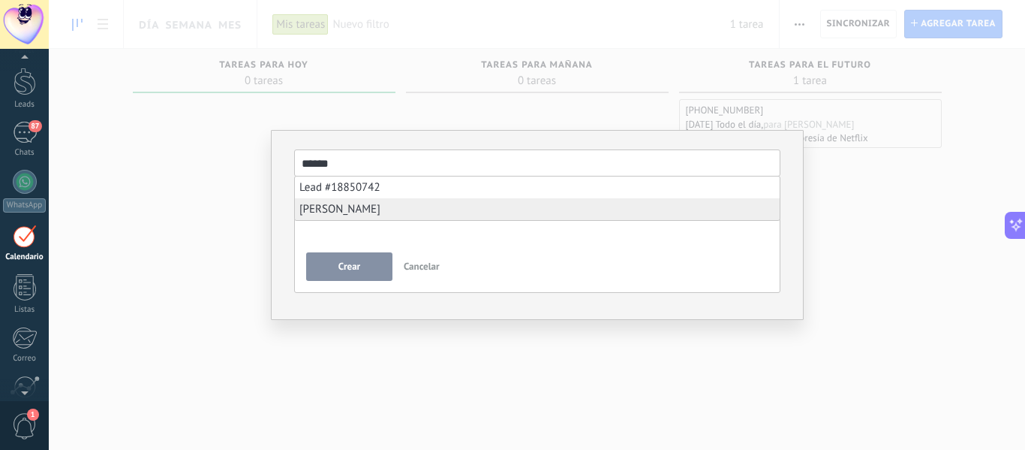
click at [381, 206] on li "[PERSON_NAME]" at bounding box center [537, 209] width 485 height 22
type input "**********"
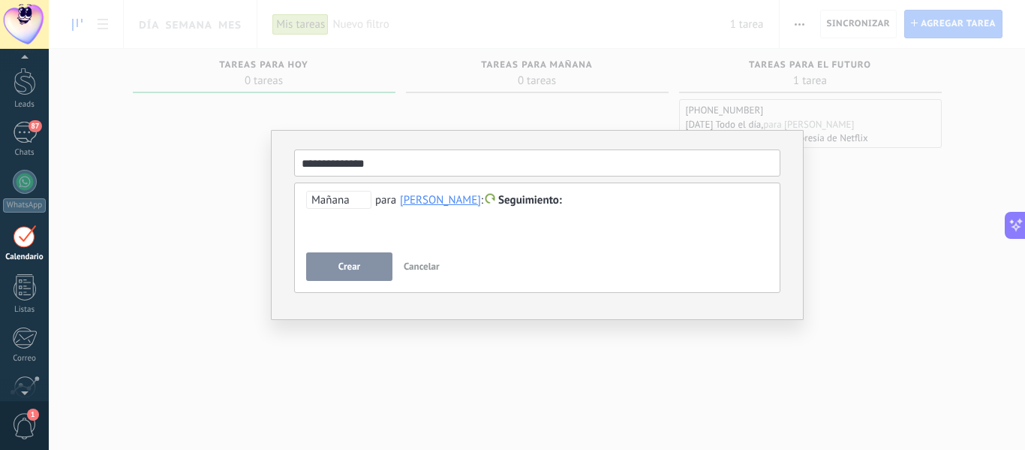
click at [658, 196] on div at bounding box center [537, 200] width 462 height 18
click at [340, 200] on span "Mañana" at bounding box center [338, 200] width 65 height 18
click at [0, 0] on input "**********" at bounding box center [0, 0] width 0 height 0
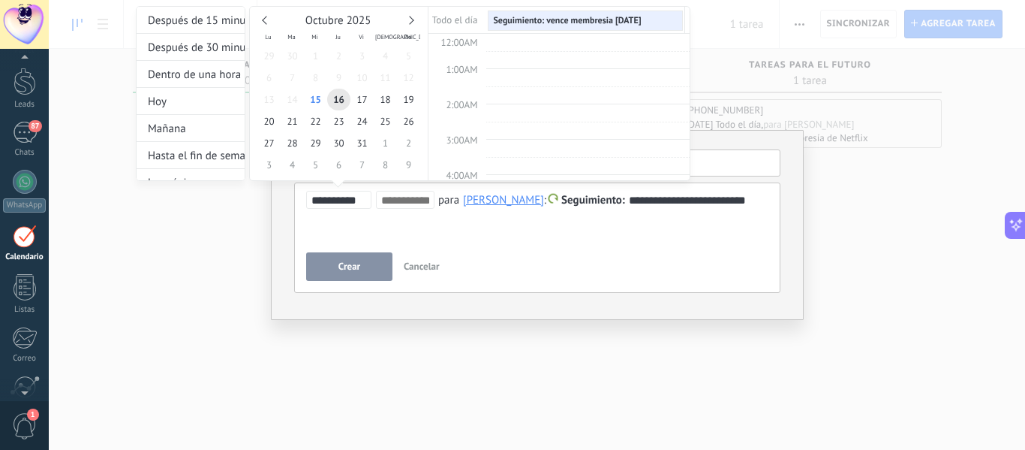
scroll to position [283, 0]
click at [407, 22] on link at bounding box center [409, 20] width 8 height 8
click at [403, 76] on span "9" at bounding box center [408, 78] width 23 height 22
type input "**********"
click at [359, 275] on div at bounding box center [512, 225] width 1025 height 450
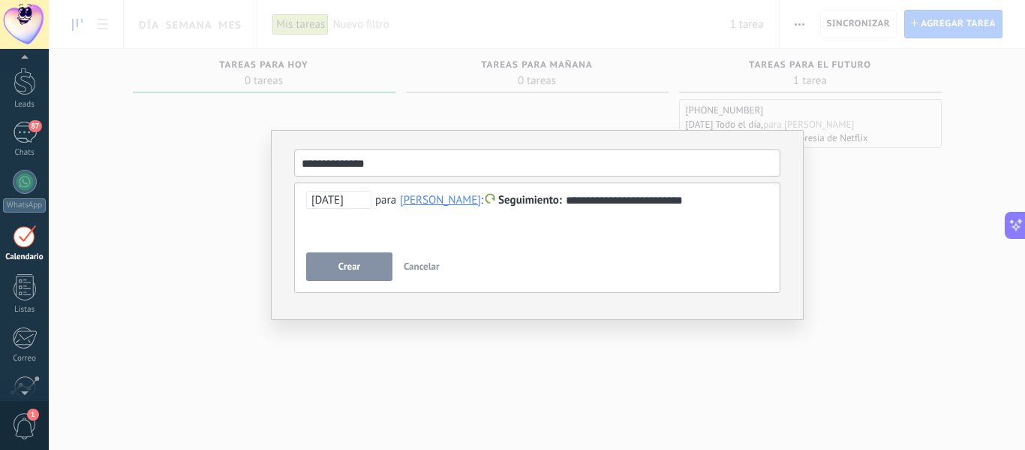
click at [357, 272] on button "Crear" at bounding box center [349, 266] width 86 height 29
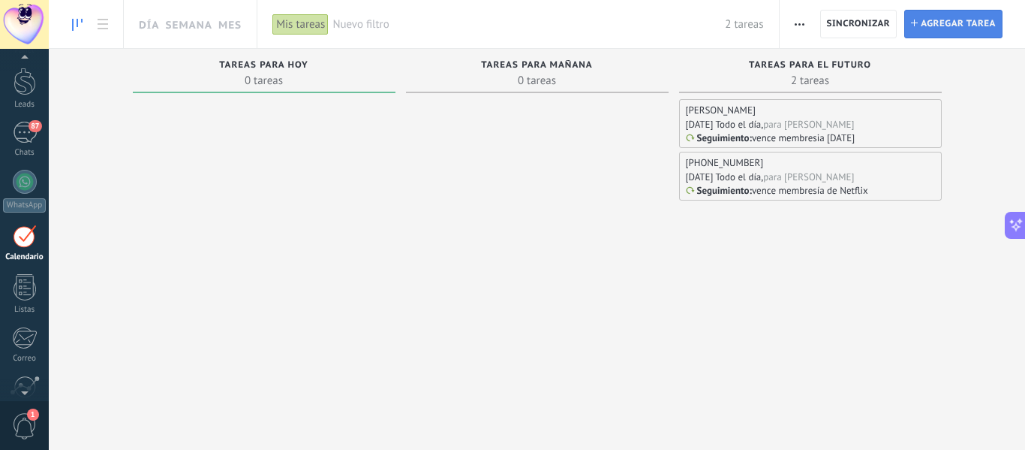
click at [962, 29] on span "Agregar tarea" at bounding box center [958, 24] width 75 height 27
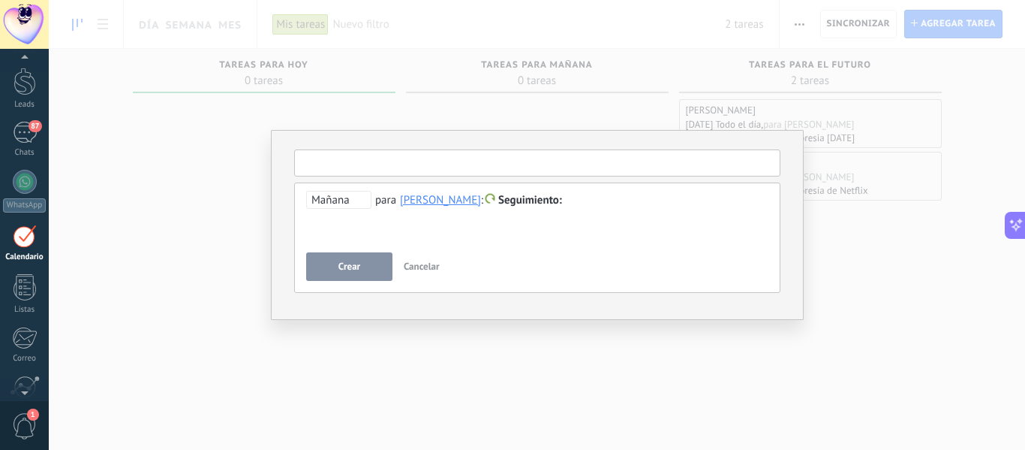
click at [666, 162] on input "text" at bounding box center [537, 162] width 486 height 27
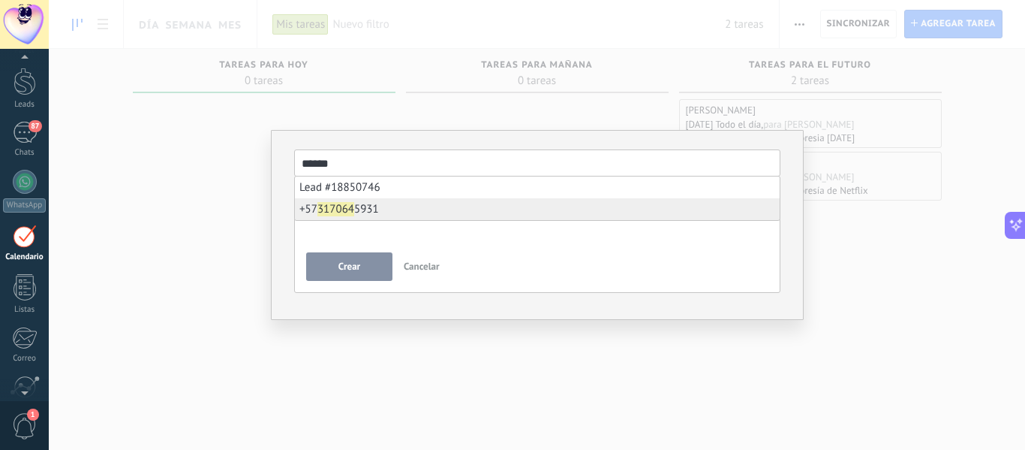
click at [364, 212] on span "[PHONE_NUMBER]" at bounding box center [339, 209] width 80 height 14
type input "**********"
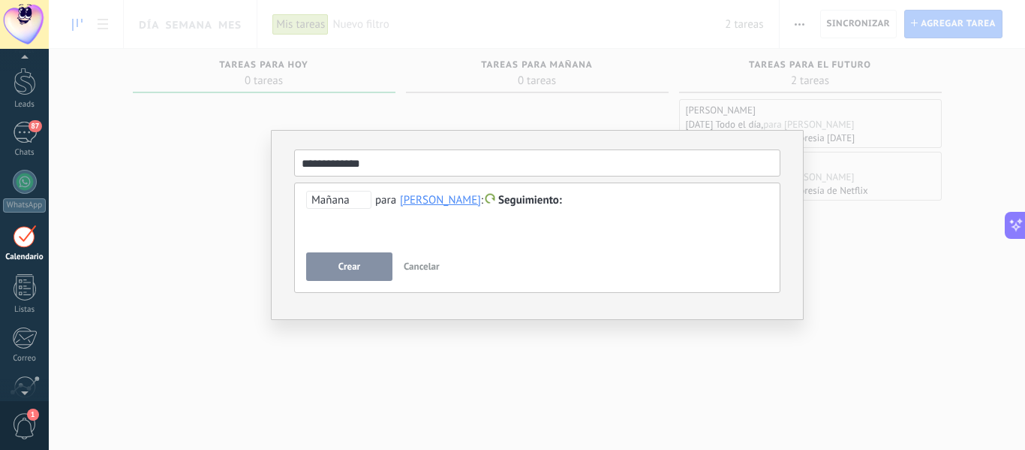
click at [654, 203] on div at bounding box center [537, 200] width 462 height 18
click at [325, 199] on span "Mañana" at bounding box center [338, 200] width 65 height 18
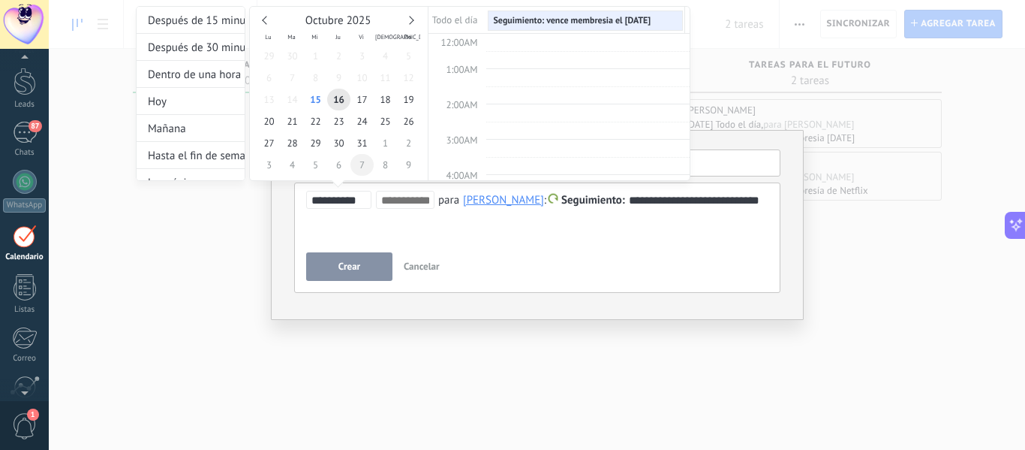
scroll to position [283, 0]
click at [414, 19] on div "Octubre 2025" at bounding box center [338, 21] width 163 height 14
click at [408, 21] on link at bounding box center [409, 20] width 8 height 8
click at [408, 76] on span "9" at bounding box center [408, 78] width 23 height 22
type input "**********"
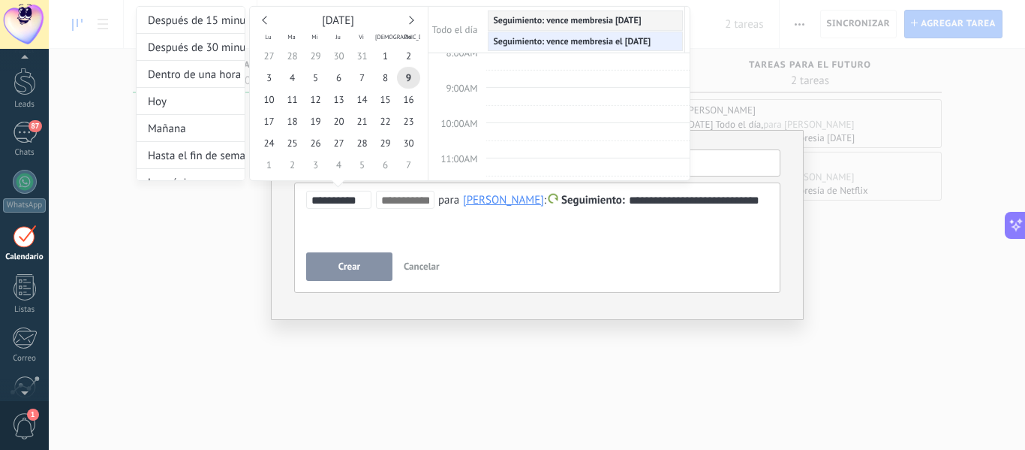
click at [361, 215] on div at bounding box center [512, 225] width 1025 height 450
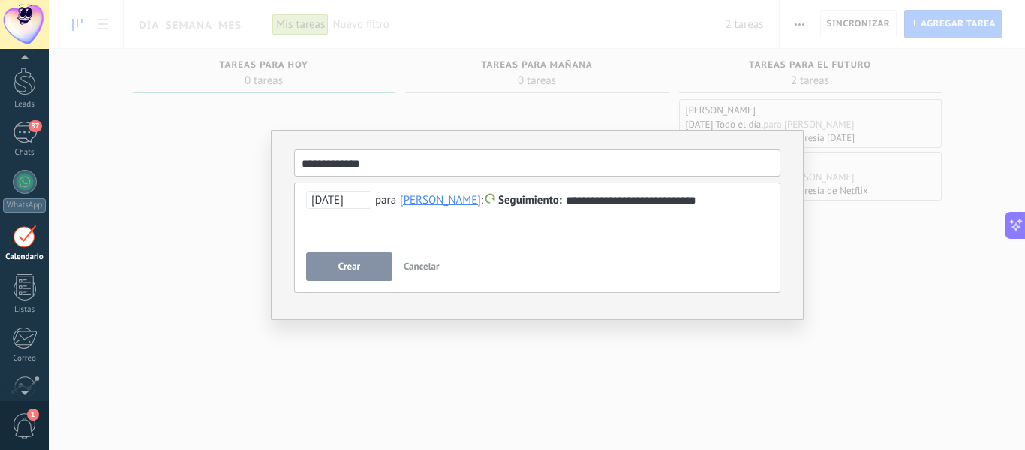
click at [713, 199] on div "**********" at bounding box center [537, 209] width 462 height 36
click at [363, 262] on button "Crear" at bounding box center [349, 266] width 86 height 29
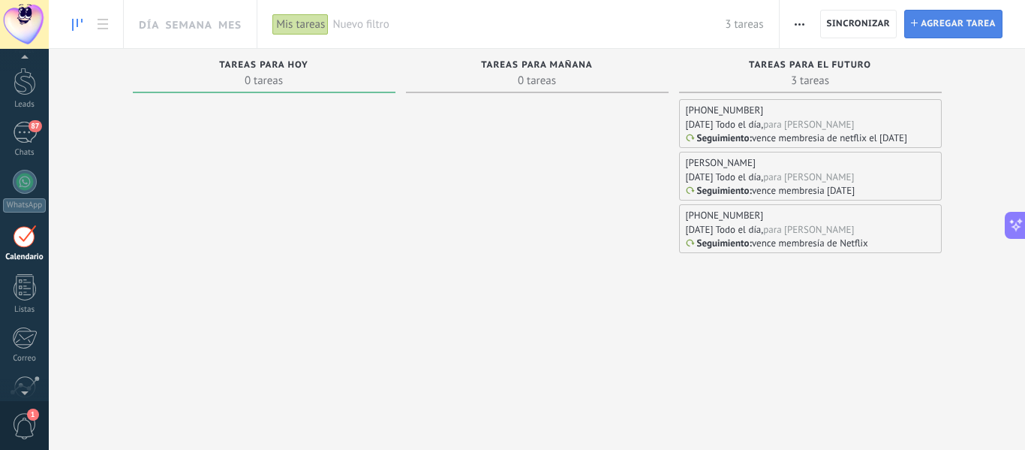
click at [951, 31] on span "Agregar tarea" at bounding box center [958, 24] width 75 height 27
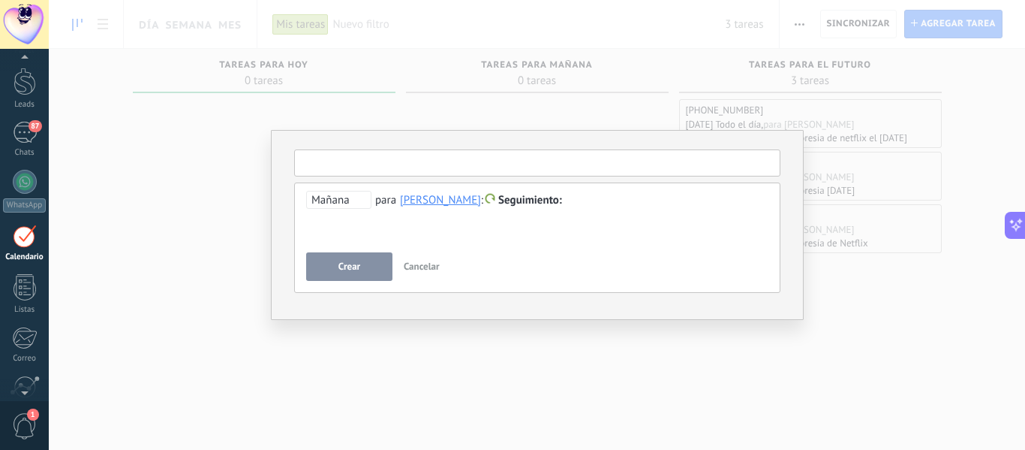
click at [558, 170] on input "text" at bounding box center [537, 162] width 486 height 27
type input "*"
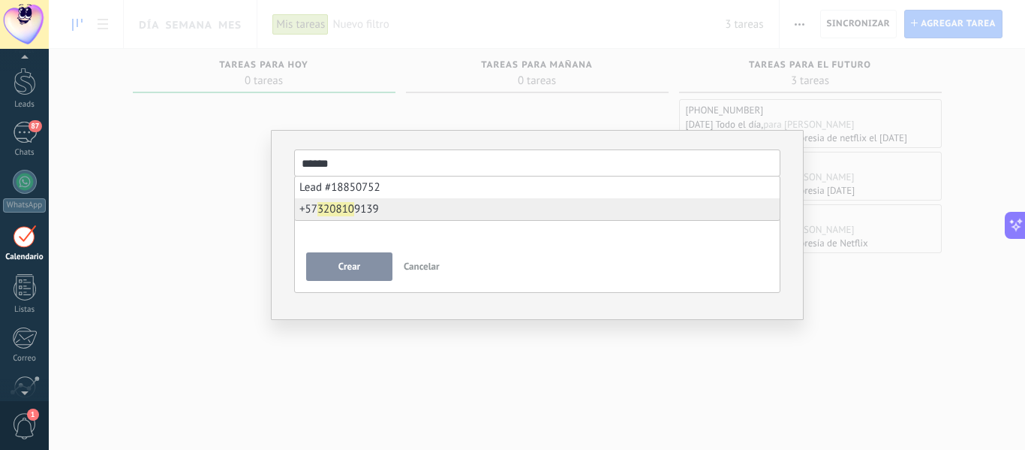
click at [383, 212] on li "[PHONE_NUMBER]" at bounding box center [537, 209] width 485 height 22
type input "**********"
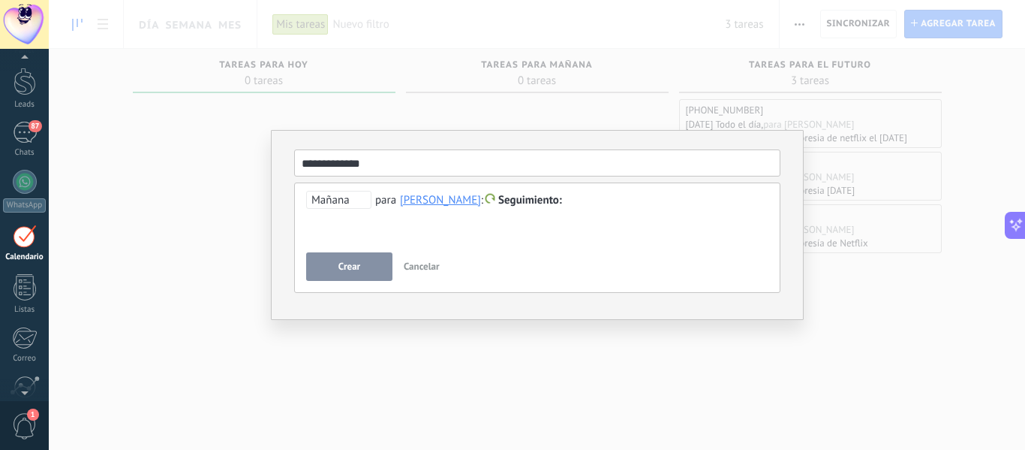
click at [642, 197] on div at bounding box center [537, 200] width 462 height 18
click at [343, 202] on span "Mañana" at bounding box center [338, 200] width 65 height 18
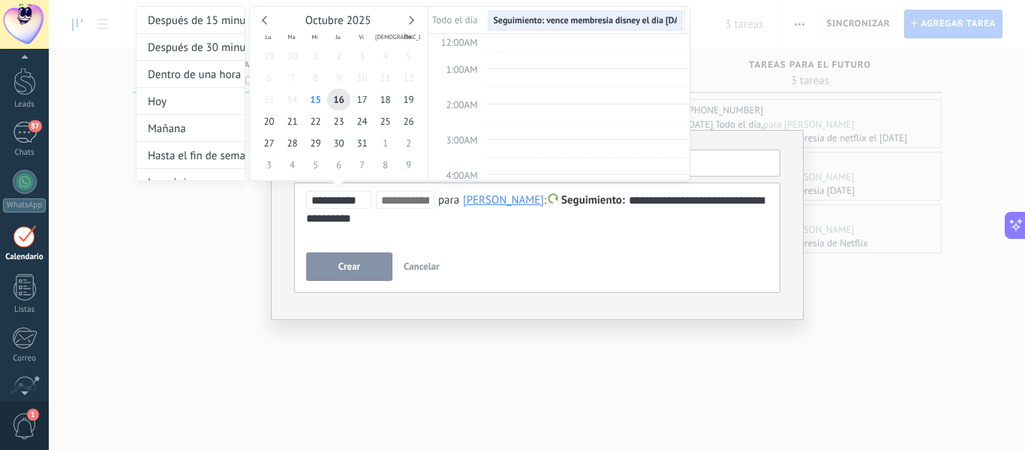
scroll to position [283, 0]
click at [409, 17] on link at bounding box center [409, 20] width 8 height 8
click at [407, 74] on span "9" at bounding box center [408, 78] width 23 height 22
type input "**********"
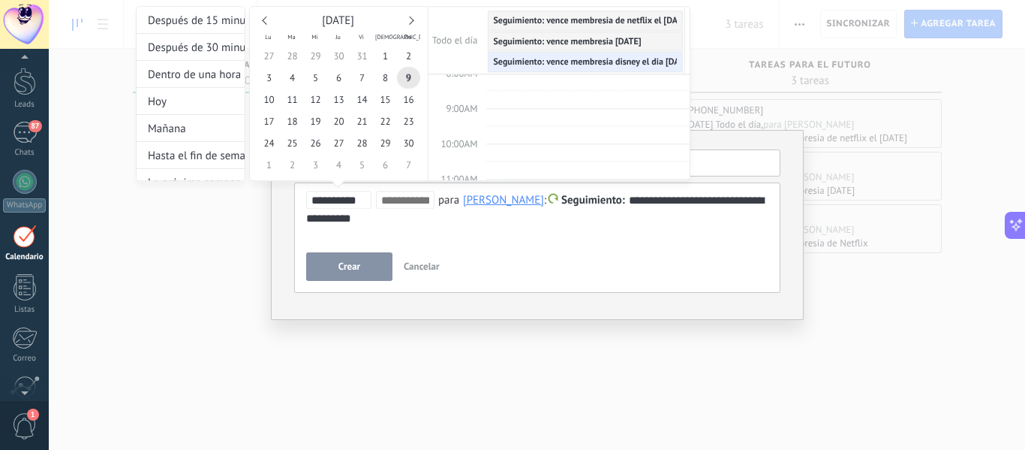
click at [357, 269] on div at bounding box center [512, 225] width 1025 height 450
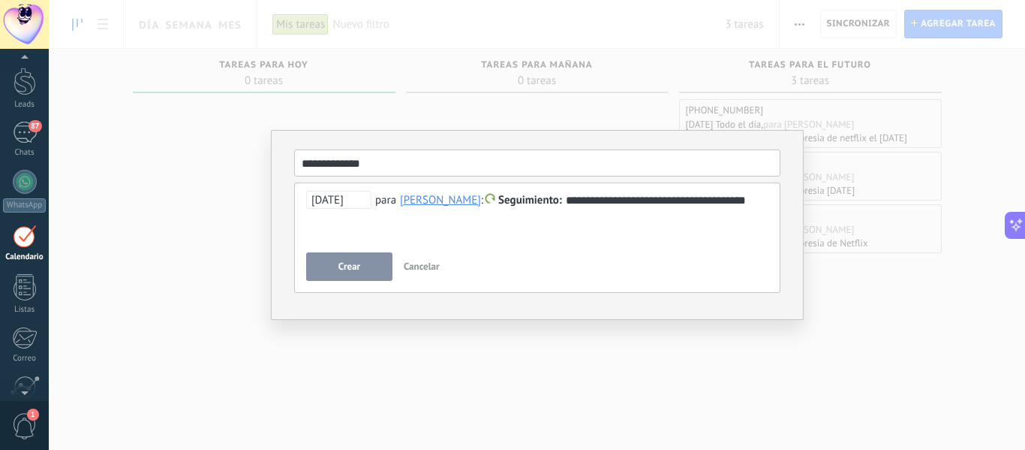
click at [357, 269] on span "Crear" at bounding box center [350, 266] width 22 height 11
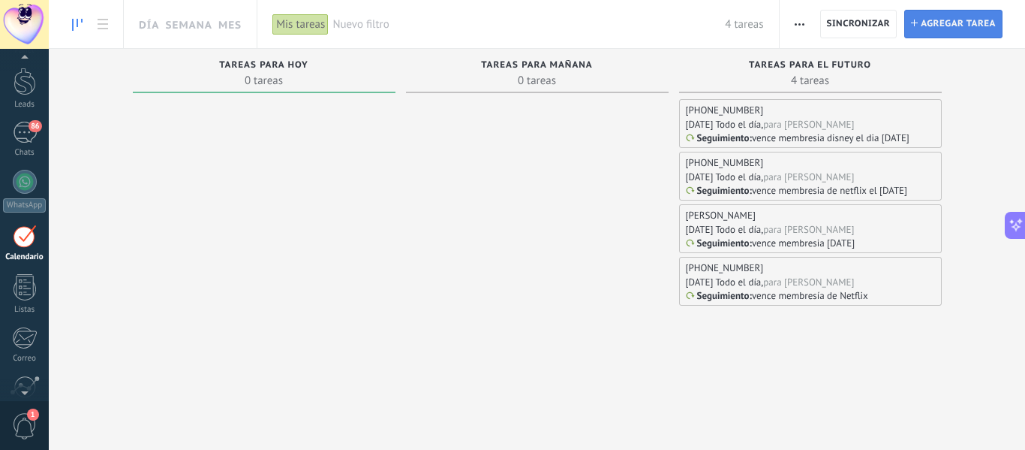
click at [946, 23] on span "Agregar tarea" at bounding box center [958, 24] width 75 height 27
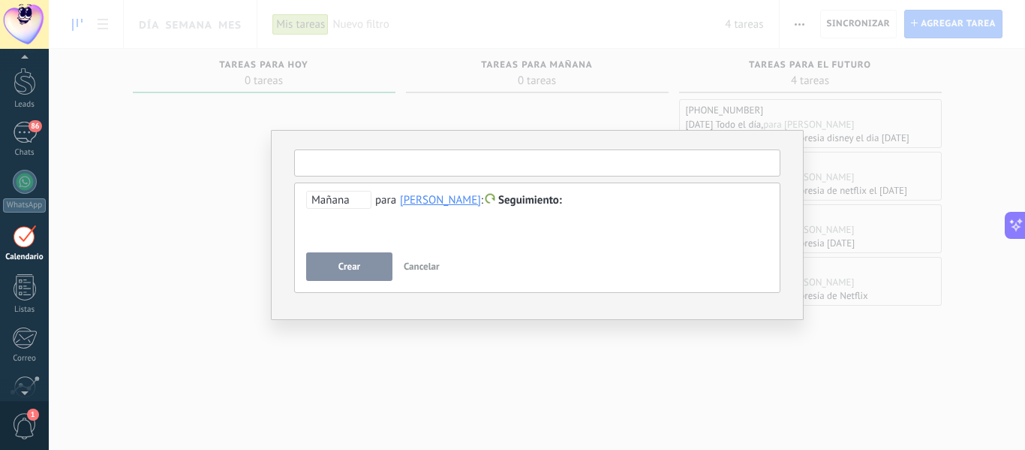
click at [590, 168] on input "text" at bounding box center [537, 162] width 486 height 27
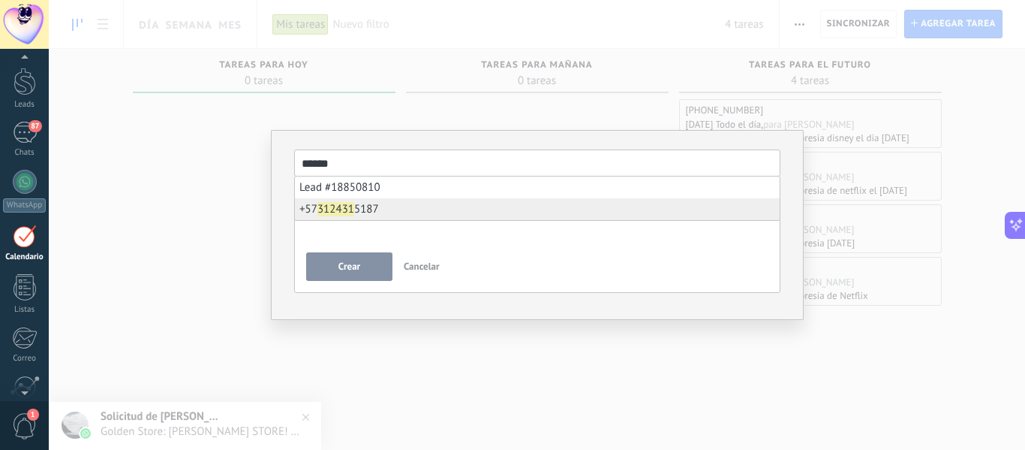
click at [360, 209] on span "[PHONE_NUMBER]" at bounding box center [339, 209] width 80 height 14
type input "**********"
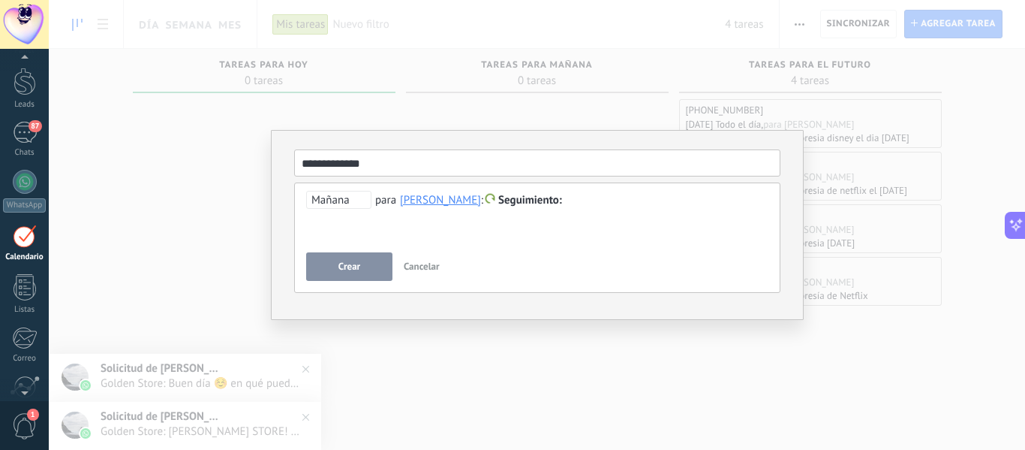
click at [665, 204] on div at bounding box center [537, 200] width 462 height 18
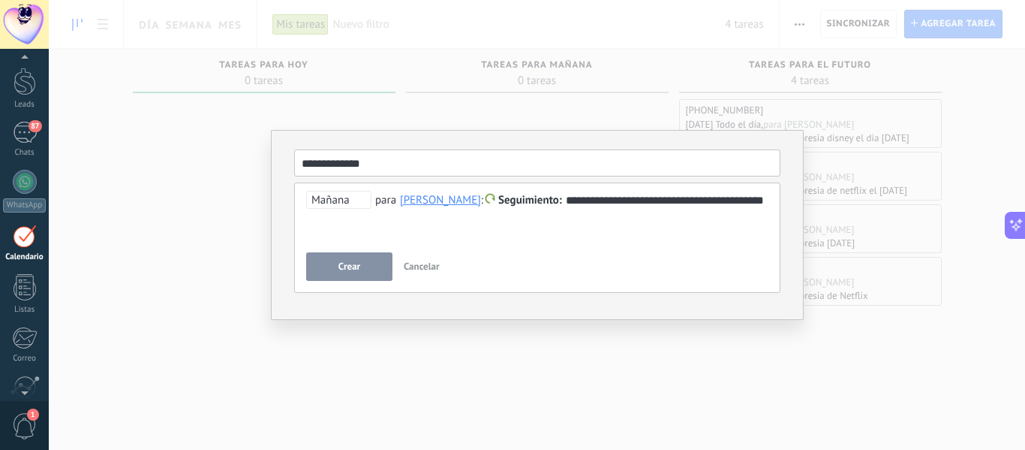
click at [336, 200] on span "Mañana" at bounding box center [338, 200] width 65 height 18
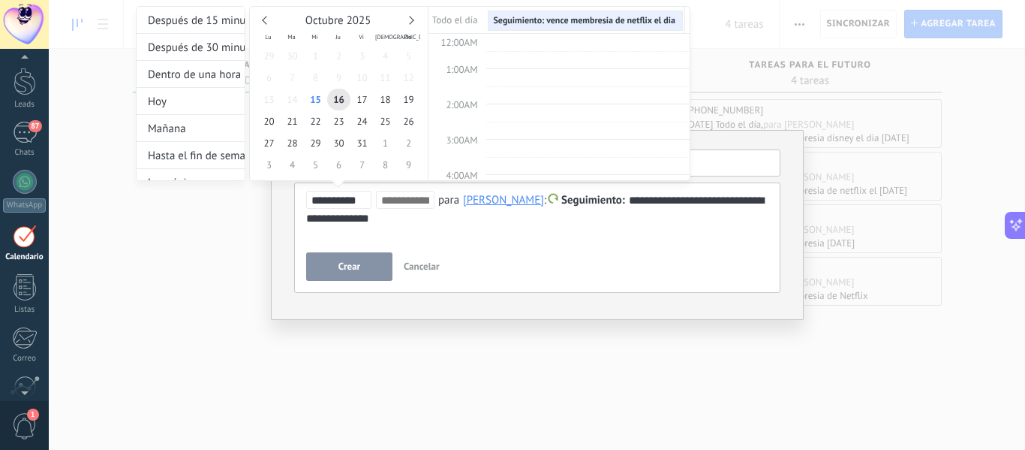
scroll to position [283, 0]
click at [411, 24] on div "Octubre 2025" at bounding box center [338, 21] width 163 height 14
click at [411, 22] on link at bounding box center [409, 20] width 8 height 8
click at [414, 77] on span "9" at bounding box center [408, 78] width 23 height 22
type input "**********"
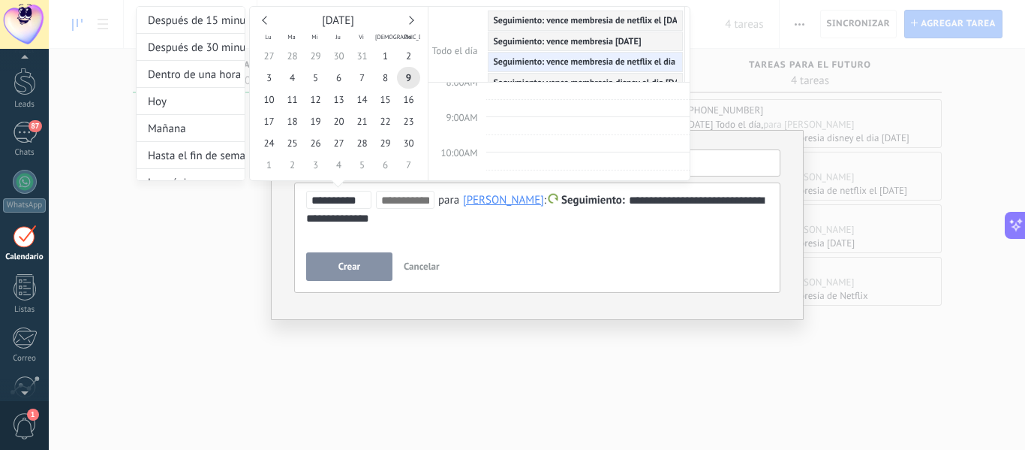
click at [353, 269] on div at bounding box center [512, 225] width 1025 height 450
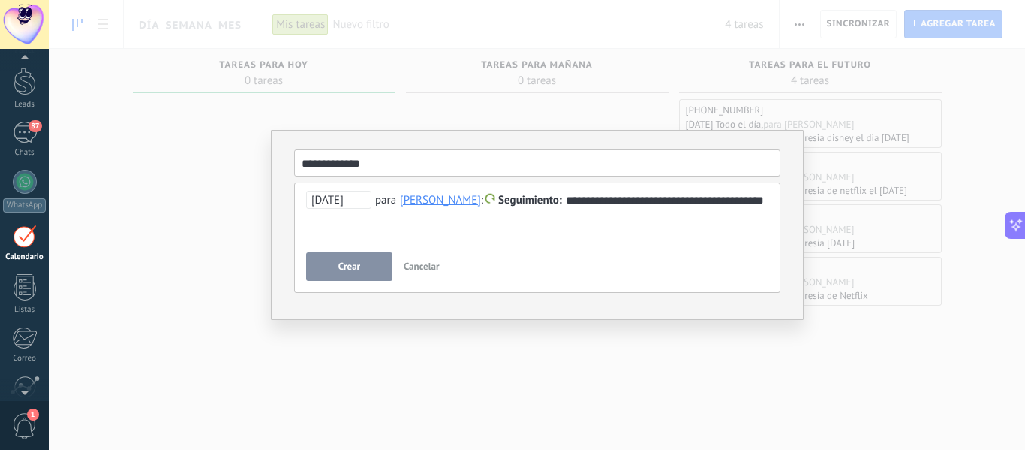
click at [353, 269] on span "Crear" at bounding box center [350, 266] width 22 height 11
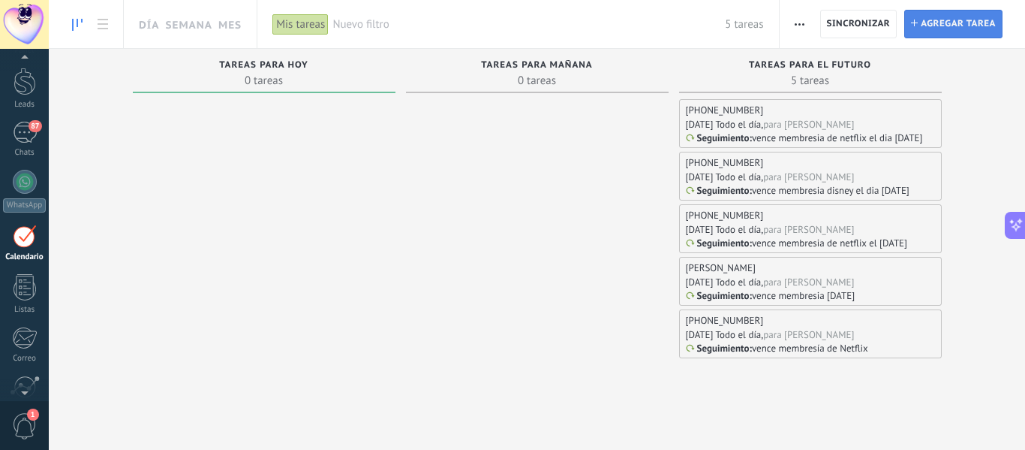
click at [967, 32] on span "Agregar tarea" at bounding box center [958, 24] width 75 height 27
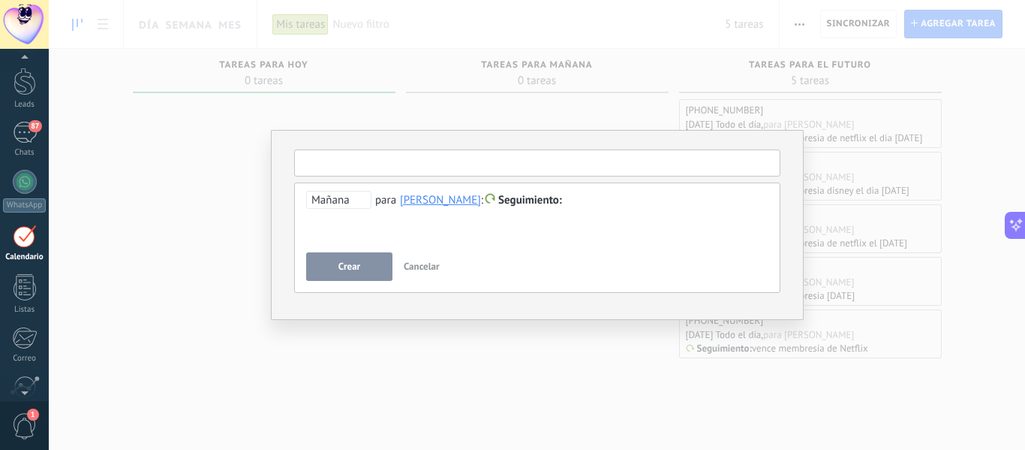
click at [533, 157] on input "text" at bounding box center [537, 162] width 486 height 27
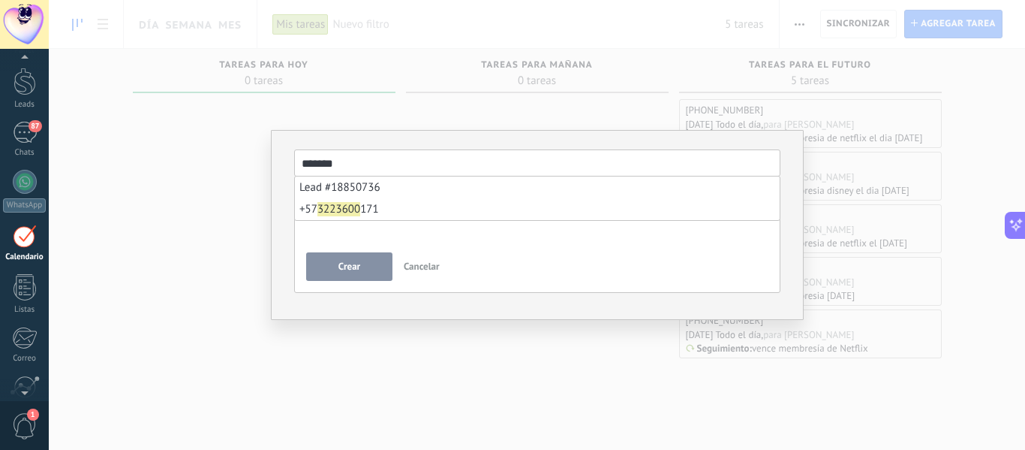
click at [360, 211] on b "3223600" at bounding box center [338, 209] width 43 height 14
type input "**********"
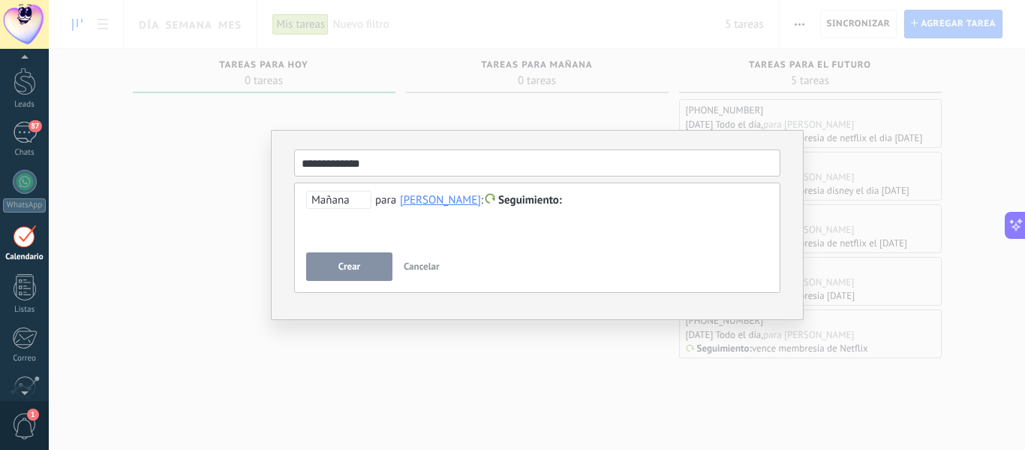
click at [664, 206] on div at bounding box center [537, 200] width 462 height 18
click at [337, 203] on span "Mañana" at bounding box center [338, 200] width 65 height 18
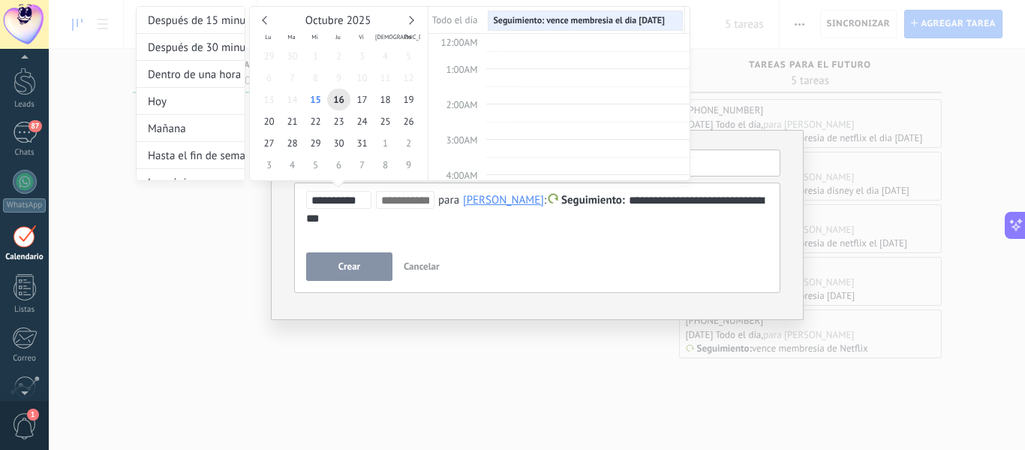
scroll to position [283, 0]
click at [266, 126] on span "20" at bounding box center [268, 121] width 23 height 22
type input "**********"
click at [375, 259] on div at bounding box center [512, 225] width 1025 height 450
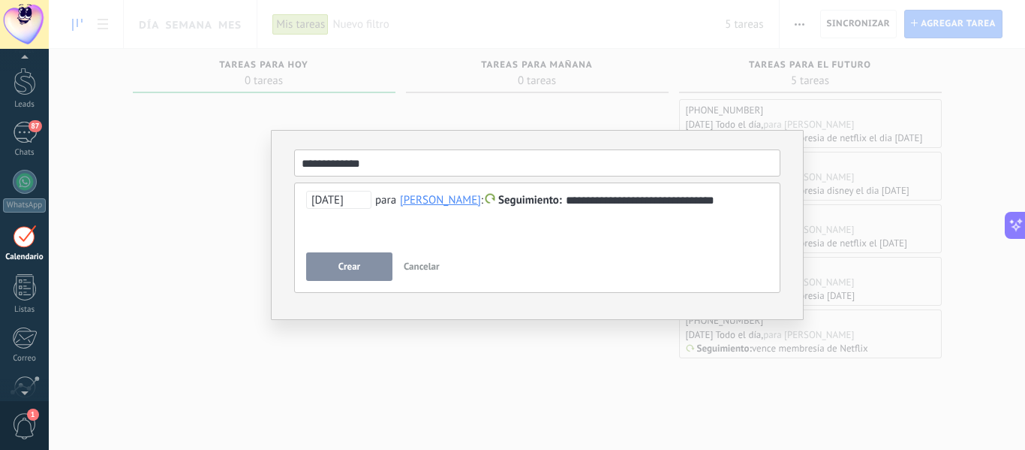
click at [375, 259] on button "Crear" at bounding box center [349, 266] width 86 height 29
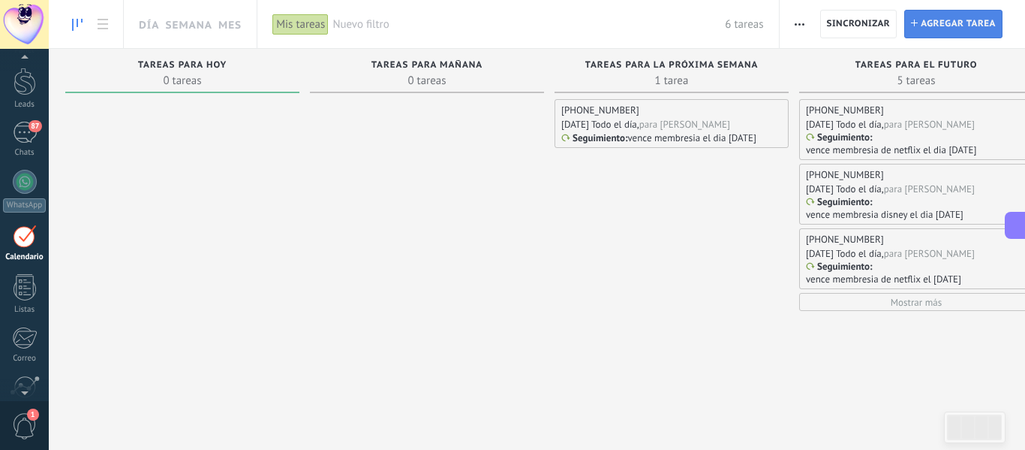
click at [928, 26] on span "Agregar tarea" at bounding box center [958, 24] width 75 height 27
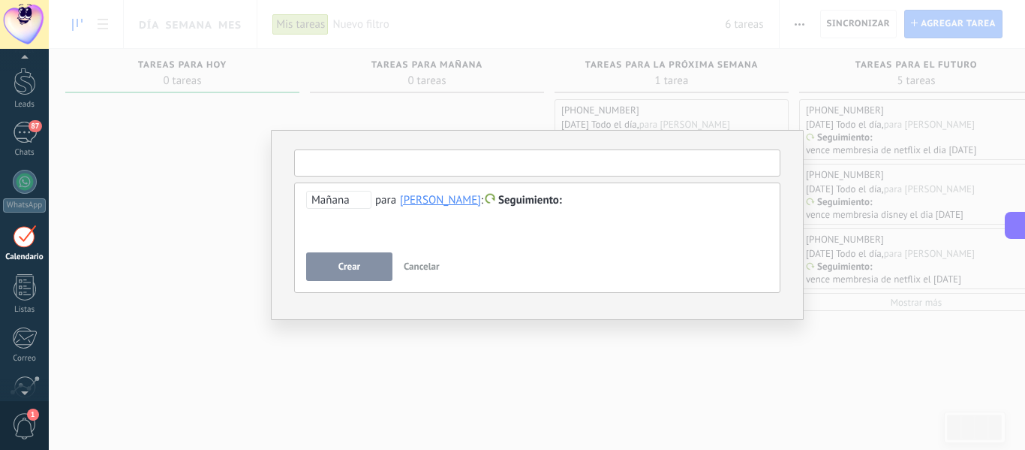
click at [683, 152] on input "text" at bounding box center [537, 162] width 486 height 27
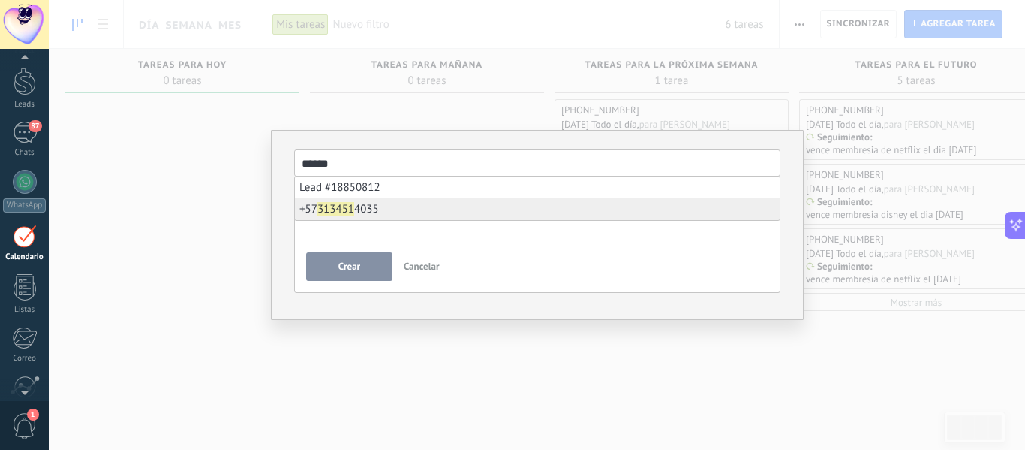
click at [403, 205] on li "[PHONE_NUMBER]" at bounding box center [537, 209] width 485 height 22
type input "**********"
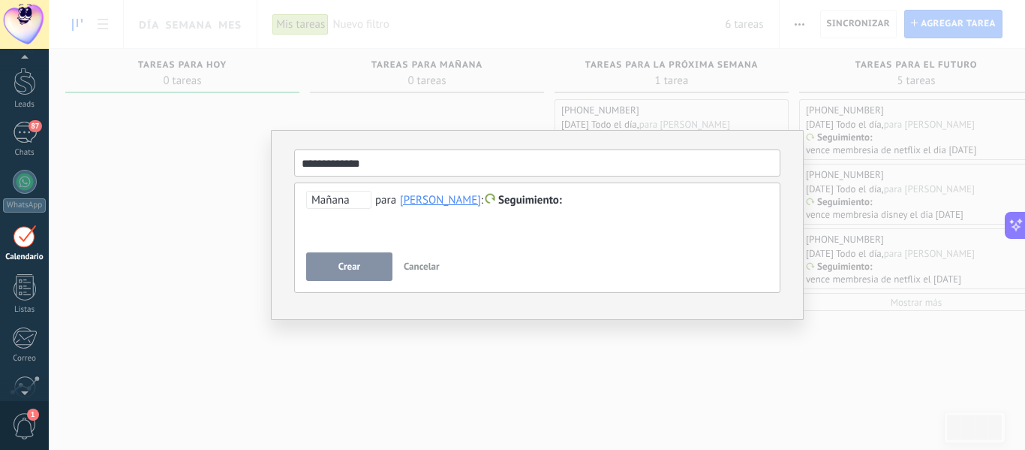
click at [652, 198] on div at bounding box center [537, 200] width 462 height 18
click at [342, 207] on span "Mañana" at bounding box center [338, 200] width 65 height 18
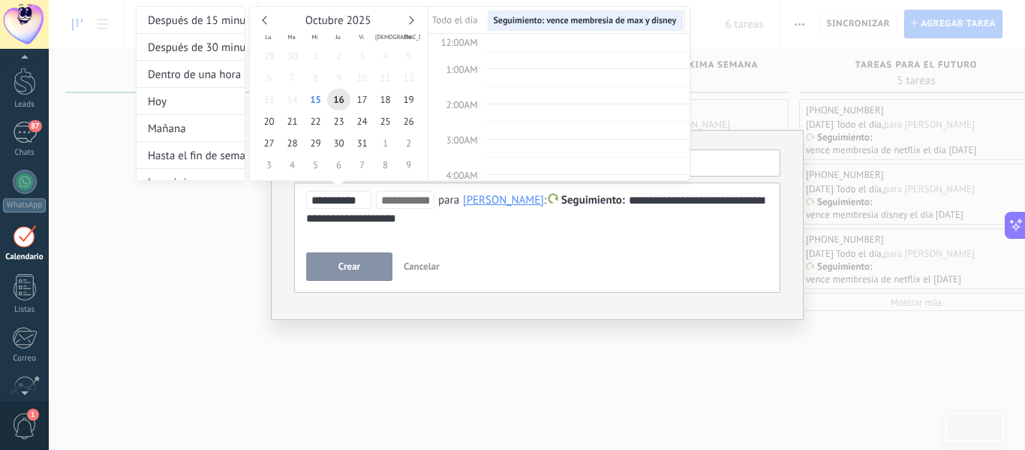
scroll to position [283, 0]
click at [413, 23] on div "Octubre 2025" at bounding box center [338, 21] width 163 height 14
click at [411, 20] on link at bounding box center [409, 20] width 8 height 8
click at [387, 82] on span "8" at bounding box center [385, 78] width 23 height 22
type input "**********"
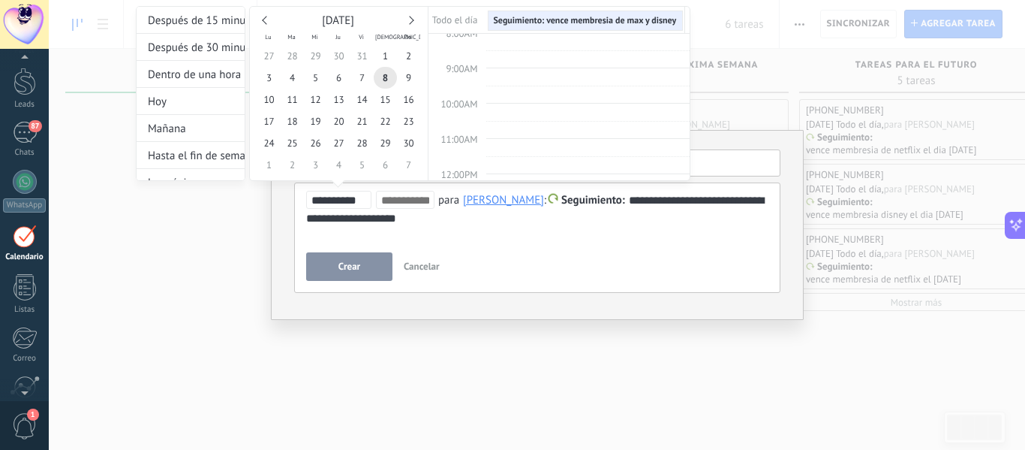
click at [356, 268] on div at bounding box center [512, 225] width 1025 height 450
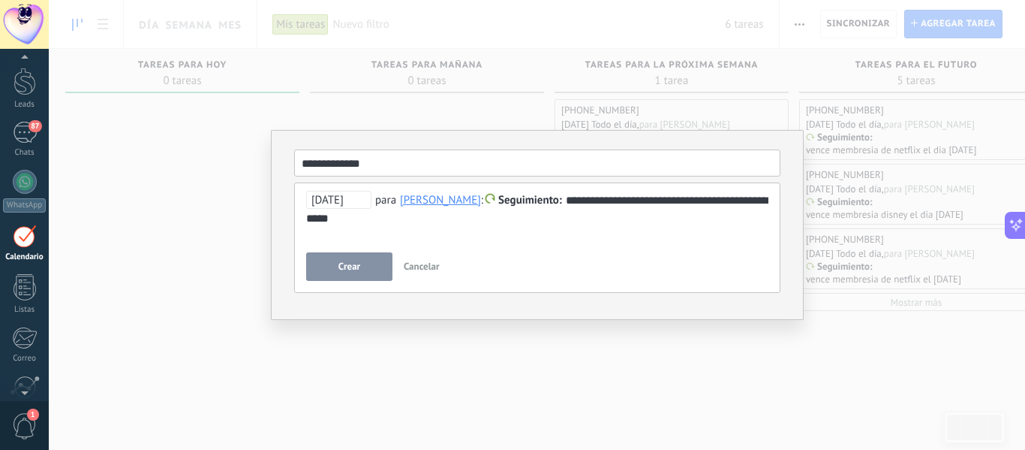
click at [356, 268] on span "Crear" at bounding box center [350, 266] width 22 height 11
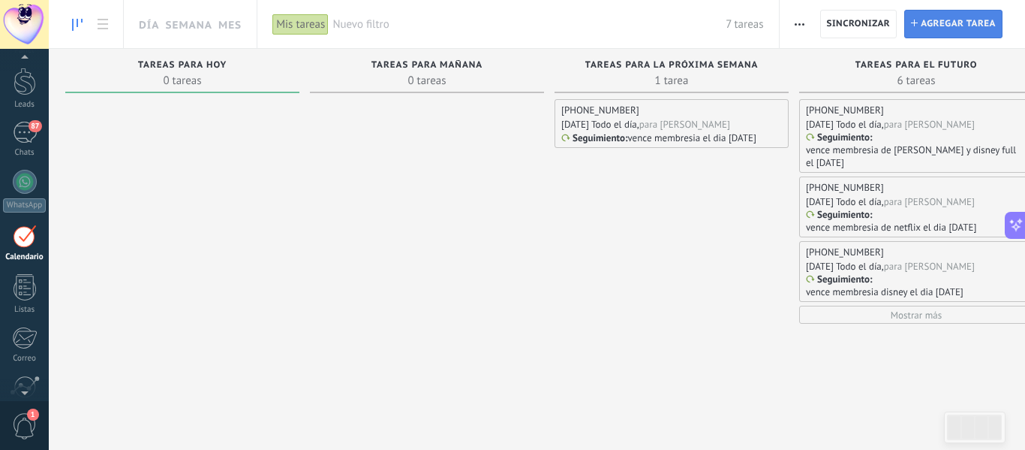
click at [928, 25] on span "Agregar tarea" at bounding box center [958, 24] width 75 height 27
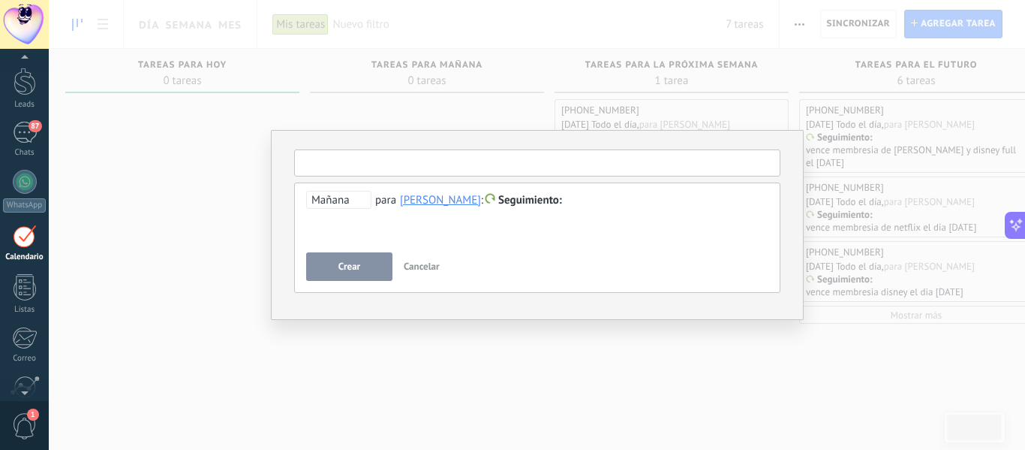
click at [612, 161] on input "text" at bounding box center [537, 162] width 486 height 27
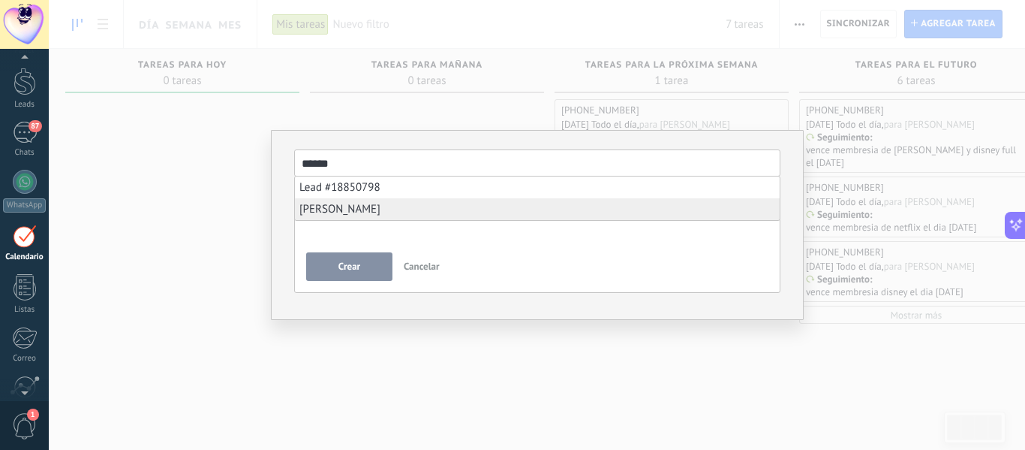
click at [386, 208] on li "[PERSON_NAME]" at bounding box center [537, 209] width 485 height 22
type input "**********"
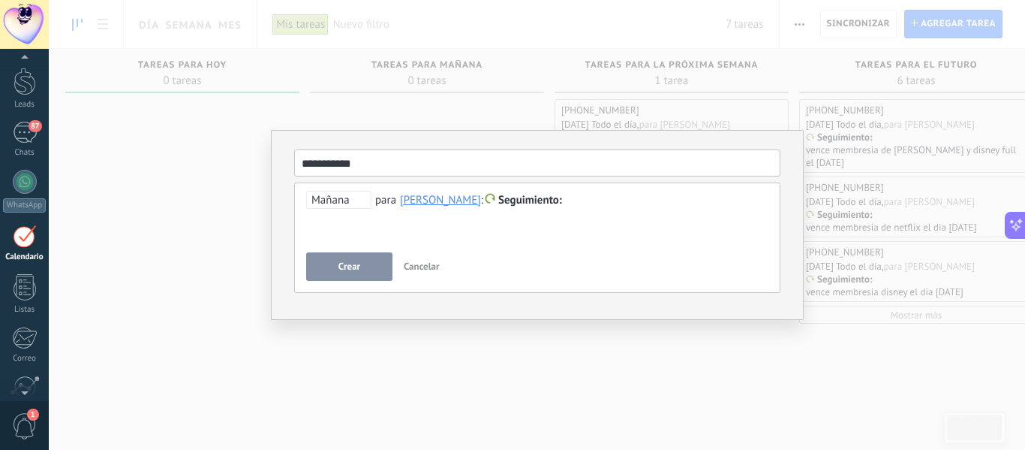
click at [655, 205] on div at bounding box center [537, 200] width 462 height 18
click at [350, 205] on span "Mañana" at bounding box center [338, 200] width 65 height 18
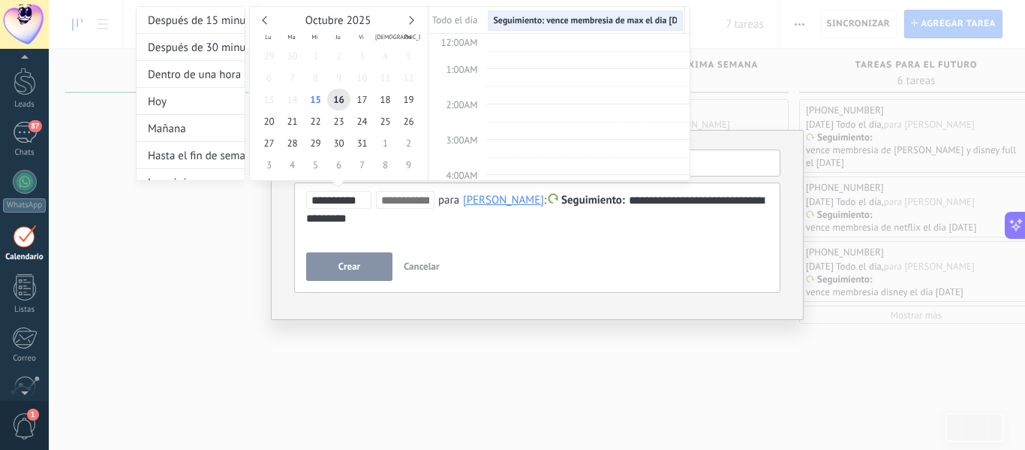
scroll to position [283, 0]
click at [410, 10] on div "[DATE] Lu Ma Mi Ju Vi Sá Do 29 30 1 2 3 4 5 6 7 8 9 10 11 12 13 14 15 16 17 18 …" at bounding box center [339, 117] width 178 height 220
click at [411, 16] on div "Octubre 2025" at bounding box center [338, 21] width 163 height 14
click at [412, 23] on div "Octubre 2025" at bounding box center [338, 21] width 163 height 14
click at [412, 19] on link at bounding box center [409, 20] width 8 height 8
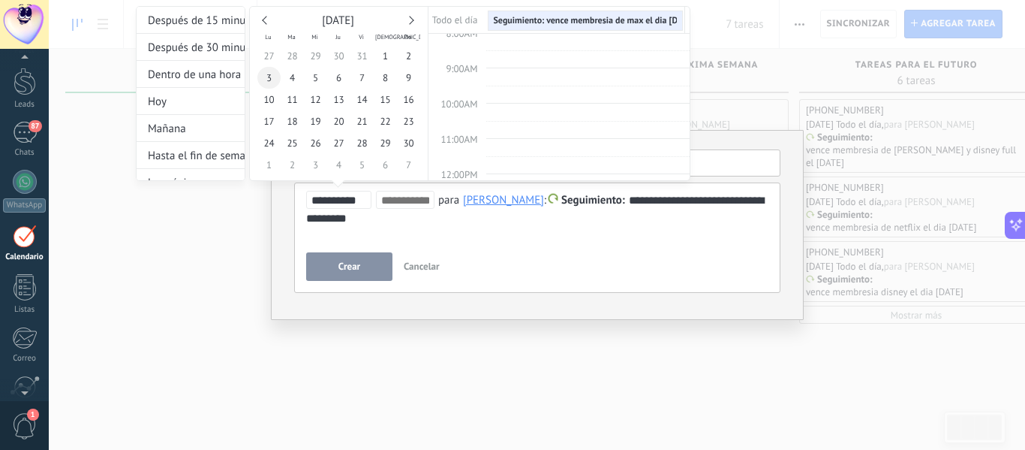
click at [271, 83] on span "3" at bounding box center [268, 78] width 23 height 22
type input "**********"
click at [358, 263] on div at bounding box center [512, 225] width 1025 height 450
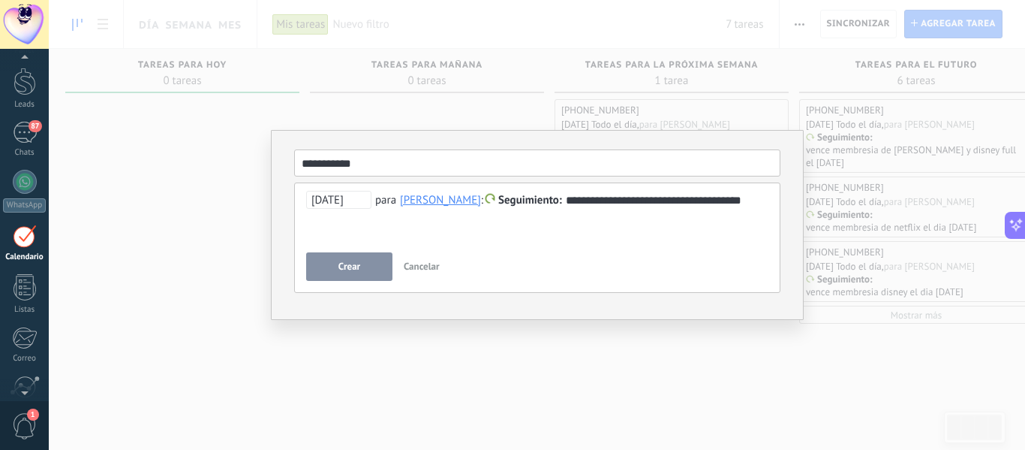
click at [358, 263] on span "Crear" at bounding box center [350, 266] width 22 height 11
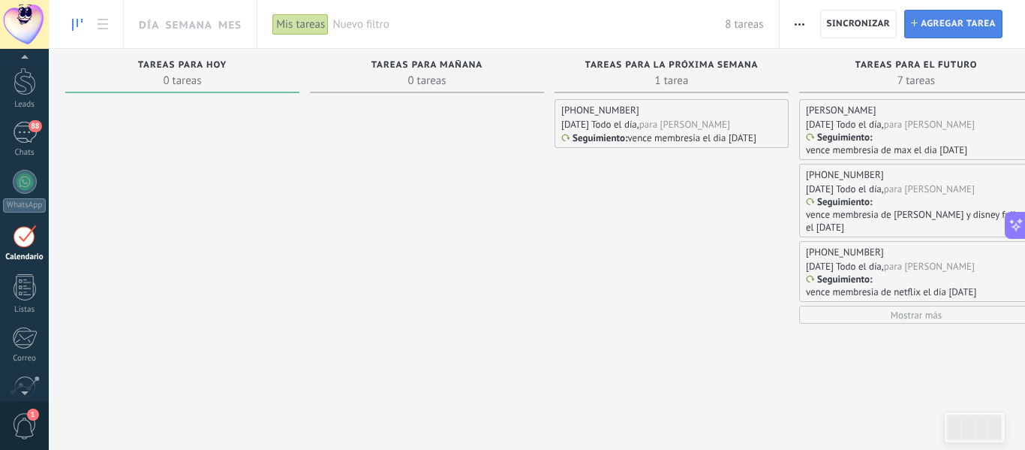
click at [925, 21] on span "Agregar tarea" at bounding box center [958, 24] width 75 height 27
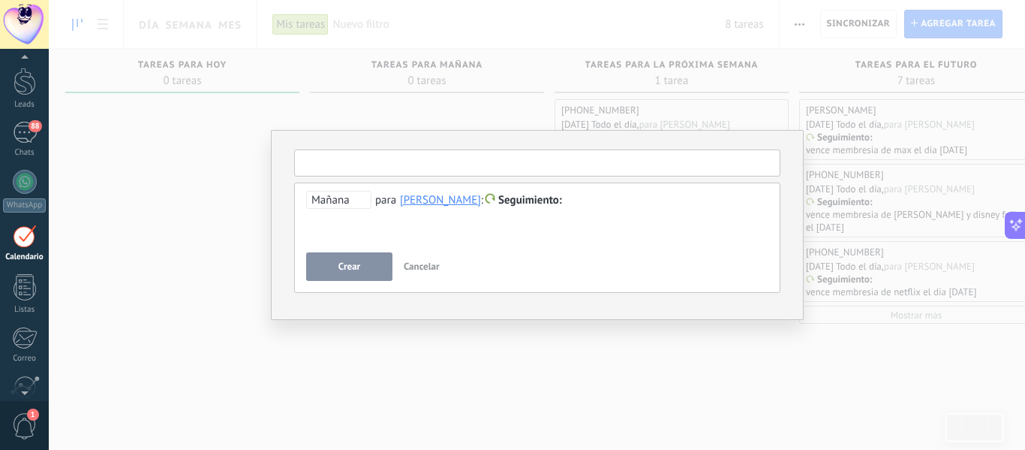
click at [441, 170] on input "text" at bounding box center [537, 162] width 486 height 27
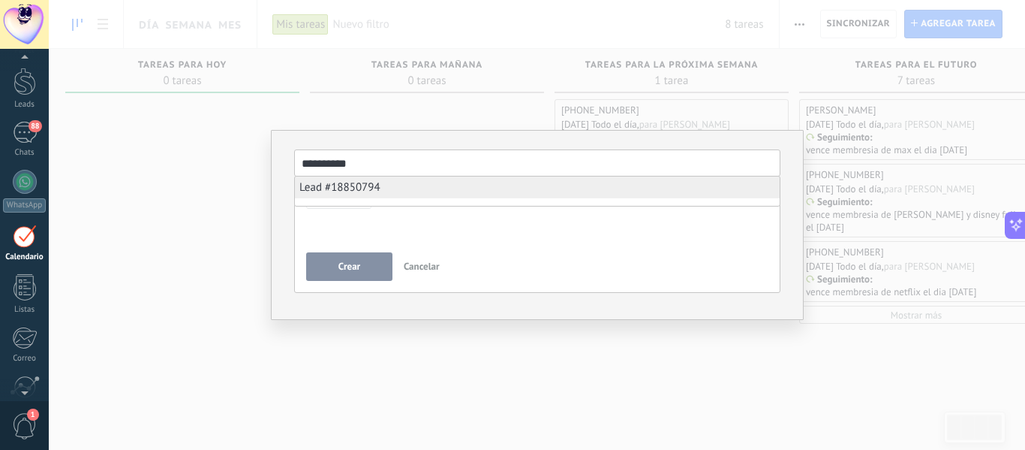
click at [390, 182] on li "Lead #18850794" at bounding box center [537, 187] width 485 height 22
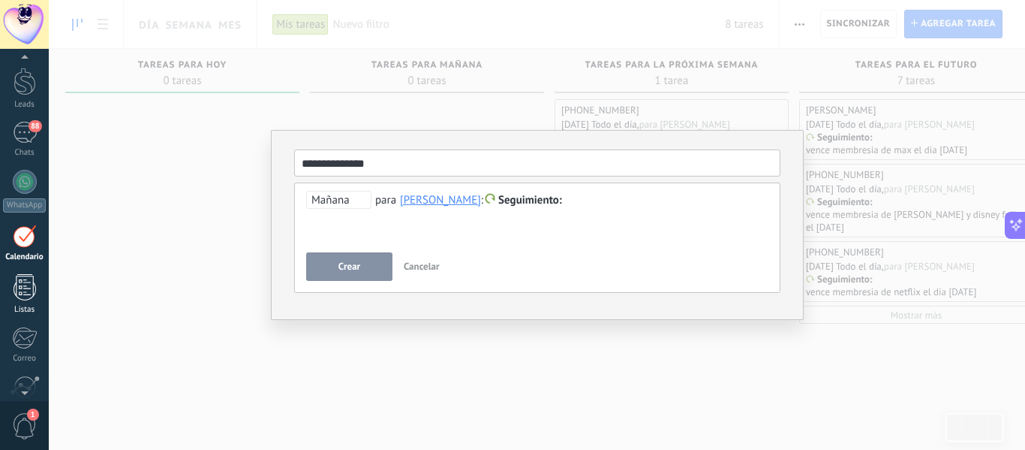
drag, startPoint x: 414, startPoint y: 165, endPoint x: 0, endPoint y: 305, distance: 436.7
click at [0, 305] on body ".abecls-1,.abecls-2{fill-rule:evenodd}.abecls-2{fill:#fff} .abhcls-1{fill:none}…" at bounding box center [512, 225] width 1025 height 450
type input "**********"
click at [432, 239] on div "**********" at bounding box center [537, 218] width 462 height 54
click at [357, 218] on div "**********" at bounding box center [537, 209] width 462 height 36
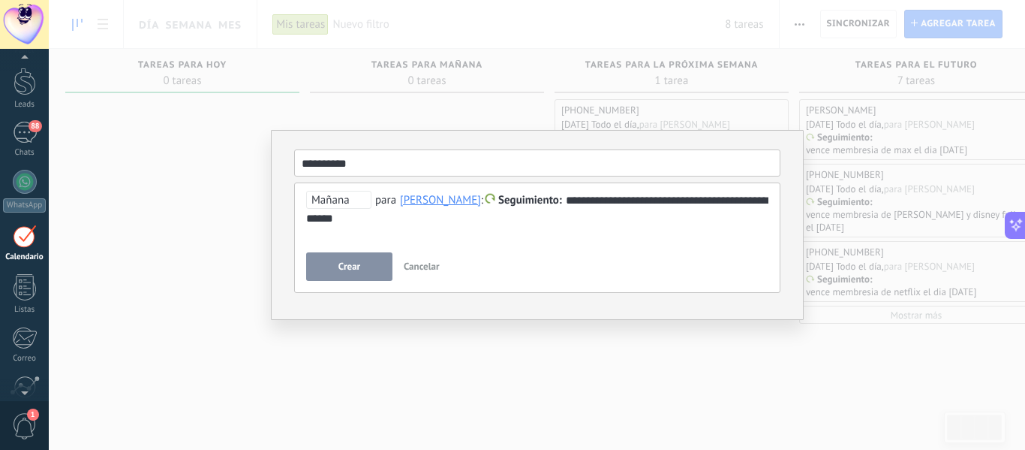
click at [336, 203] on span "Mañana" at bounding box center [338, 200] width 65 height 18
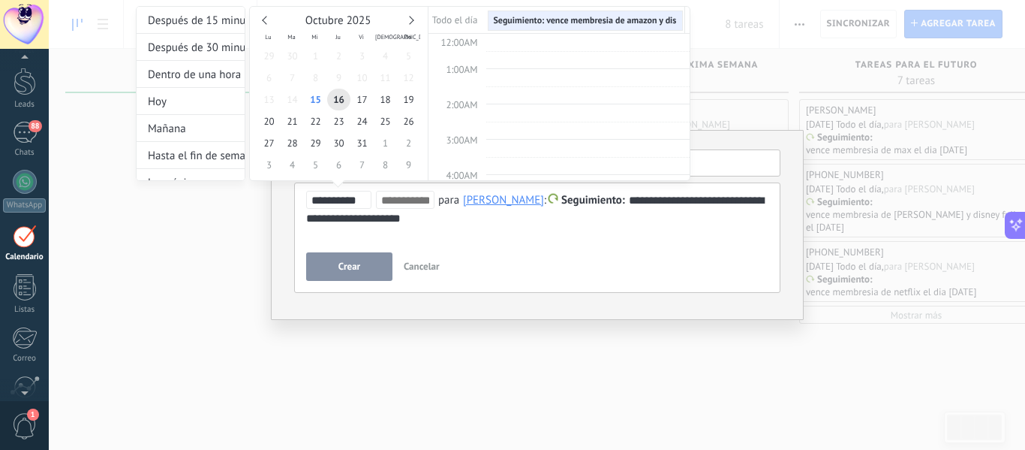
scroll to position [283, 0]
click at [415, 16] on div "Octubre 2025" at bounding box center [338, 21] width 163 height 14
click at [411, 21] on link at bounding box center [409, 20] width 8 height 8
click at [381, 61] on span "1" at bounding box center [385, 56] width 23 height 22
type input "**********"
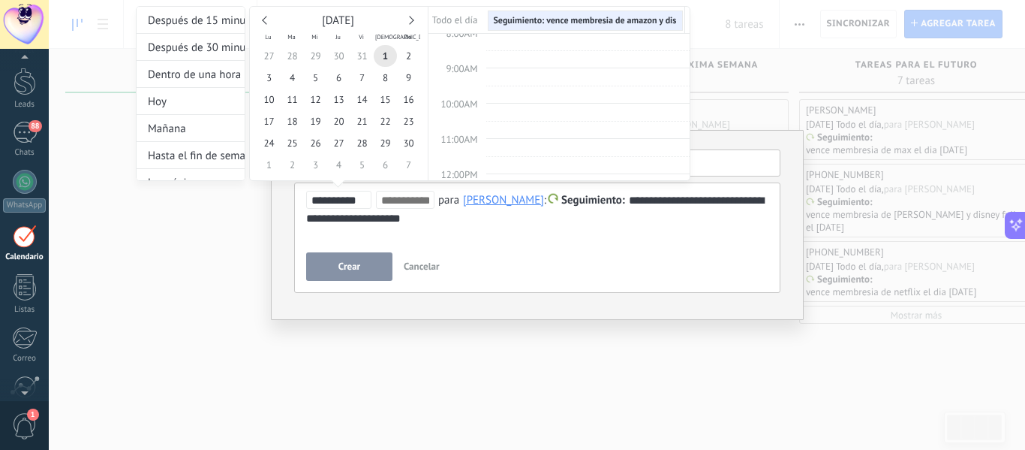
click at [336, 269] on div at bounding box center [512, 225] width 1025 height 450
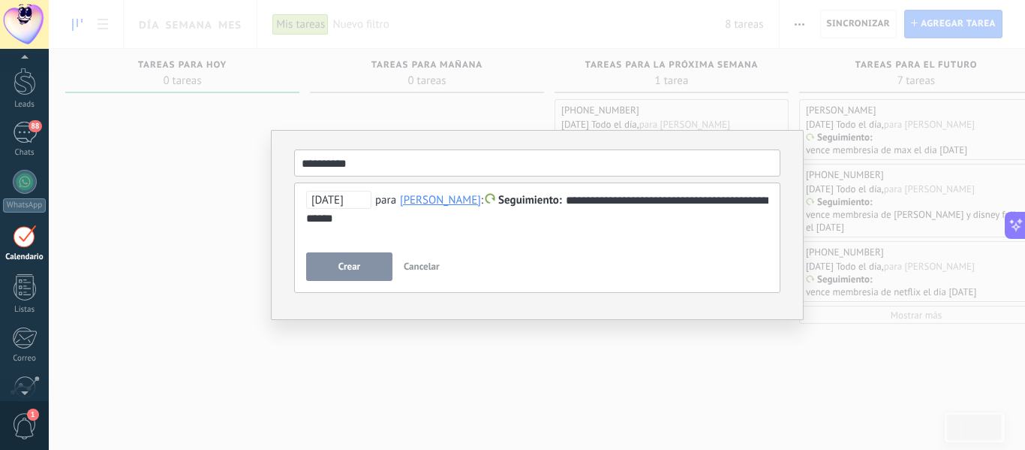
click at [336, 269] on button "Crear" at bounding box center [349, 266] width 86 height 29
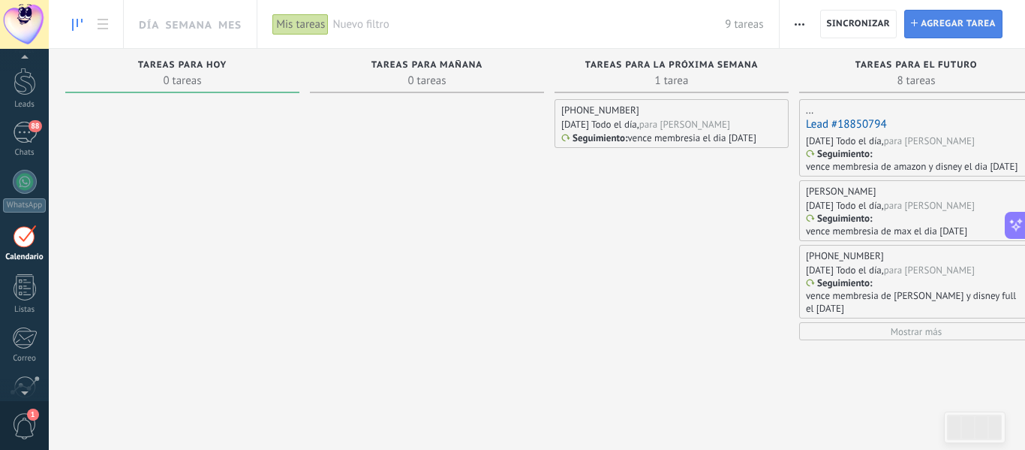
click at [959, 23] on span "Agregar tarea" at bounding box center [958, 24] width 75 height 27
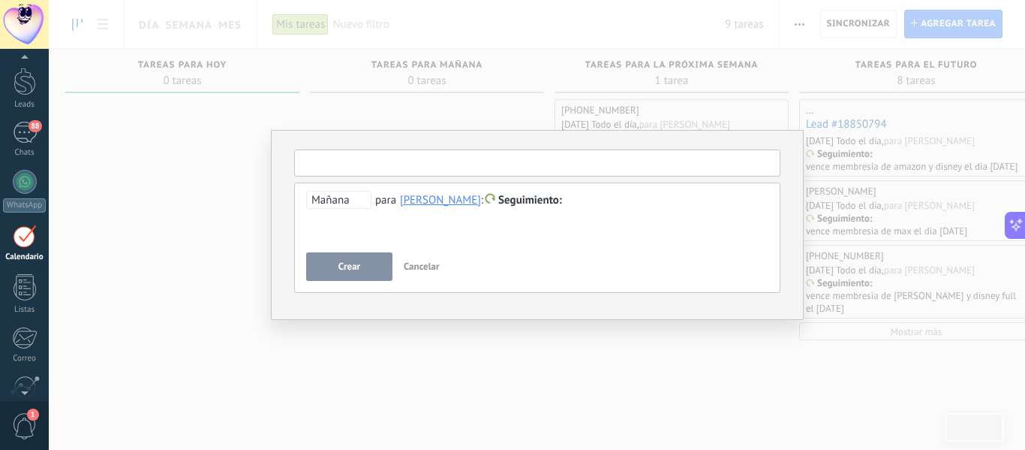
click at [517, 166] on input "text" at bounding box center [537, 162] width 486 height 27
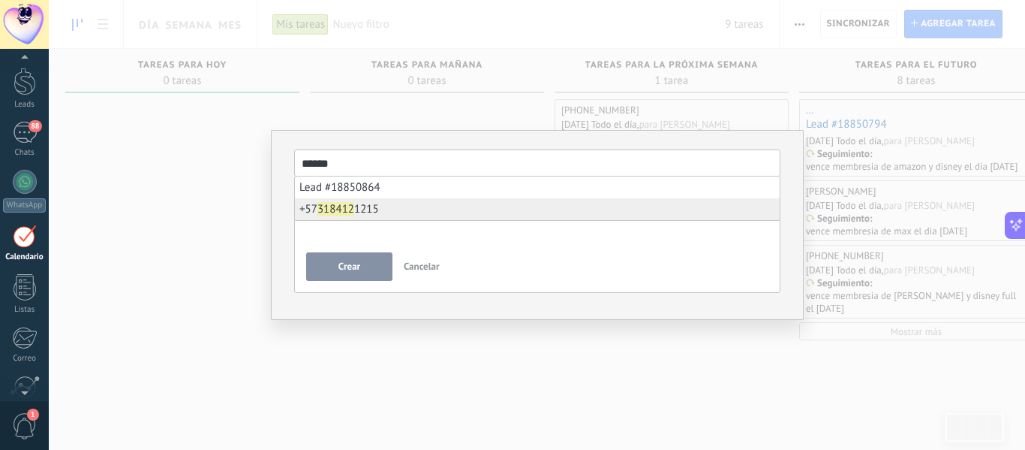
click at [390, 212] on li "[PHONE_NUMBER]" at bounding box center [537, 209] width 485 height 22
type input "**********"
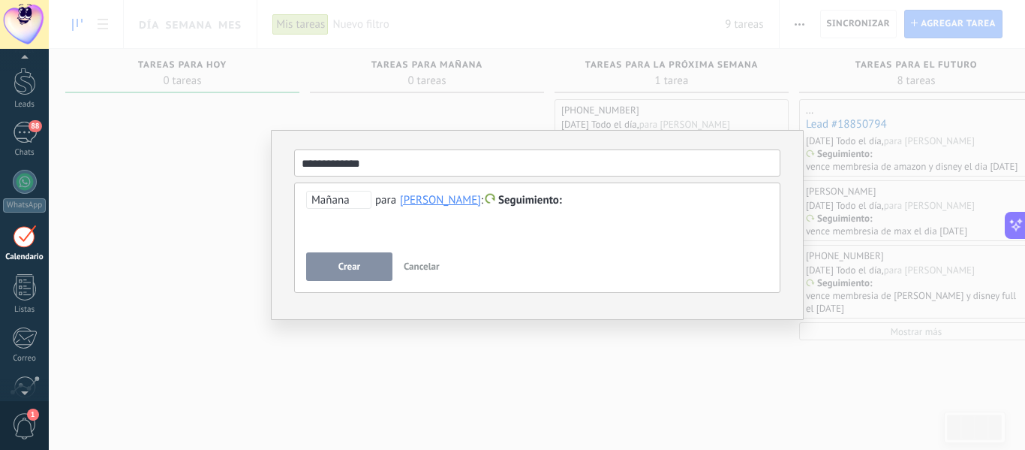
click at [664, 201] on div at bounding box center [537, 200] width 462 height 18
click at [363, 198] on span "Mañana" at bounding box center [338, 200] width 65 height 18
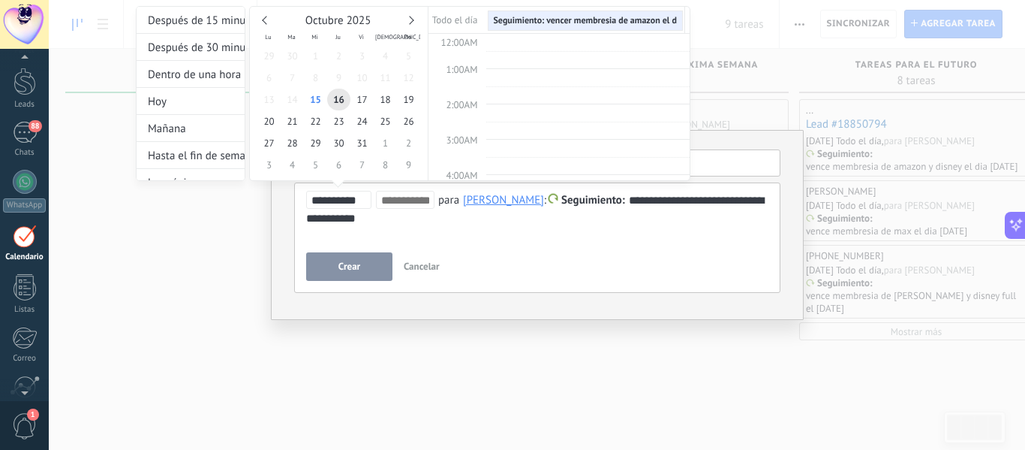
scroll to position [283, 0]
click at [336, 97] on span "16" at bounding box center [338, 100] width 23 height 22
click at [354, 270] on div at bounding box center [512, 225] width 1025 height 450
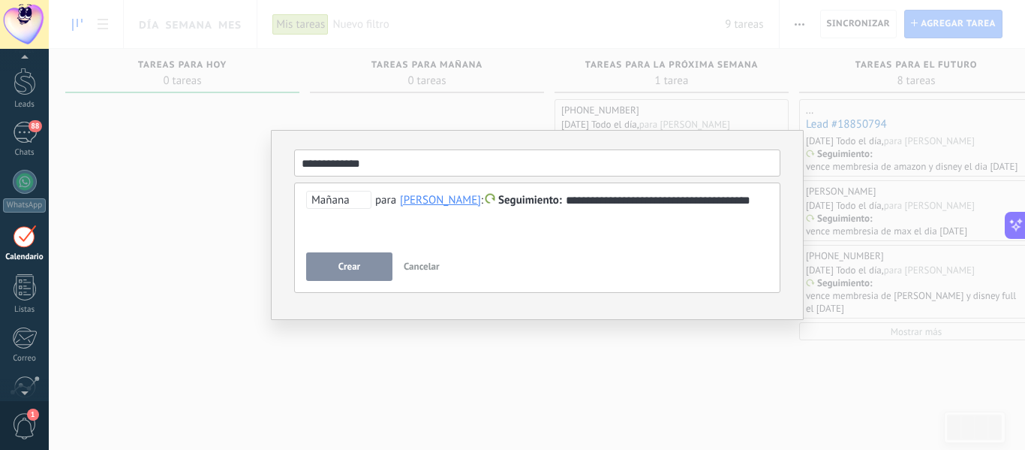
click at [354, 270] on span "Crear" at bounding box center [350, 266] width 22 height 11
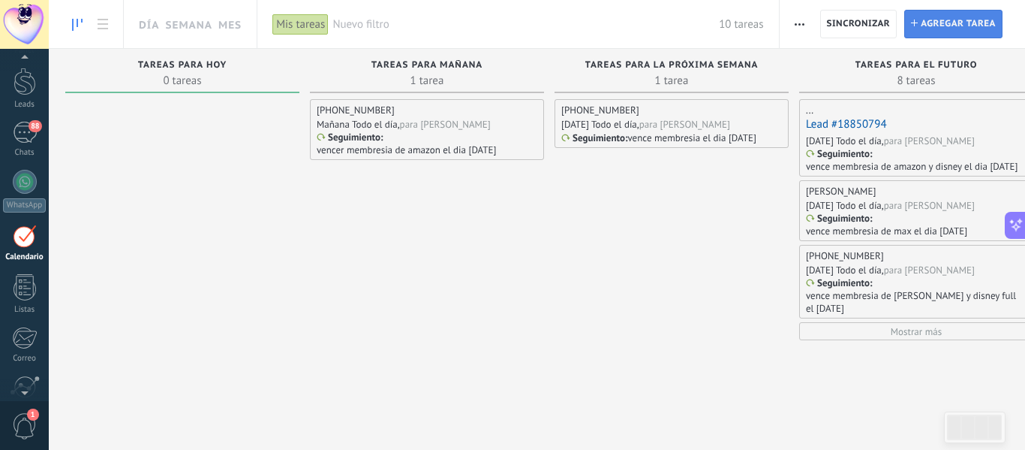
click at [927, 20] on span "Agregar tarea" at bounding box center [958, 24] width 75 height 27
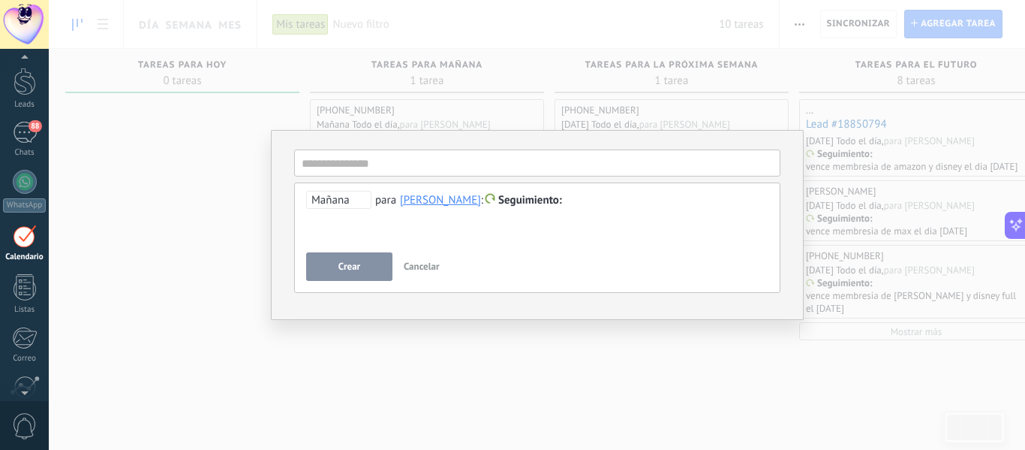
drag, startPoint x: 927, startPoint y: 20, endPoint x: 838, endPoint y: 288, distance: 282.9
click at [838, 288] on div "**********" at bounding box center [537, 225] width 976 height 450
